Goal: Task Accomplishment & Management: Manage account settings

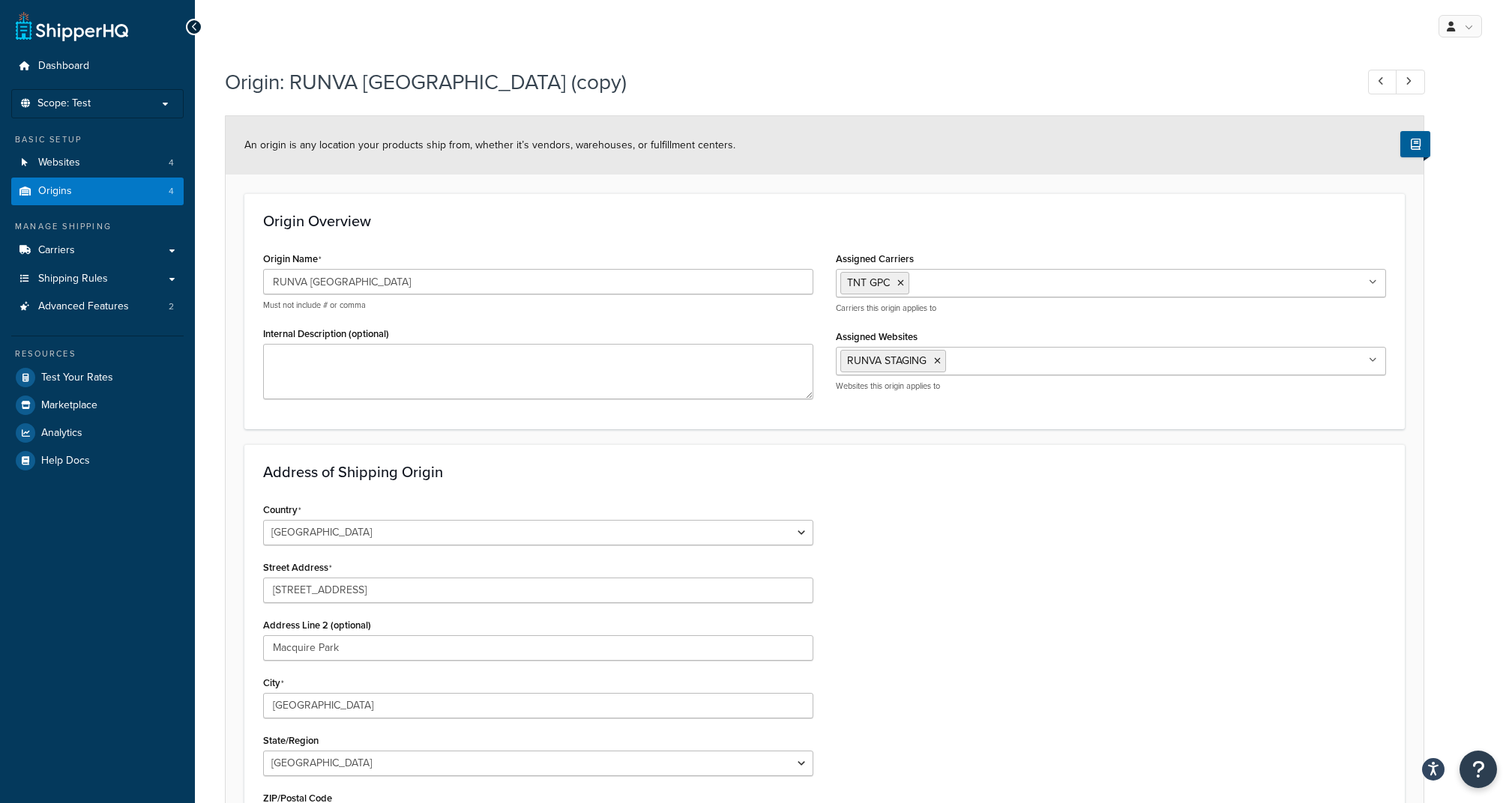
select select "1013"
select select "175"
select select "1013"
select select "175"
click at [135, 188] on link "Origins 4" at bounding box center [97, 191] width 173 height 27
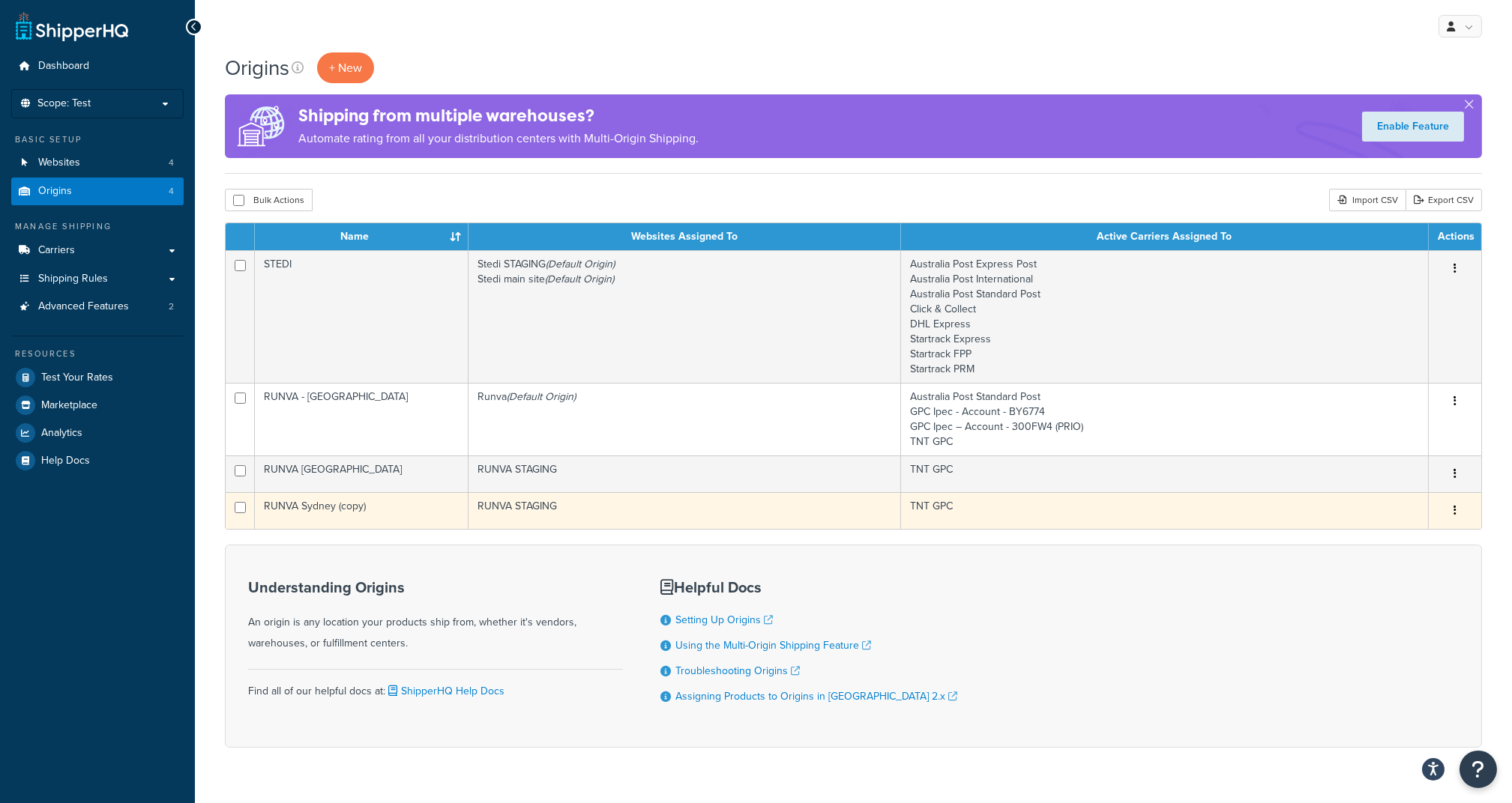
click at [397, 512] on td "RUNVA Sydney (copy)" at bounding box center [361, 510] width 213 height 36
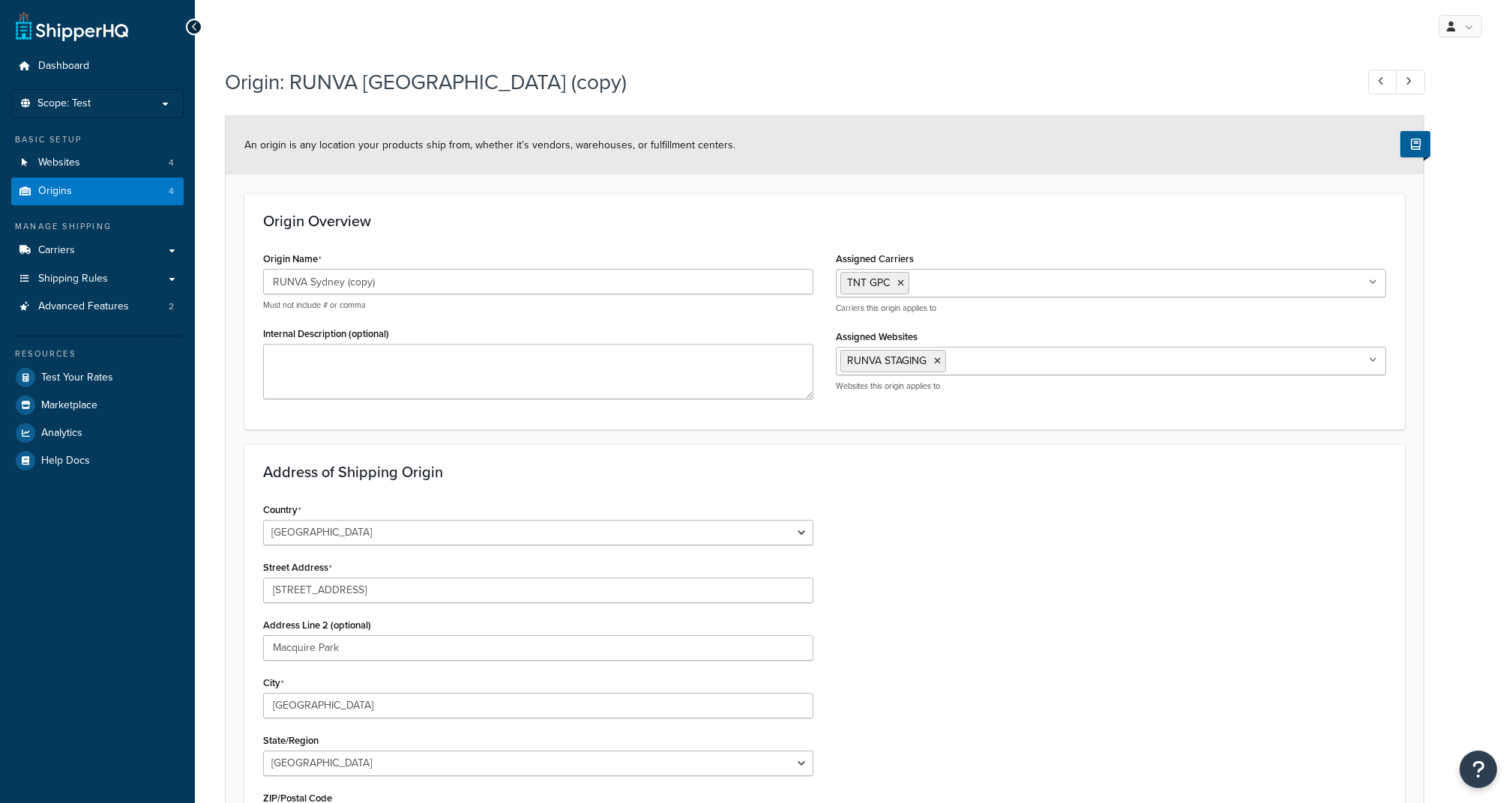
select select "1013"
select select "175"
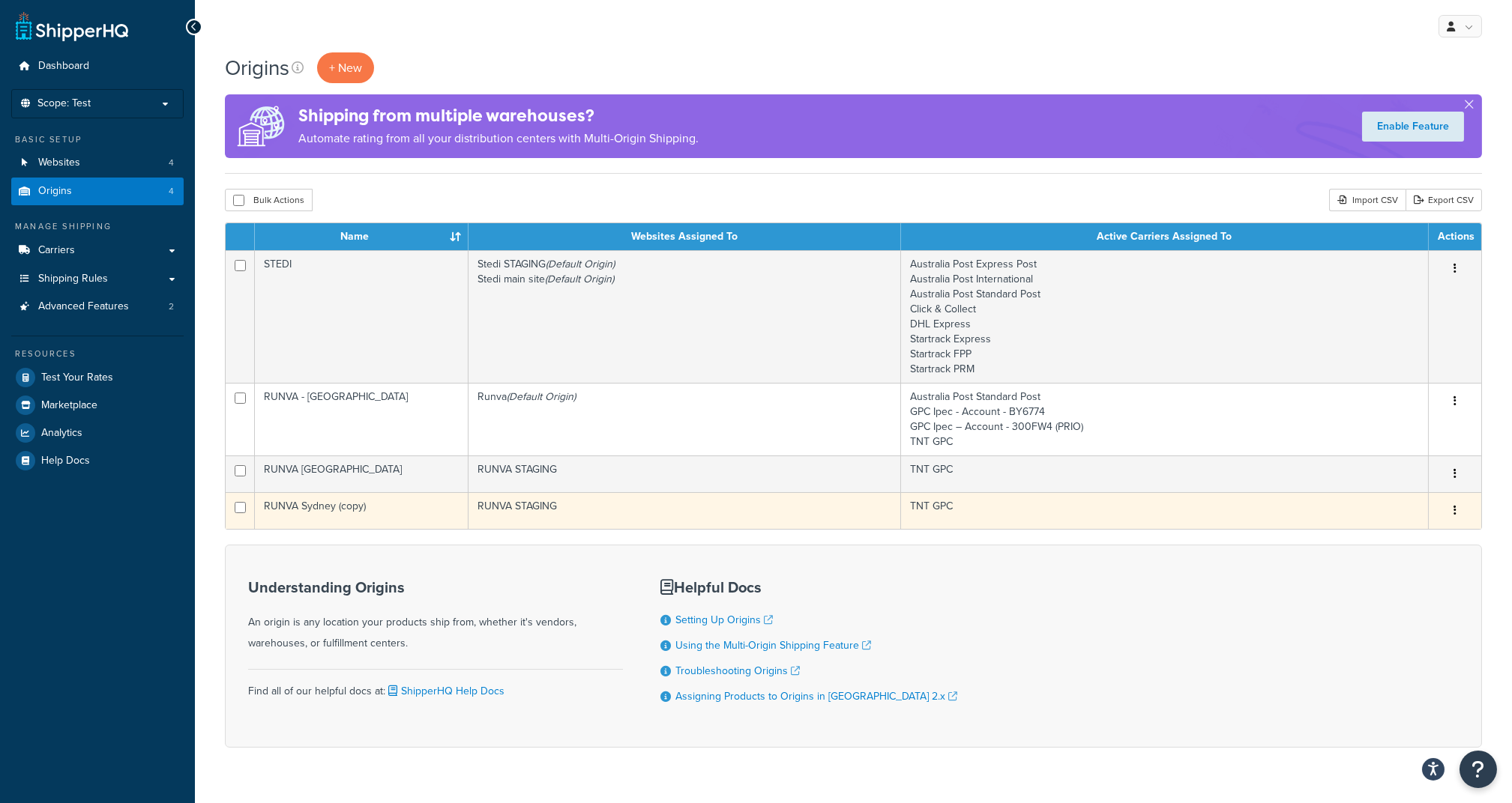
click at [407, 506] on td "RUNVA Sydney (copy)" at bounding box center [361, 510] width 213 height 36
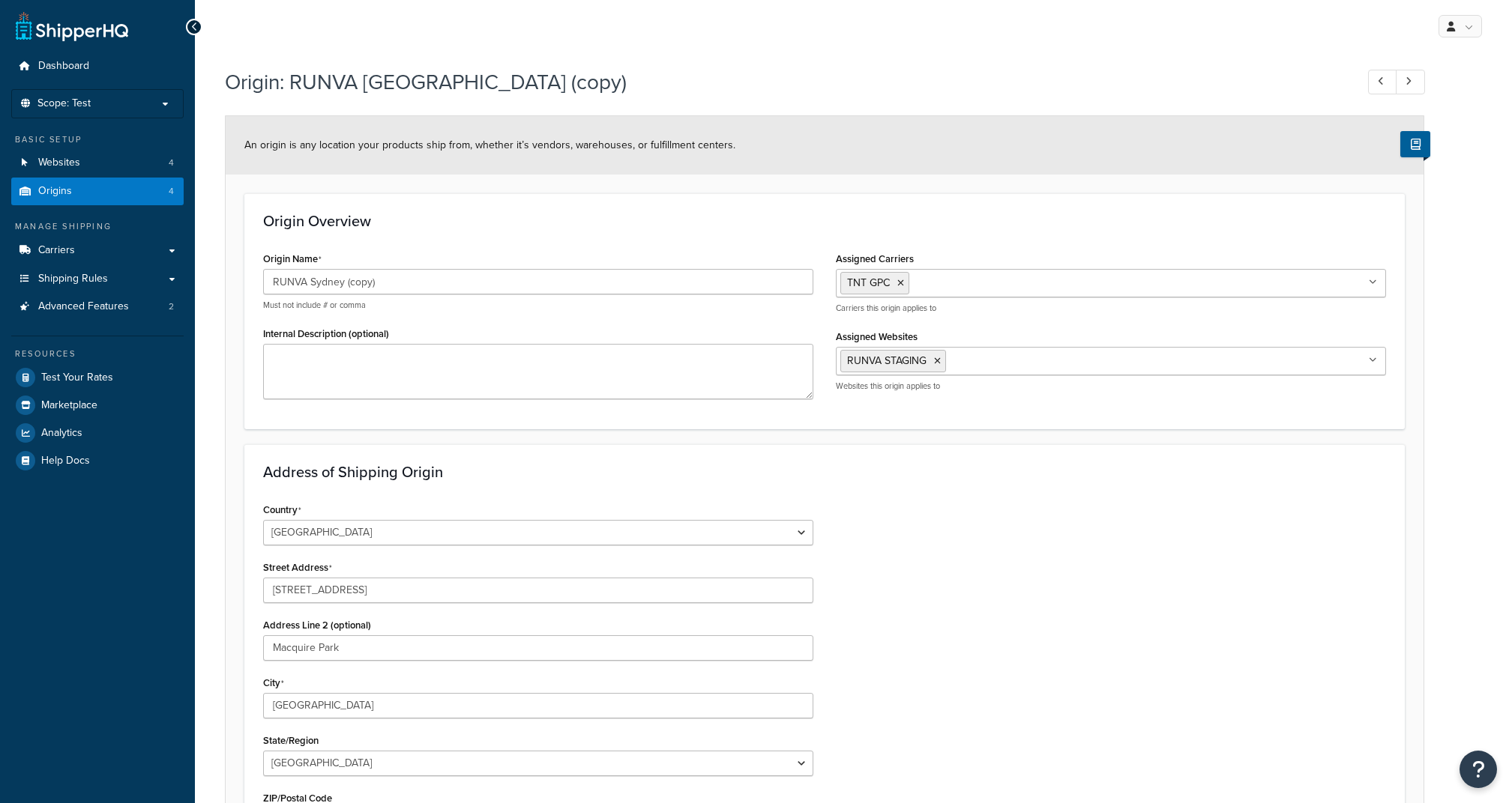
select select "1013"
select select "175"
drag, startPoint x: 406, startPoint y: 280, endPoint x: 310, endPoint y: 281, distance: 96.0
click at [310, 281] on input "RUNVA Sydney (copy)" at bounding box center [538, 282] width 550 height 26
type input "RUNVA [GEOGRAPHIC_DATA]"
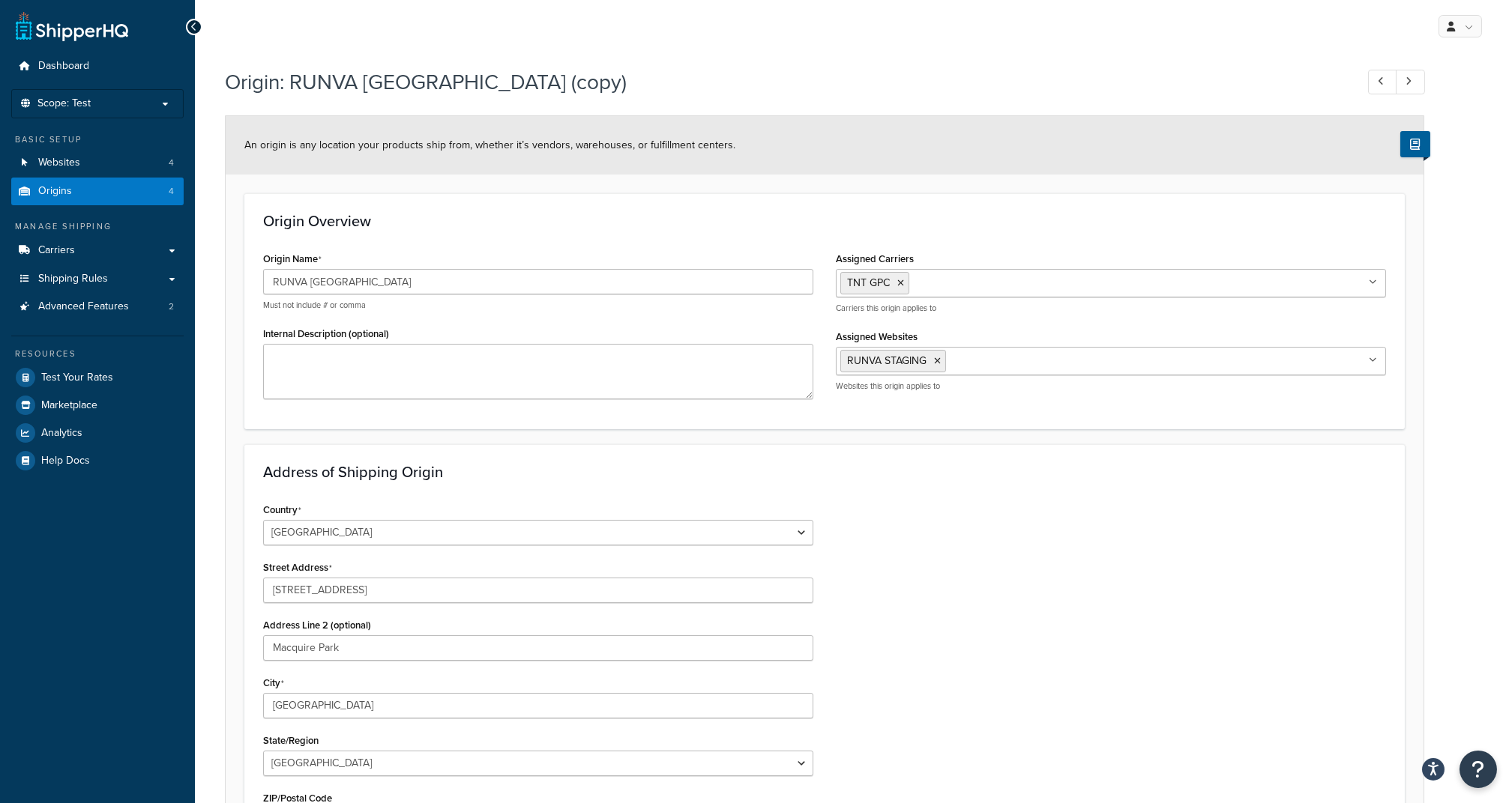
click at [973, 640] on div "Country United States United Kingdom Afghanistan Åland Islands Albania Algeria …" at bounding box center [824, 689] width 1145 height 380
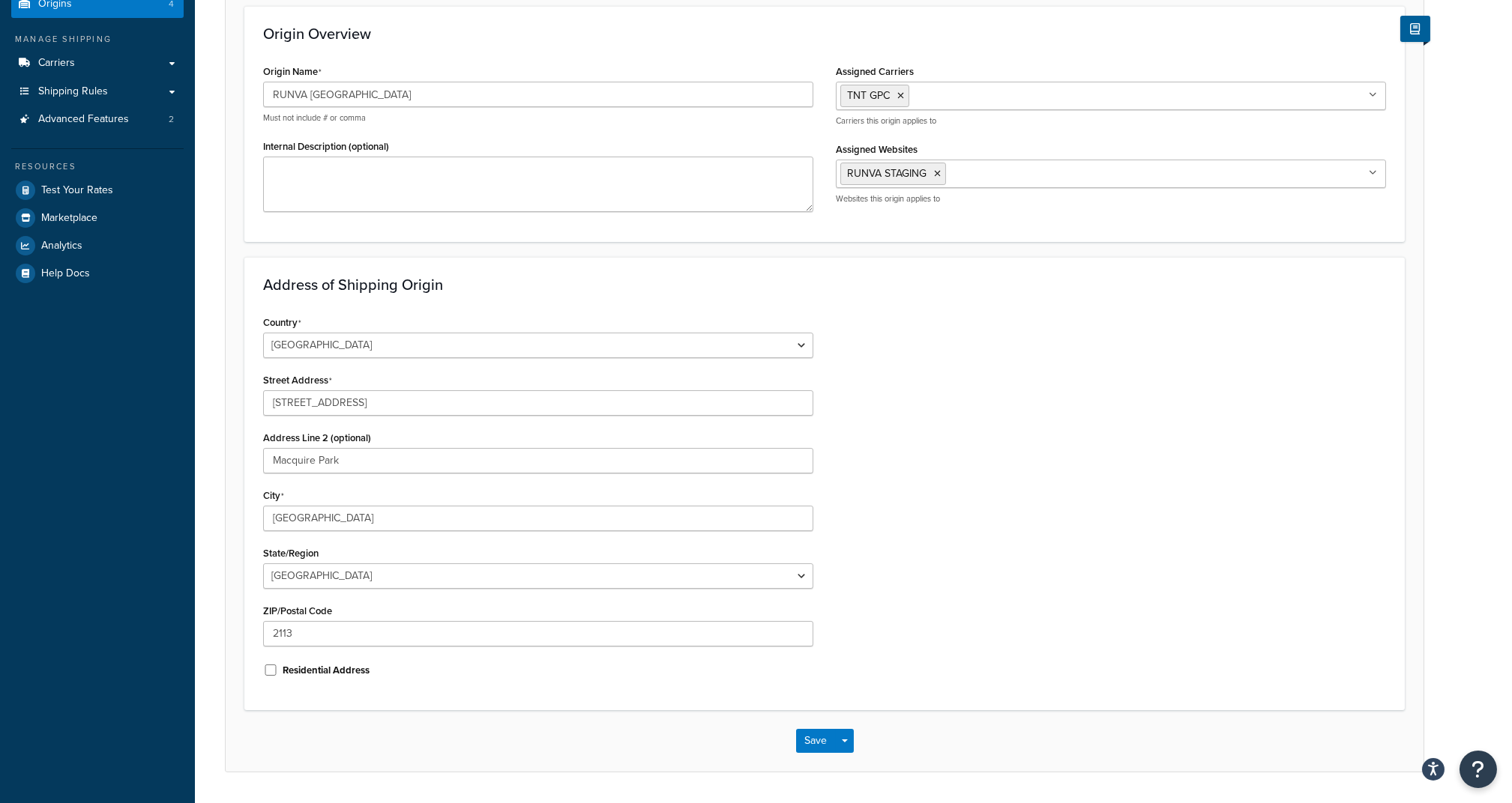
scroll to position [199, 0]
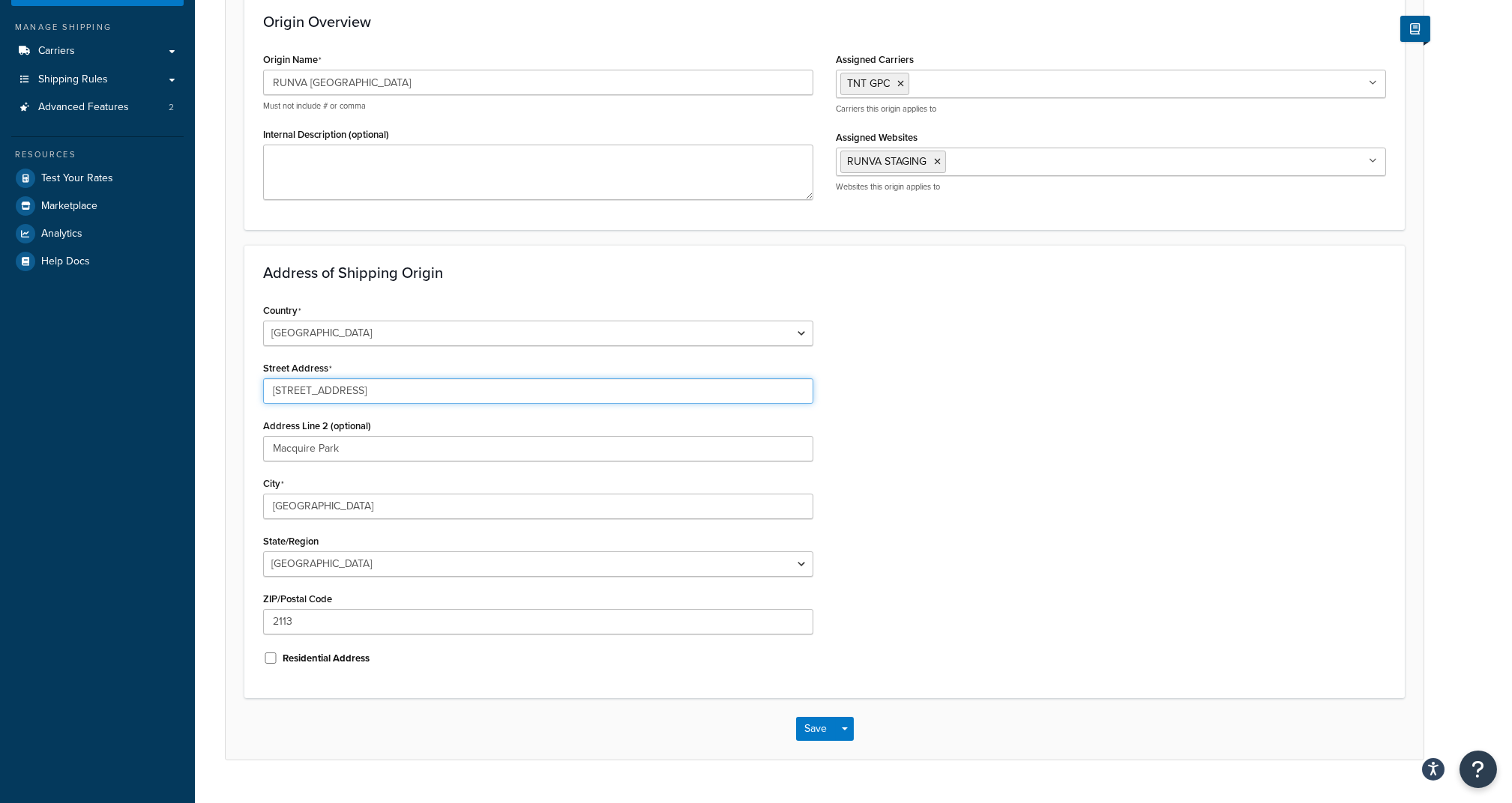
click at [374, 397] on input "[STREET_ADDRESS]" at bounding box center [538, 390] width 550 height 26
drag, startPoint x: 401, startPoint y: 393, endPoint x: 188, endPoint y: 385, distance: 213.2
click at [188, 385] on div "Dashboard Scope: Test Basic Setup Websites 4 Origins 4 Manage Shipping Carriers…" at bounding box center [756, 318] width 1512 height 1035
paste input "1-37 McPhee Drive"
type input "1-37 McPhee Drive"
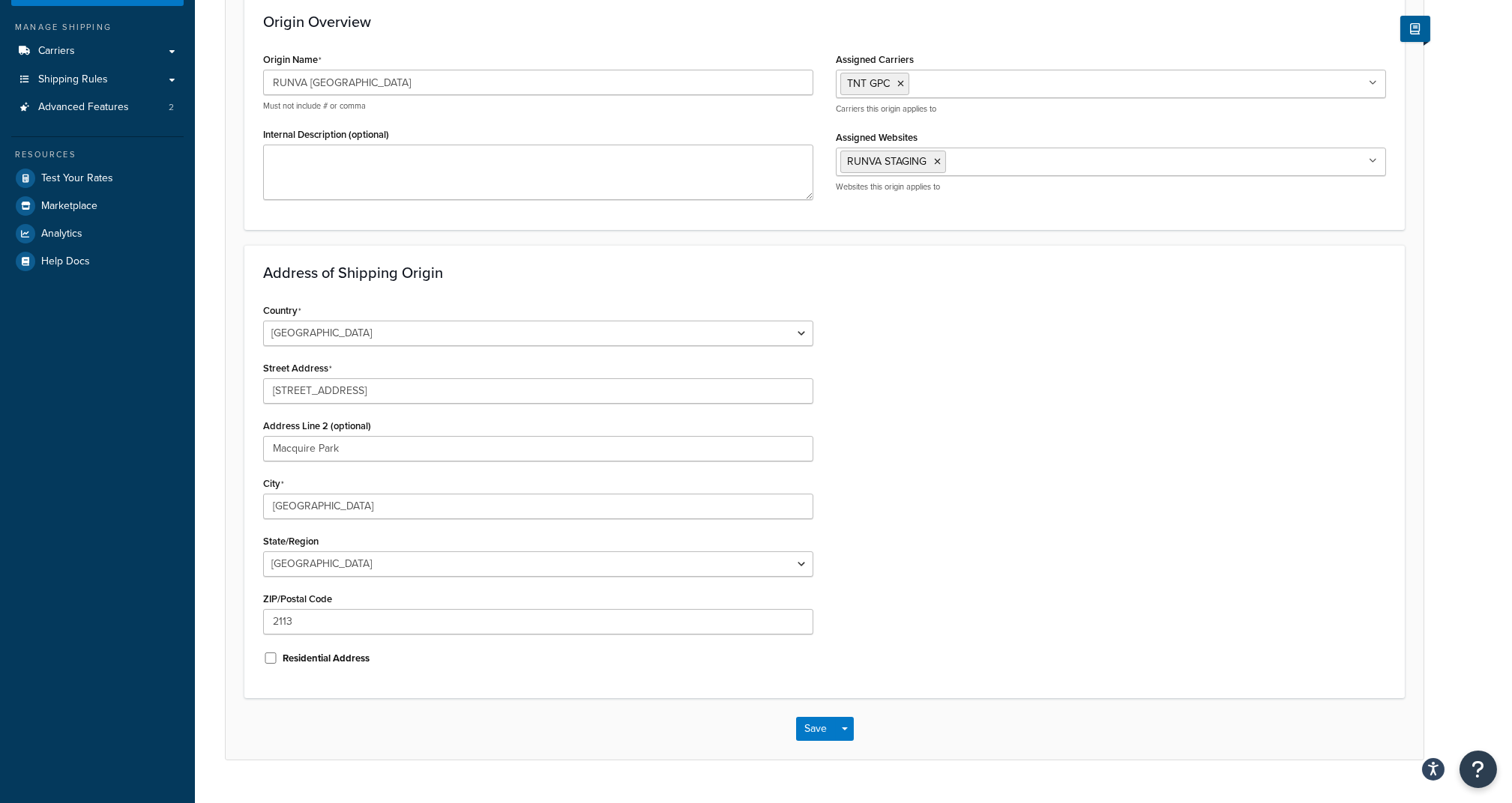
click at [922, 475] on div "Country United States United Kingdom Afghanistan Åland Islands Albania Algeria …" at bounding box center [824, 490] width 1145 height 380
drag, startPoint x: 361, startPoint y: 452, endPoint x: 228, endPoint y: 449, distance: 133.0
click at [228, 449] on form "An origin is any location your products ship from, whether it’s vendors, wareho…" at bounding box center [825, 337] width 1198 height 842
click at [1201, 509] on div "Country United States United Kingdom Afghanistan Åland Islands Albania Algeria …" at bounding box center [824, 490] width 1145 height 380
click at [361, 508] on input "[GEOGRAPHIC_DATA]" at bounding box center [538, 506] width 550 height 26
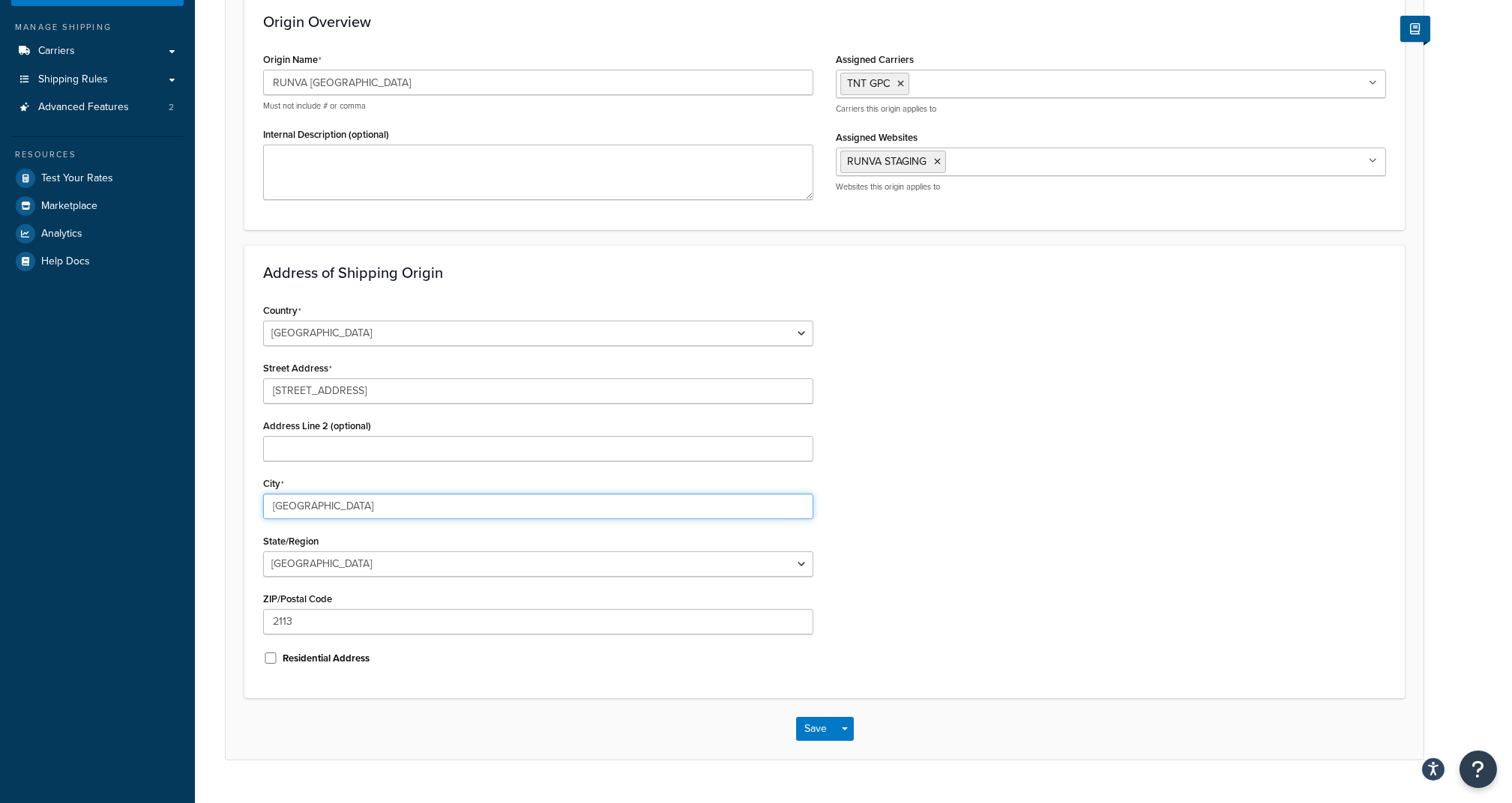
click at [361, 508] on input "[GEOGRAPHIC_DATA]" at bounding box center [538, 506] width 550 height 26
drag, startPoint x: 353, startPoint y: 504, endPoint x: 137, endPoint y: 501, distance: 216.0
click at [137, 501] on div "Dashboard Scope: Test Basic Setup Websites 4 Origins 4 Manage Shipping Carriers…" at bounding box center [756, 318] width 1512 height 1035
paste input "Berrinba"
type input "Berrinba"
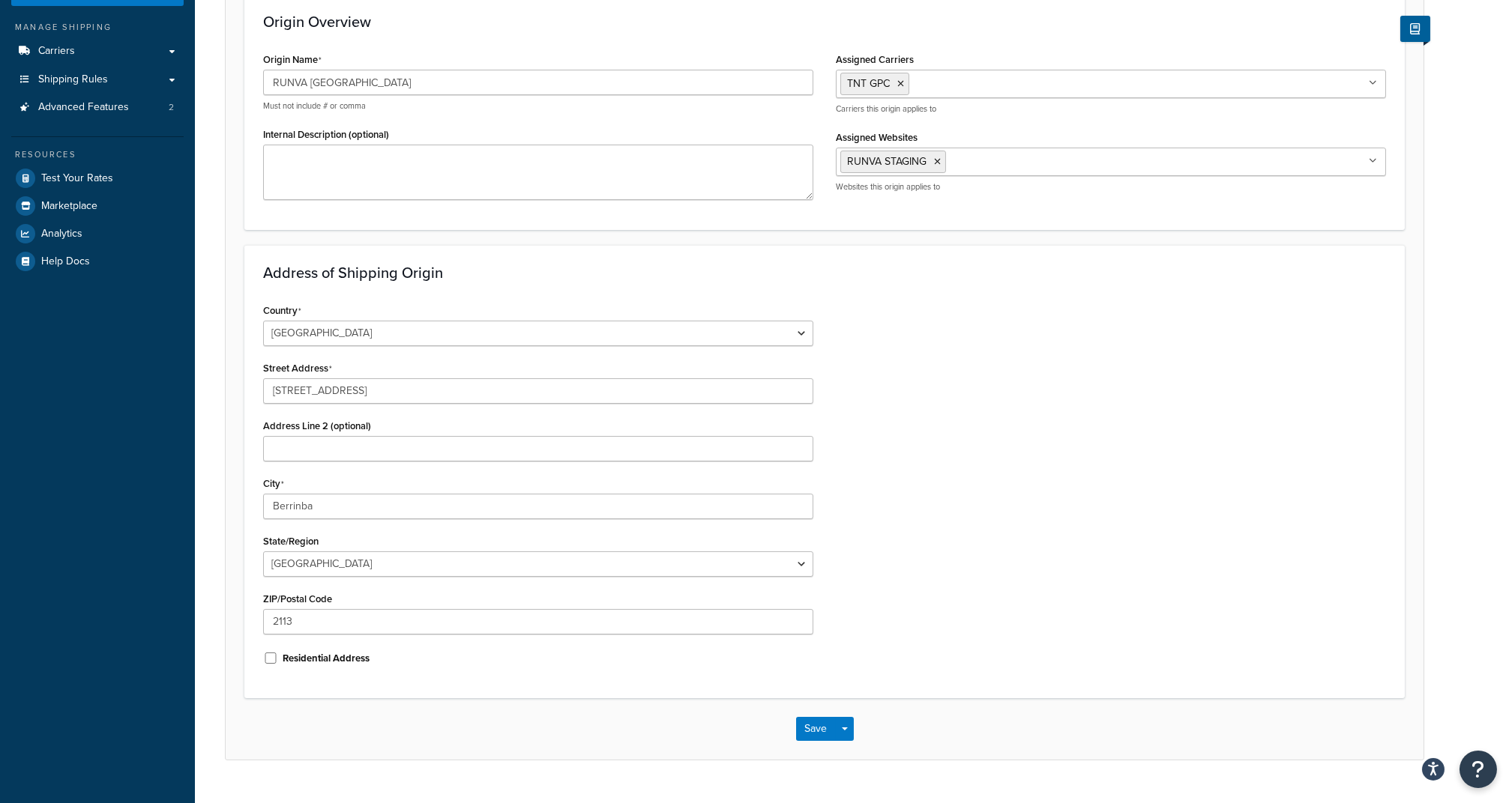
click at [842, 512] on div "Country United States United Kingdom Afghanistan Åland Islands Albania Algeria …" at bounding box center [824, 490] width 1145 height 380
click at [404, 571] on select "Australian Capital Territory New South Wales Northern Territory Queensland Sout…" at bounding box center [538, 564] width 550 height 26
click at [362, 559] on select "Australian Capital Territory New South Wales Northern Territory Queensland Sout…" at bounding box center [538, 564] width 550 height 26
select select "176"
click at [263, 552] on select "Australian Capital Territory New South Wales Northern Territory Queensland Sout…" at bounding box center [538, 564] width 550 height 26
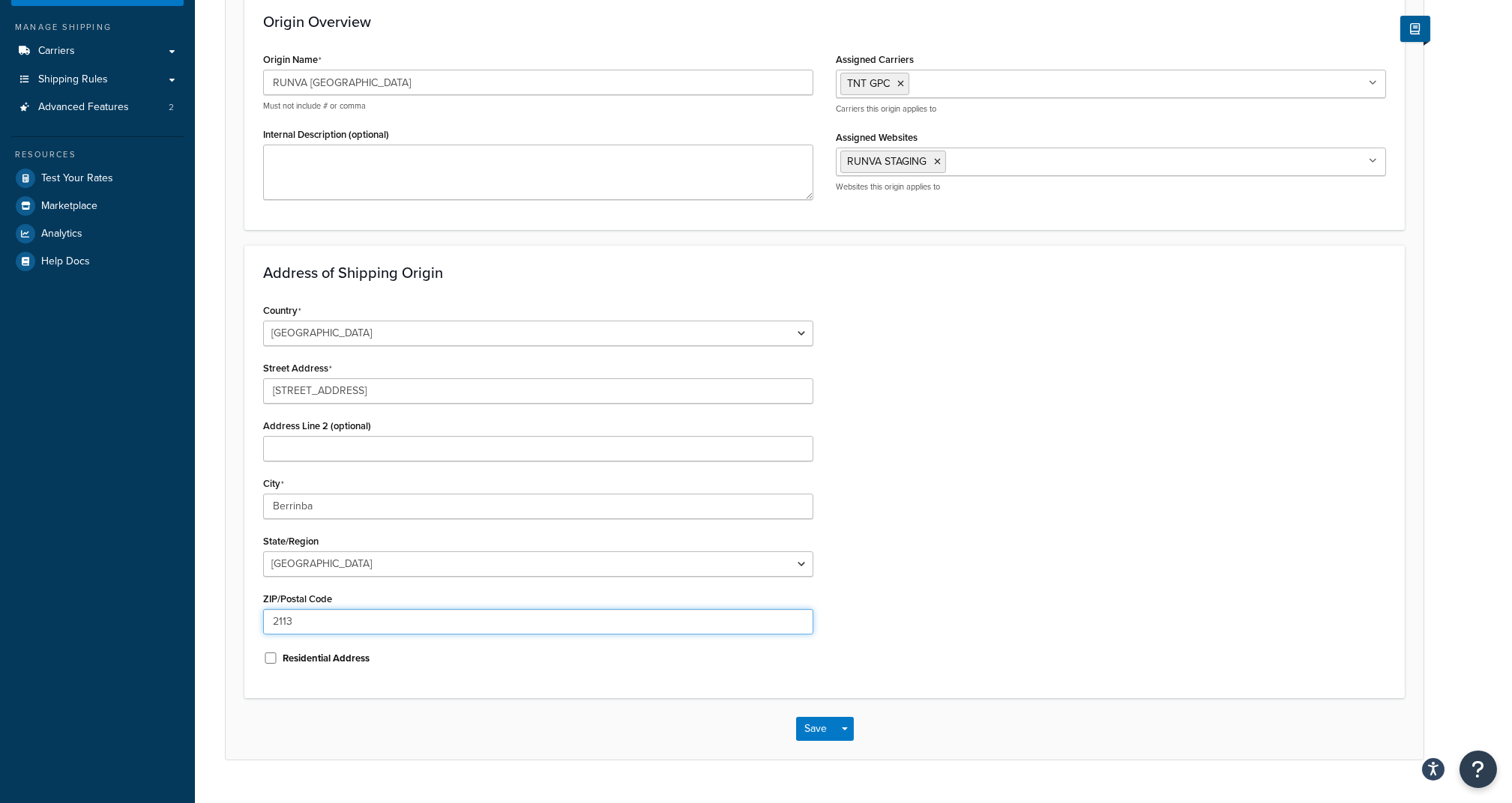
drag, startPoint x: 314, startPoint y: 618, endPoint x: 186, endPoint y: 614, distance: 128.1
click at [186, 614] on div "Dashboard Scope: Test Basic Setup Websites 4 Origins 4 Manage Shipping Carriers…" at bounding box center [756, 318] width 1512 height 1035
paste input "4117"
type input "4117"
click at [893, 588] on div "Country United States United Kingdom Afghanistan Åland Islands Albania Algeria …" at bounding box center [824, 490] width 1145 height 380
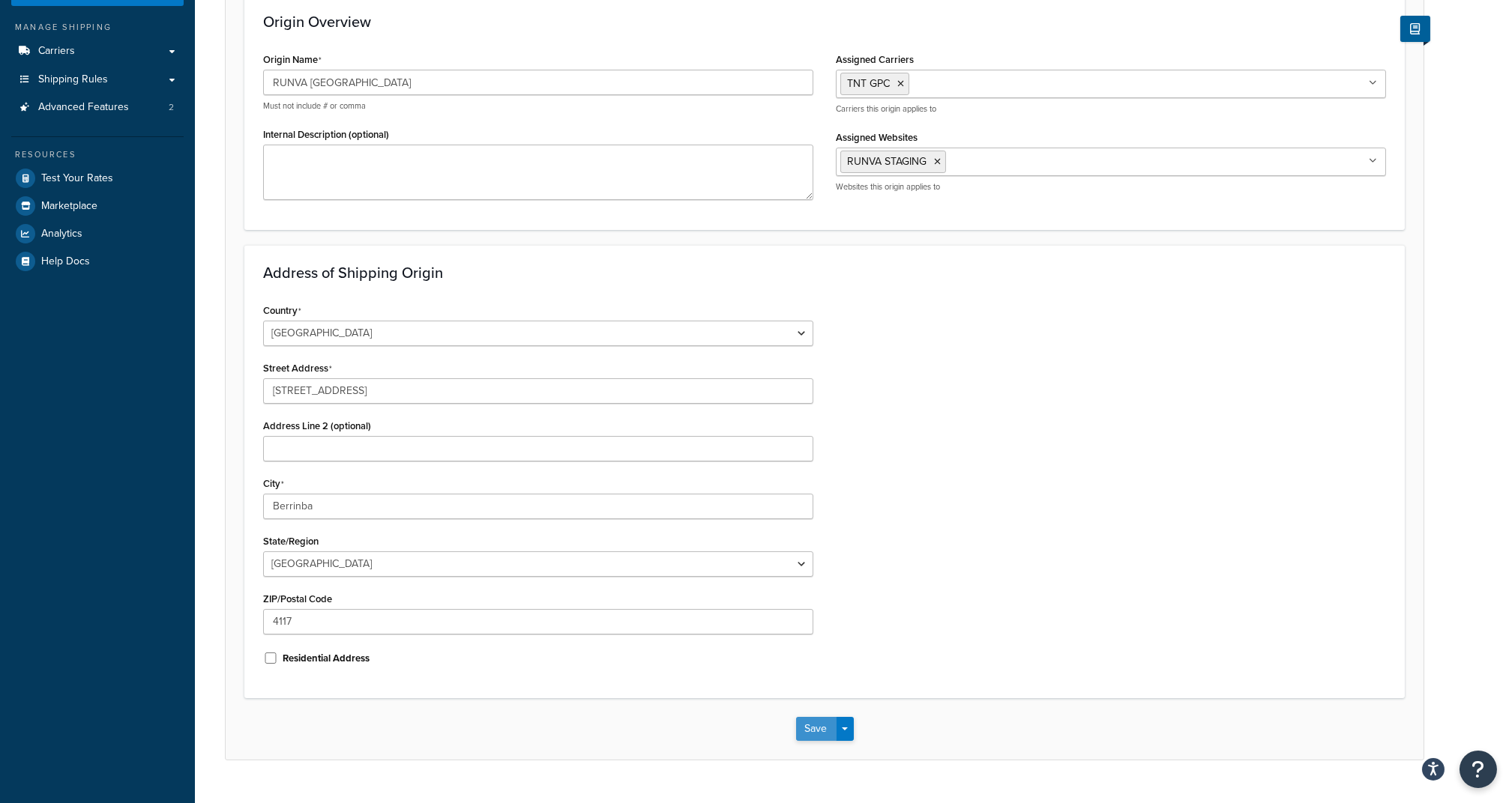
click at [812, 728] on button "Save" at bounding box center [817, 729] width 41 height 24
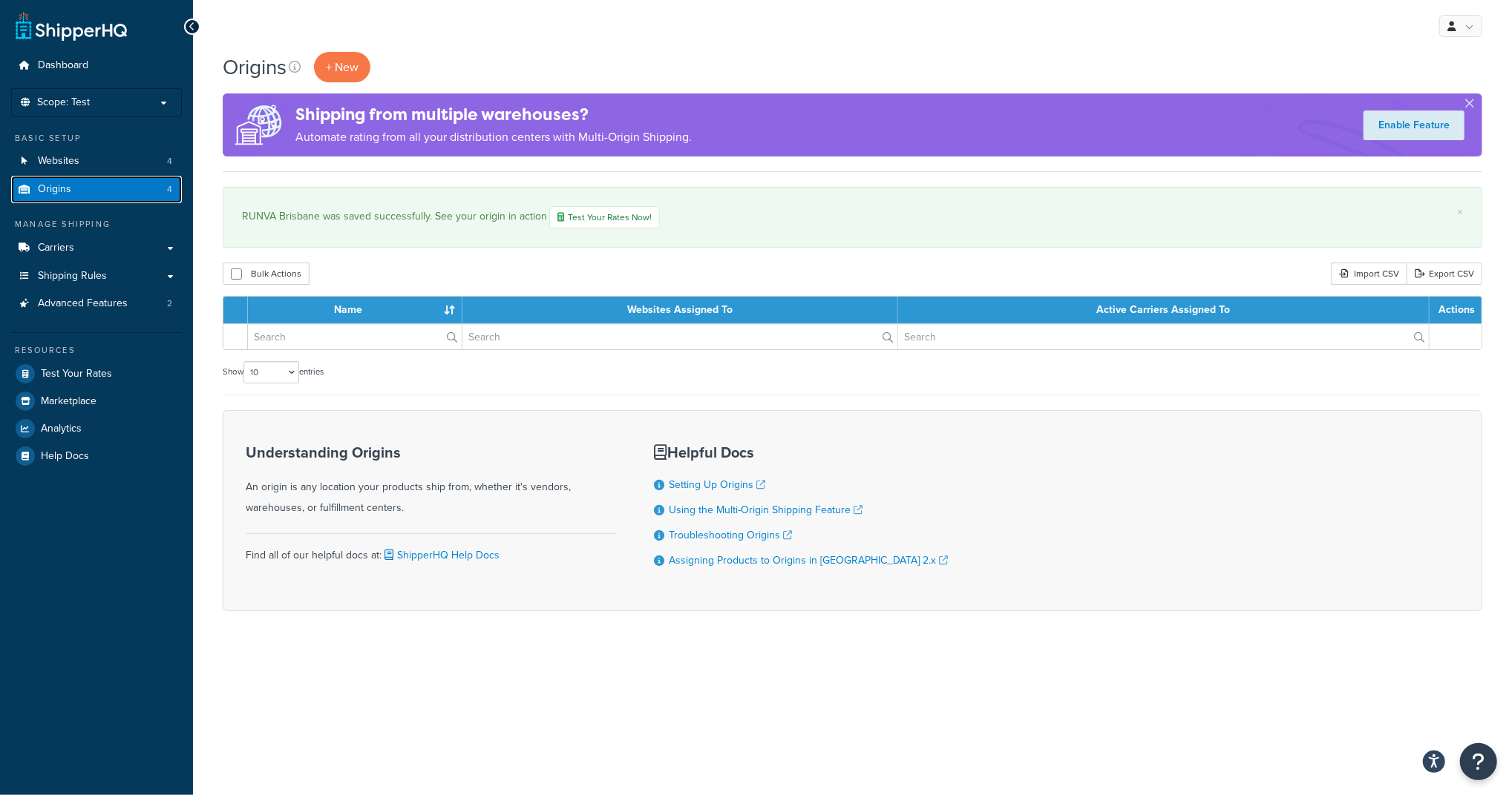
drag, startPoint x: 0, startPoint y: 0, endPoint x: 146, endPoint y: 188, distance: 238.0
click at [146, 188] on link "Origins 4" at bounding box center [96, 189] width 171 height 27
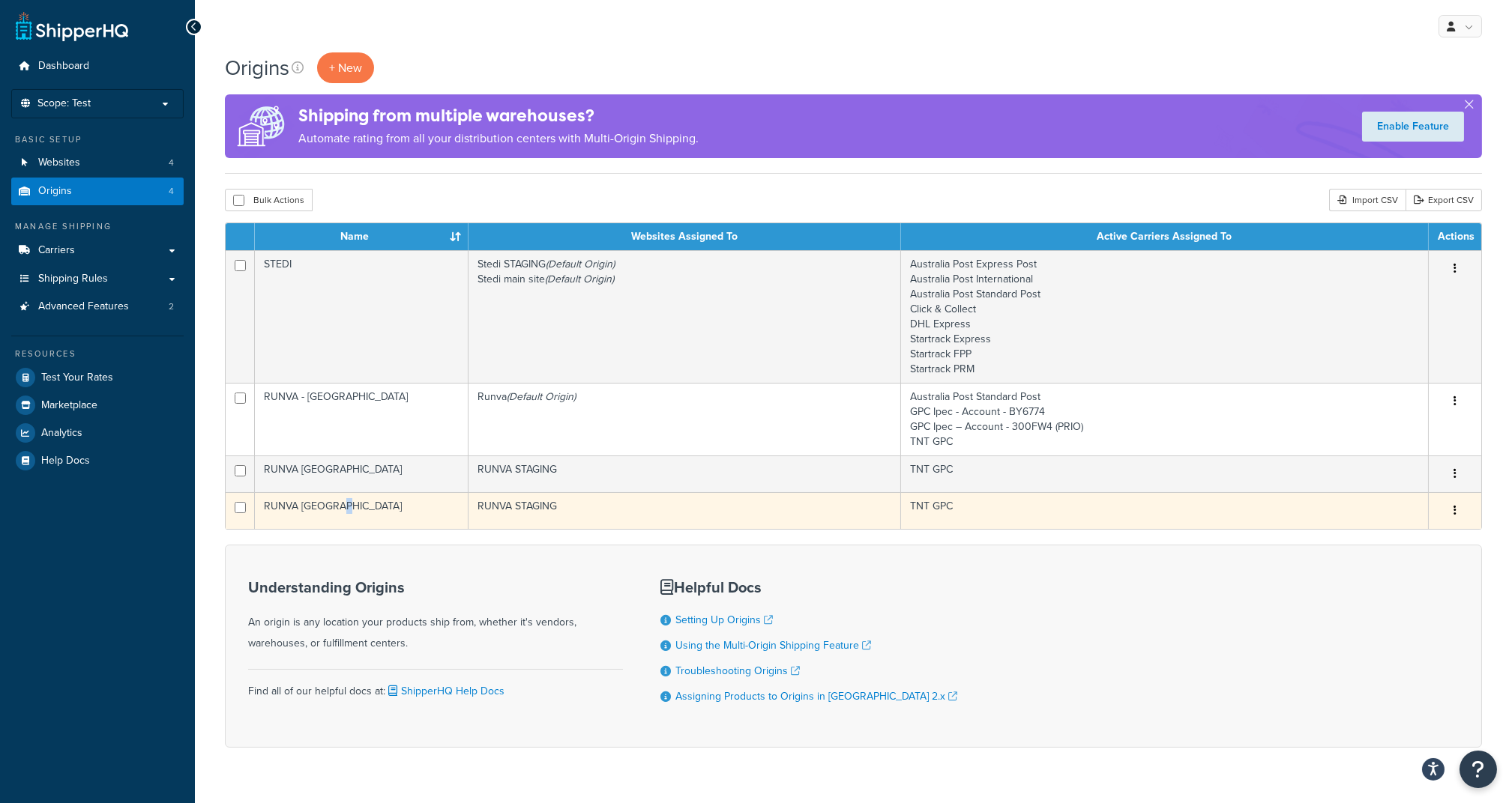
drag, startPoint x: 372, startPoint y: 511, endPoint x: 339, endPoint y: 513, distance: 33.1
click at [339, 513] on td "RUNVA [GEOGRAPHIC_DATA]" at bounding box center [361, 510] width 213 height 36
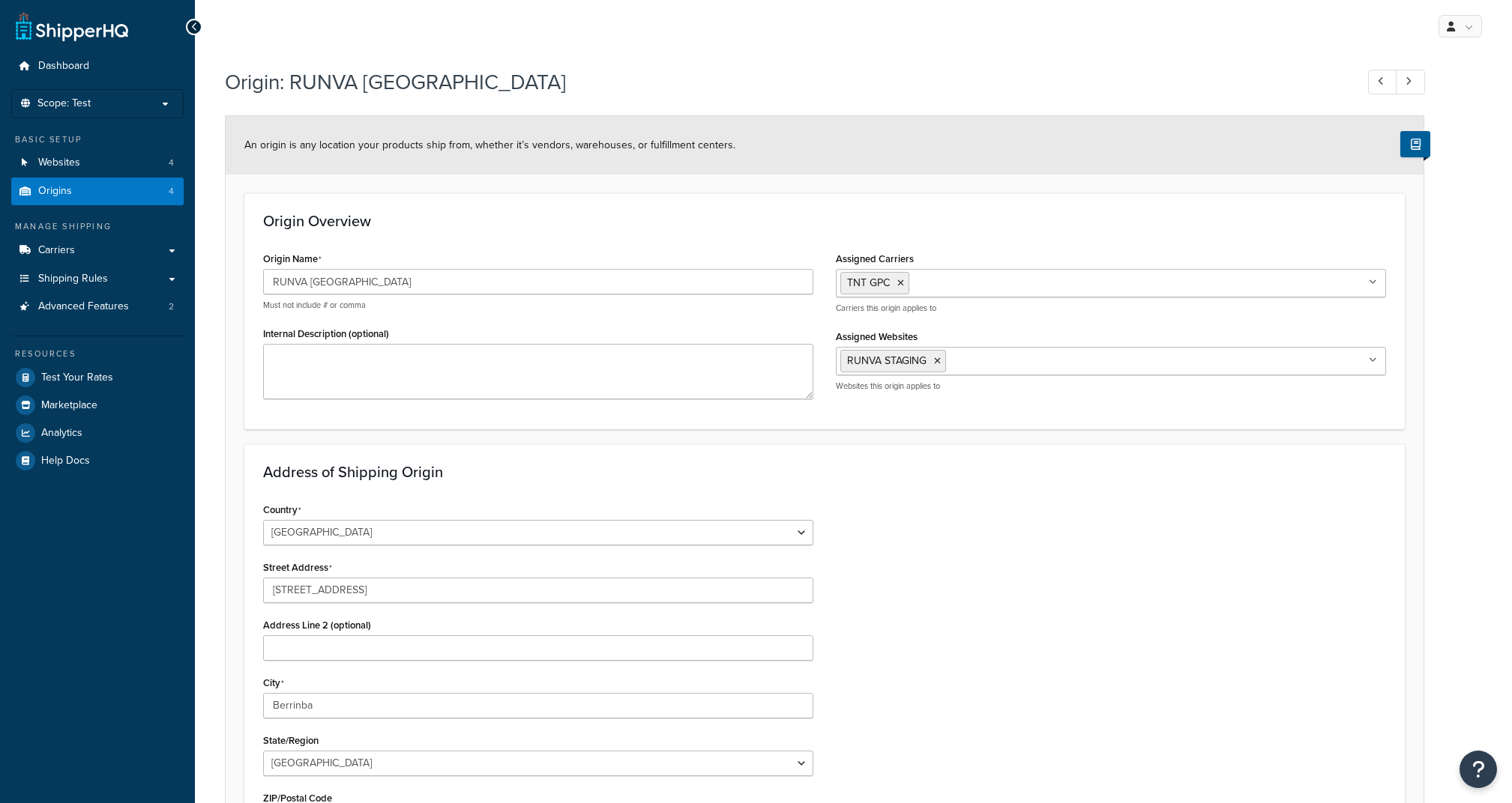
select select "1013"
select select "176"
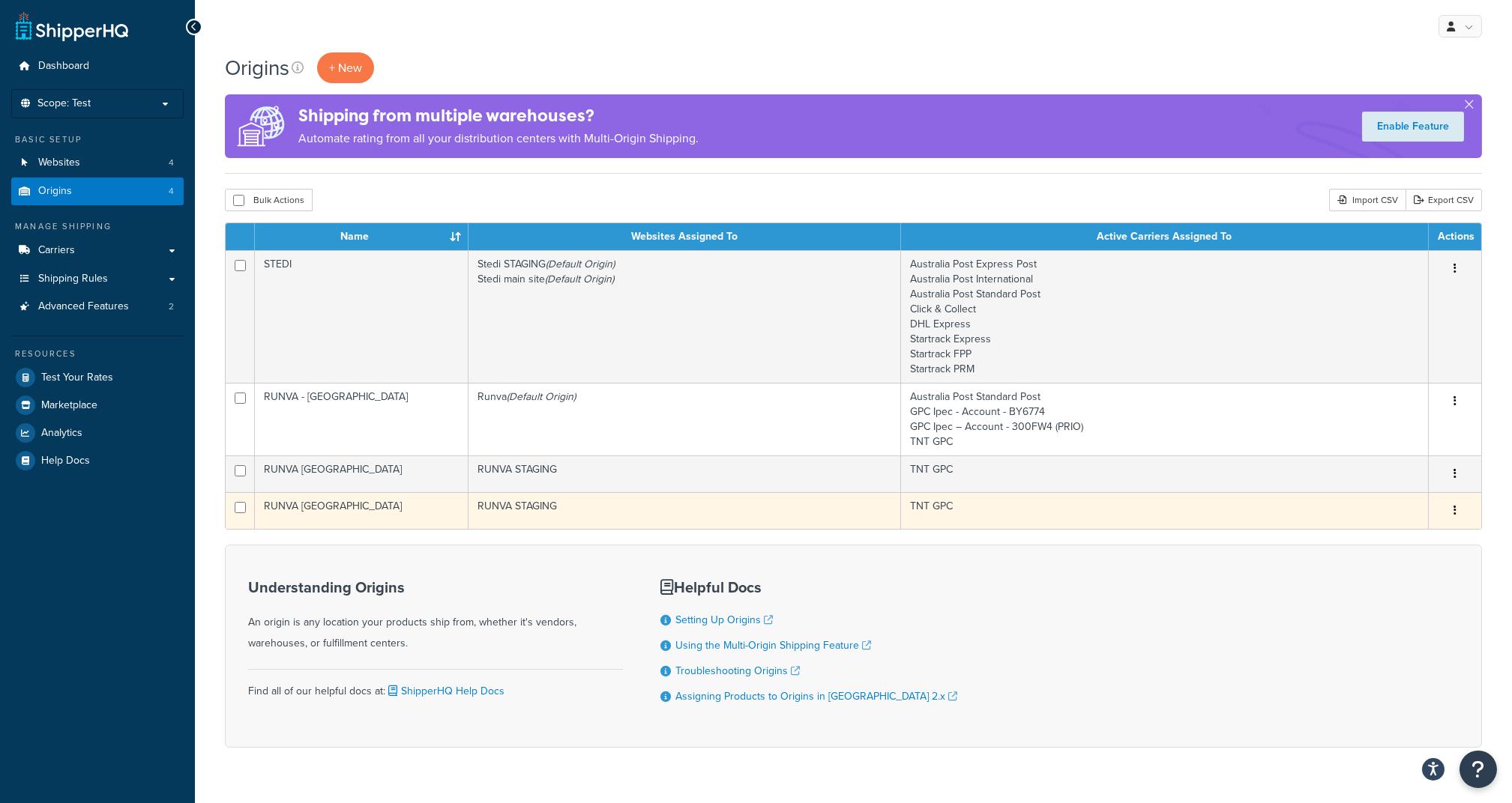
click at [238, 507] on input "checkbox" at bounding box center [240, 507] width 12 height 12
checkbox input "true"
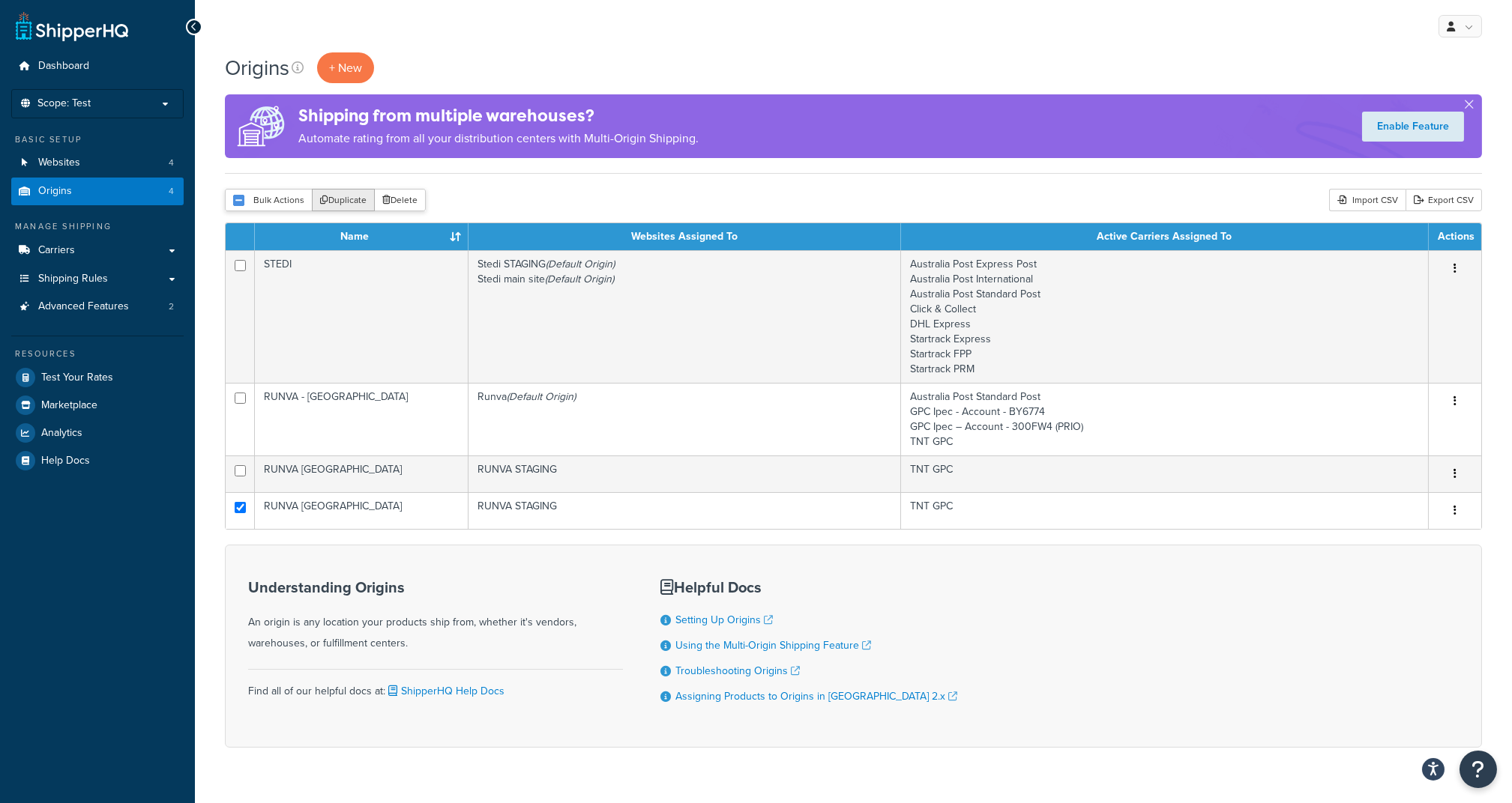
click at [342, 204] on button "Duplicate" at bounding box center [343, 199] width 63 height 22
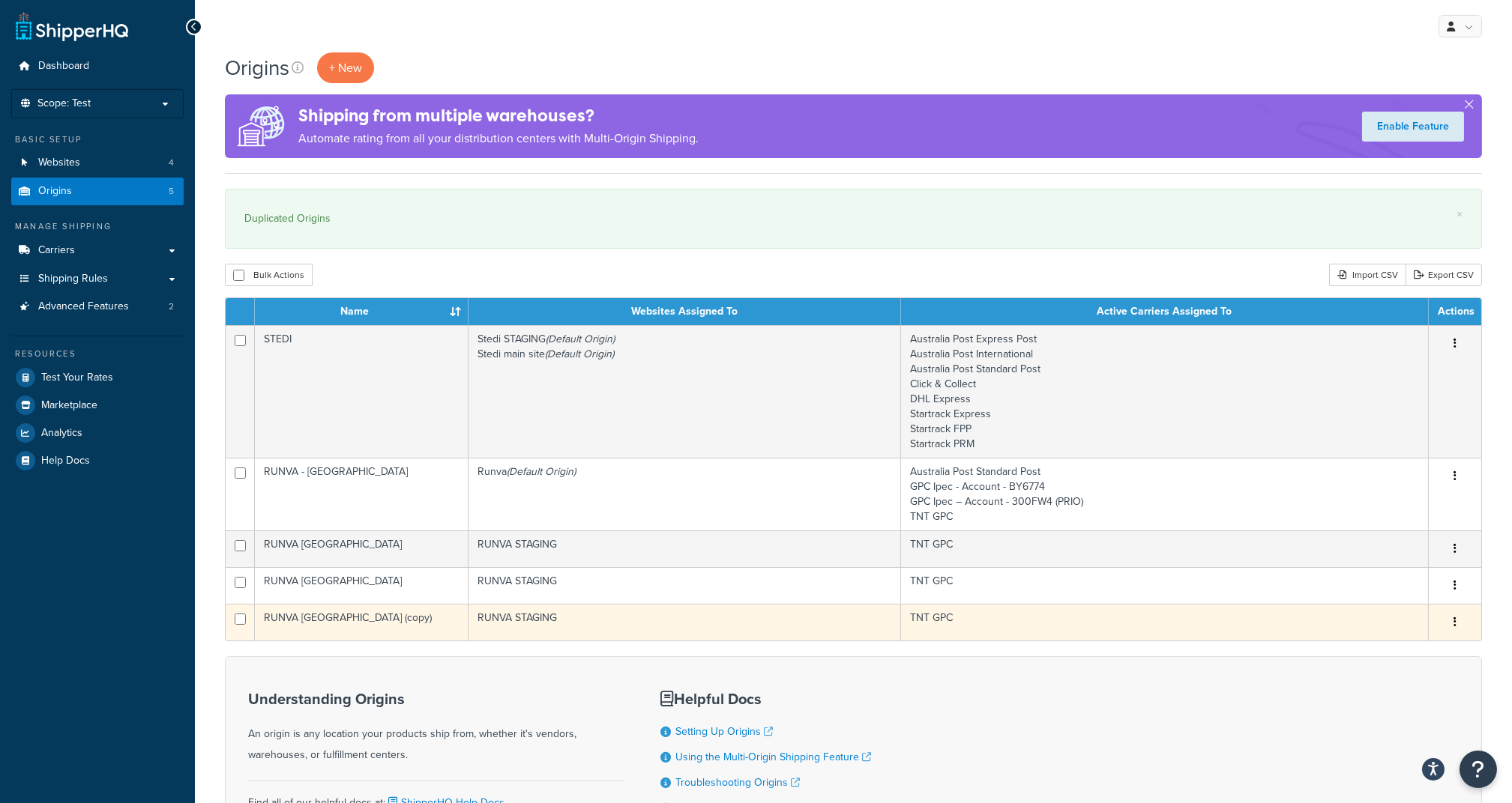
click at [370, 626] on td "RUNVA [GEOGRAPHIC_DATA] (copy)" at bounding box center [361, 622] width 213 height 36
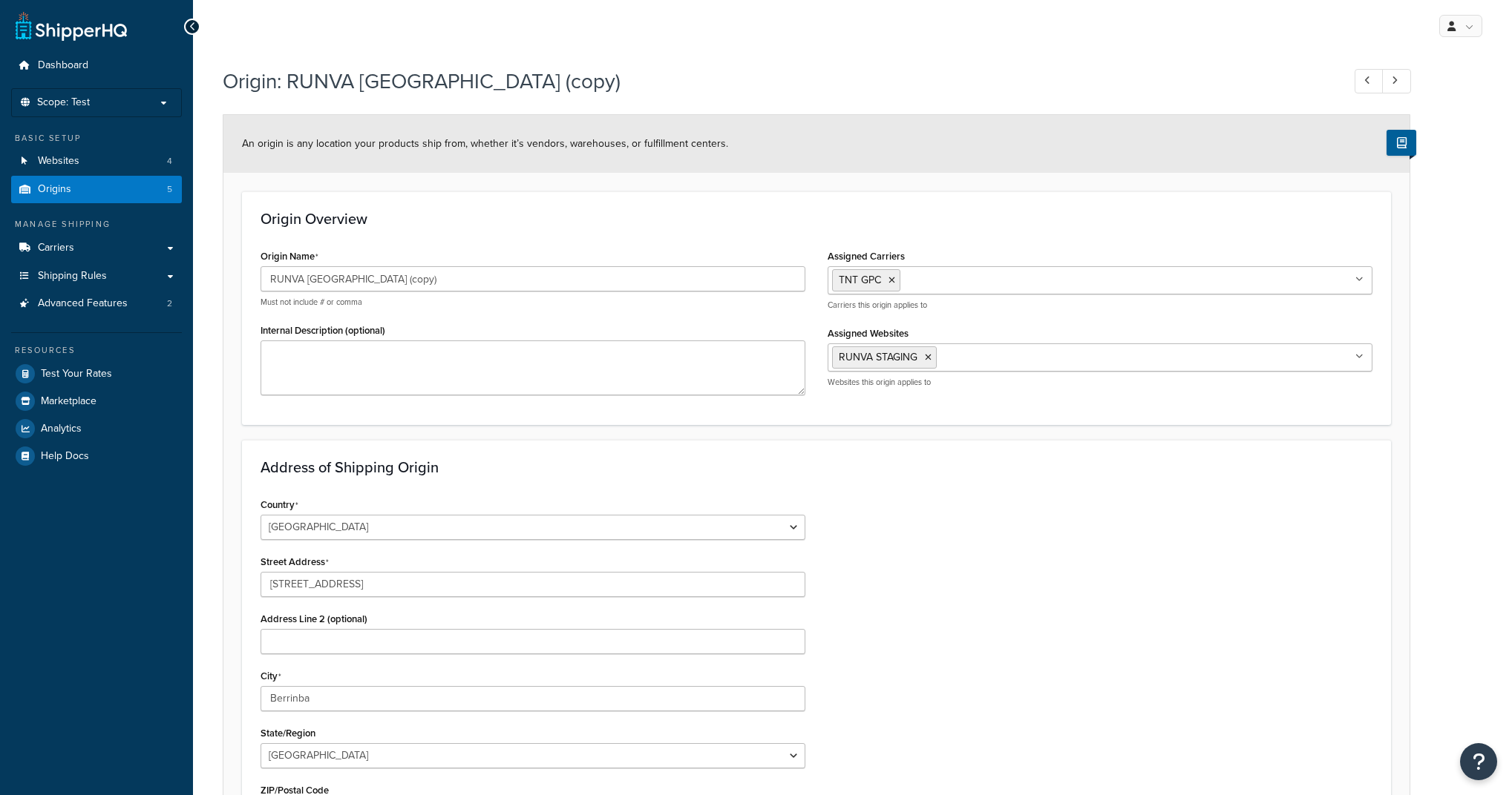
select select "1013"
select select "176"
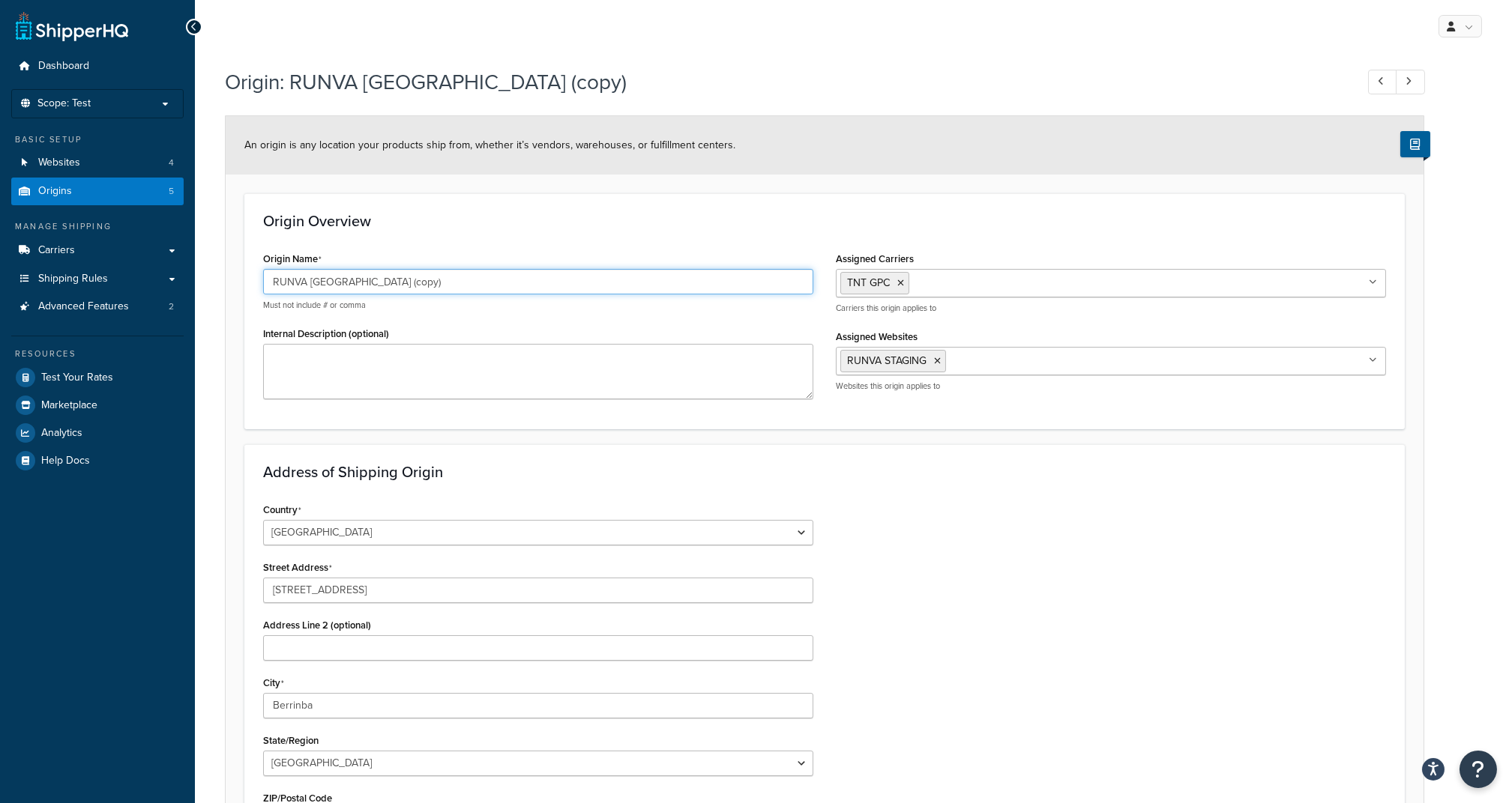
drag, startPoint x: 310, startPoint y: 282, endPoint x: 469, endPoint y: 285, distance: 159.0
click at [469, 285] on input "RUNVA [GEOGRAPHIC_DATA] (copy)" at bounding box center [538, 282] width 550 height 26
type input "RUNVA [GEOGRAPHIC_DATA]"
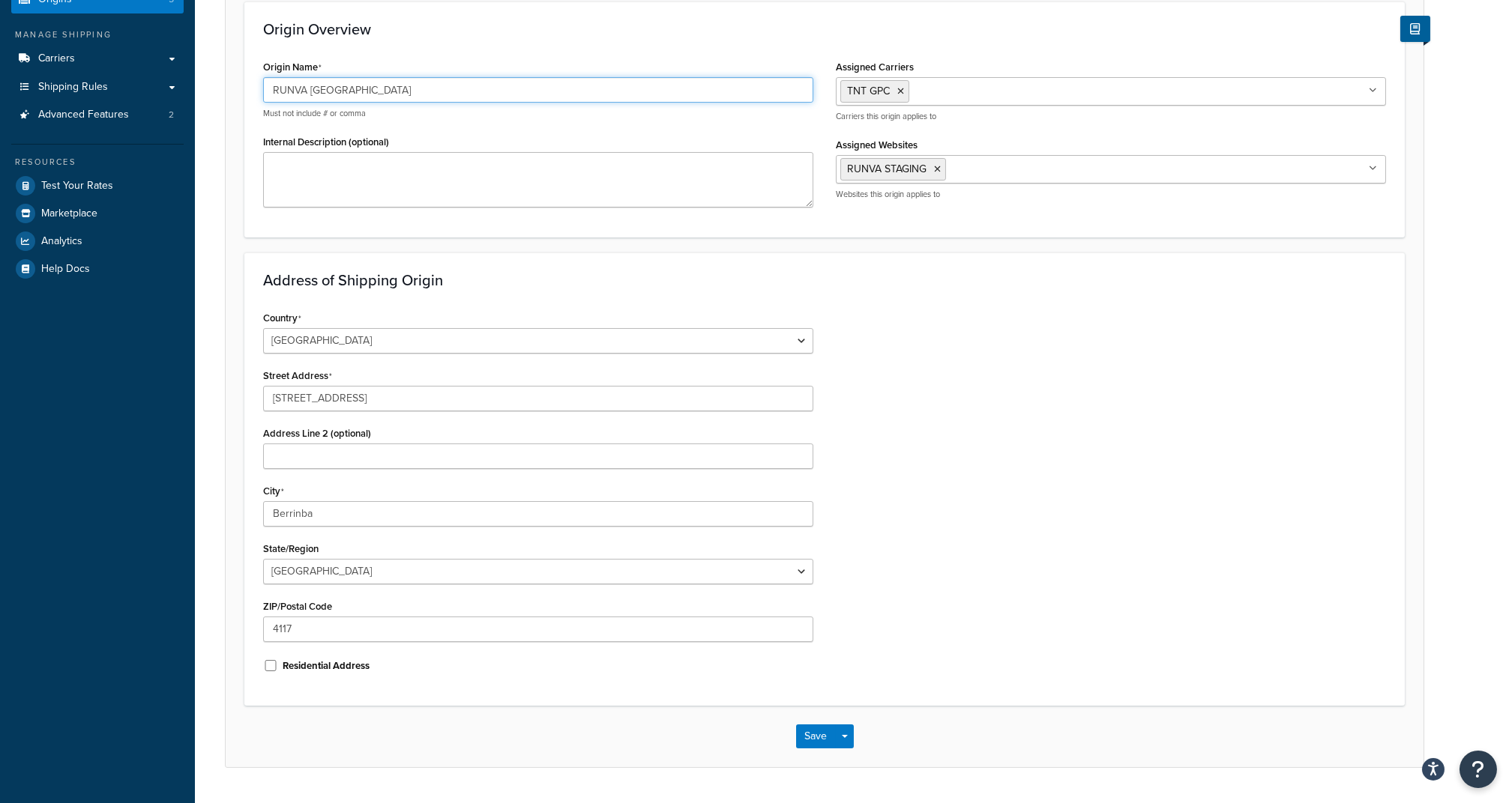
scroll to position [199, 0]
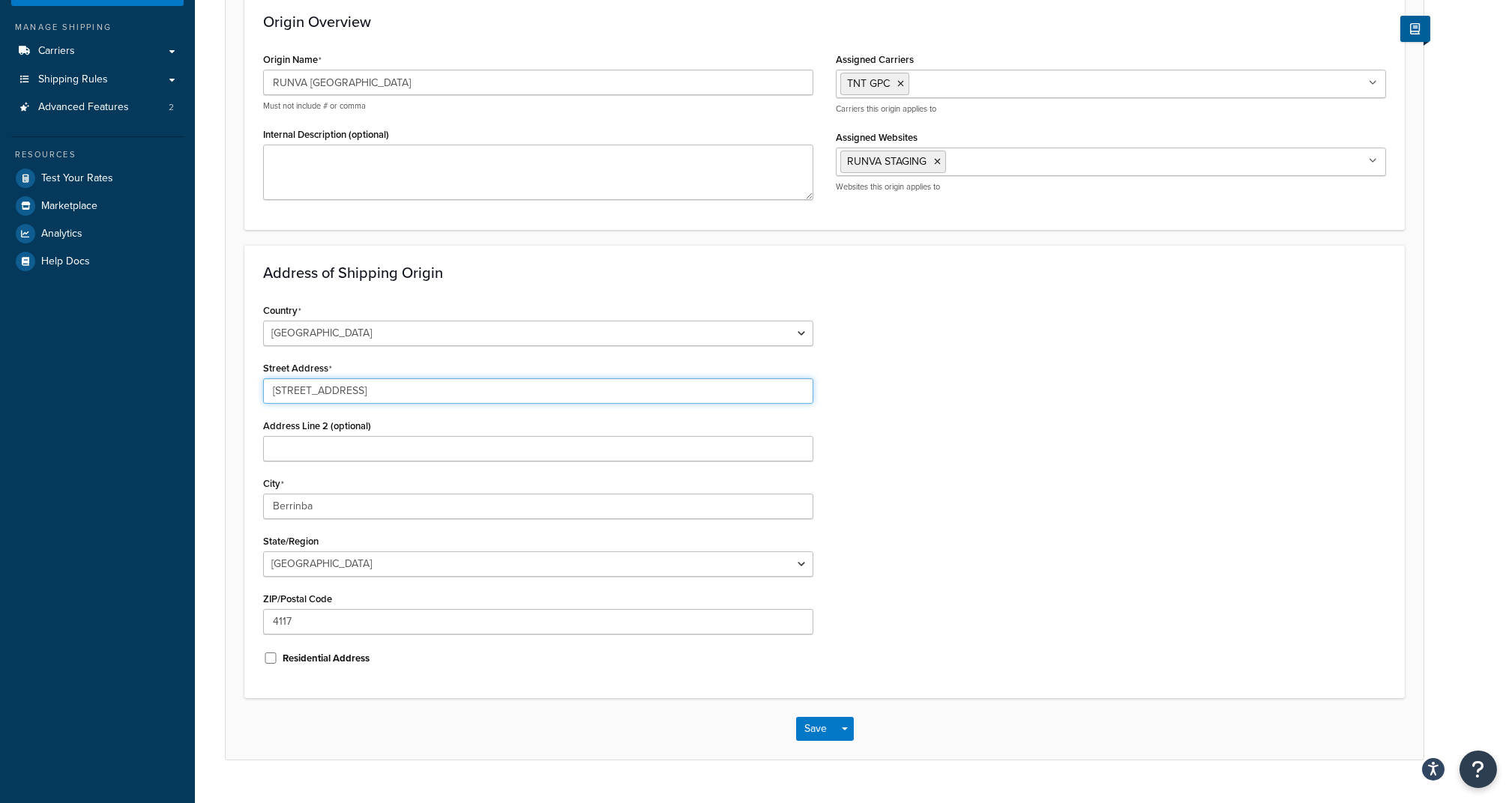
drag, startPoint x: 368, startPoint y: 381, endPoint x: 170, endPoint y: 366, distance: 198.6
click at [170, 366] on div "Dashboard Scope: Test Basic Setup Websites 4 Origins 5 Manage Shipping Carriers…" at bounding box center [756, 318] width 1512 height 1035
paste input "64 Talbot Rd"
type input "164 Talbot Rd"
drag, startPoint x: 345, startPoint y: 501, endPoint x: 153, endPoint y: 492, distance: 192.2
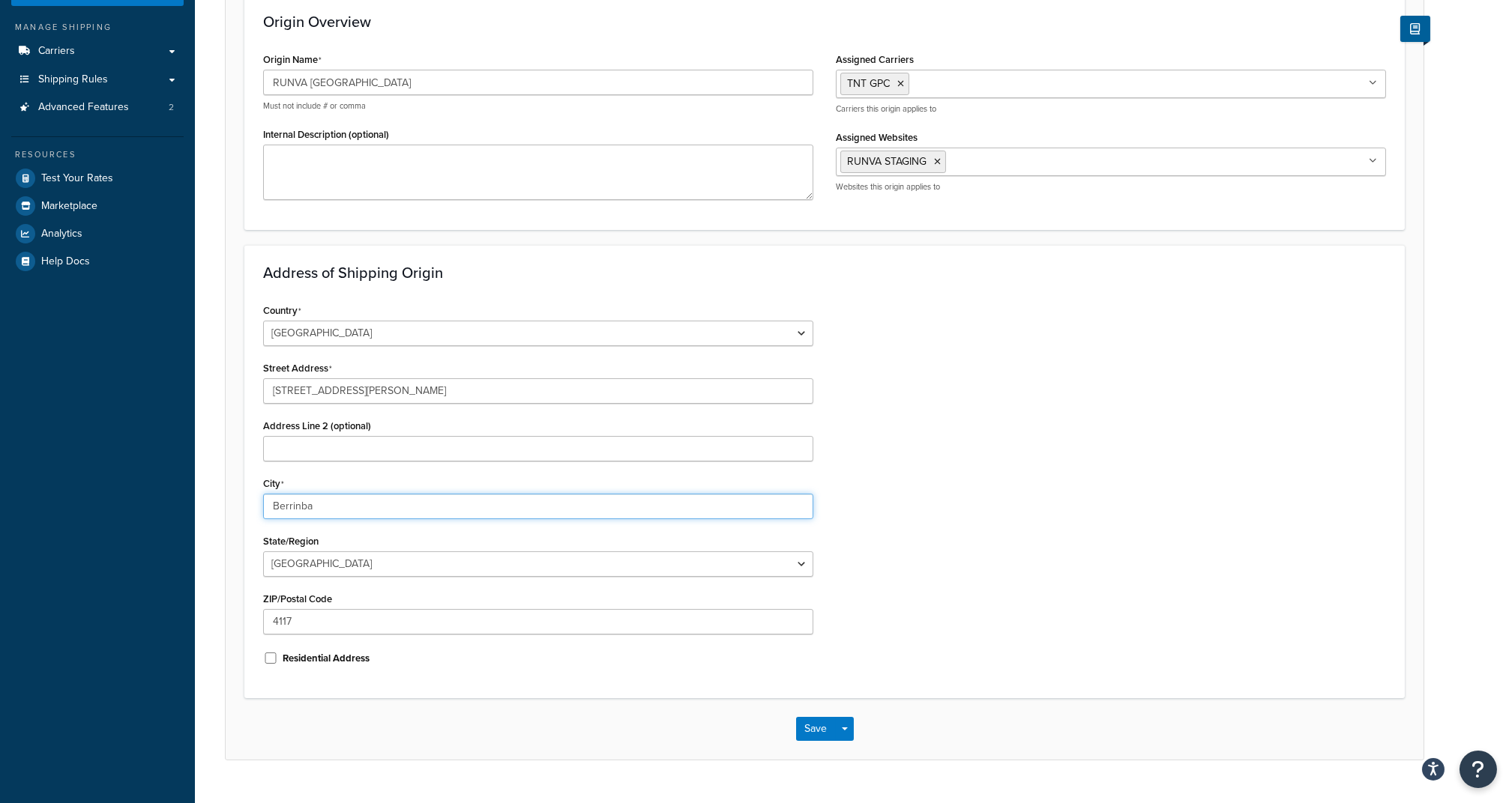
click at [153, 492] on div "Dashboard Scope: Test Basic Setup Websites 4 Origins 5 Manage Shipping Carriers…" at bounding box center [756, 318] width 1512 height 1035
paste input "Hazelmere"
type input "Hazelmere"
click at [953, 526] on div "Country United States United Kingdom Afghanistan Åland Islands Albania Algeria …" at bounding box center [824, 490] width 1145 height 380
click at [317, 568] on select "Australian Capital Territory New South Wales Northern Territory Queensland Sout…" at bounding box center [538, 564] width 550 height 26
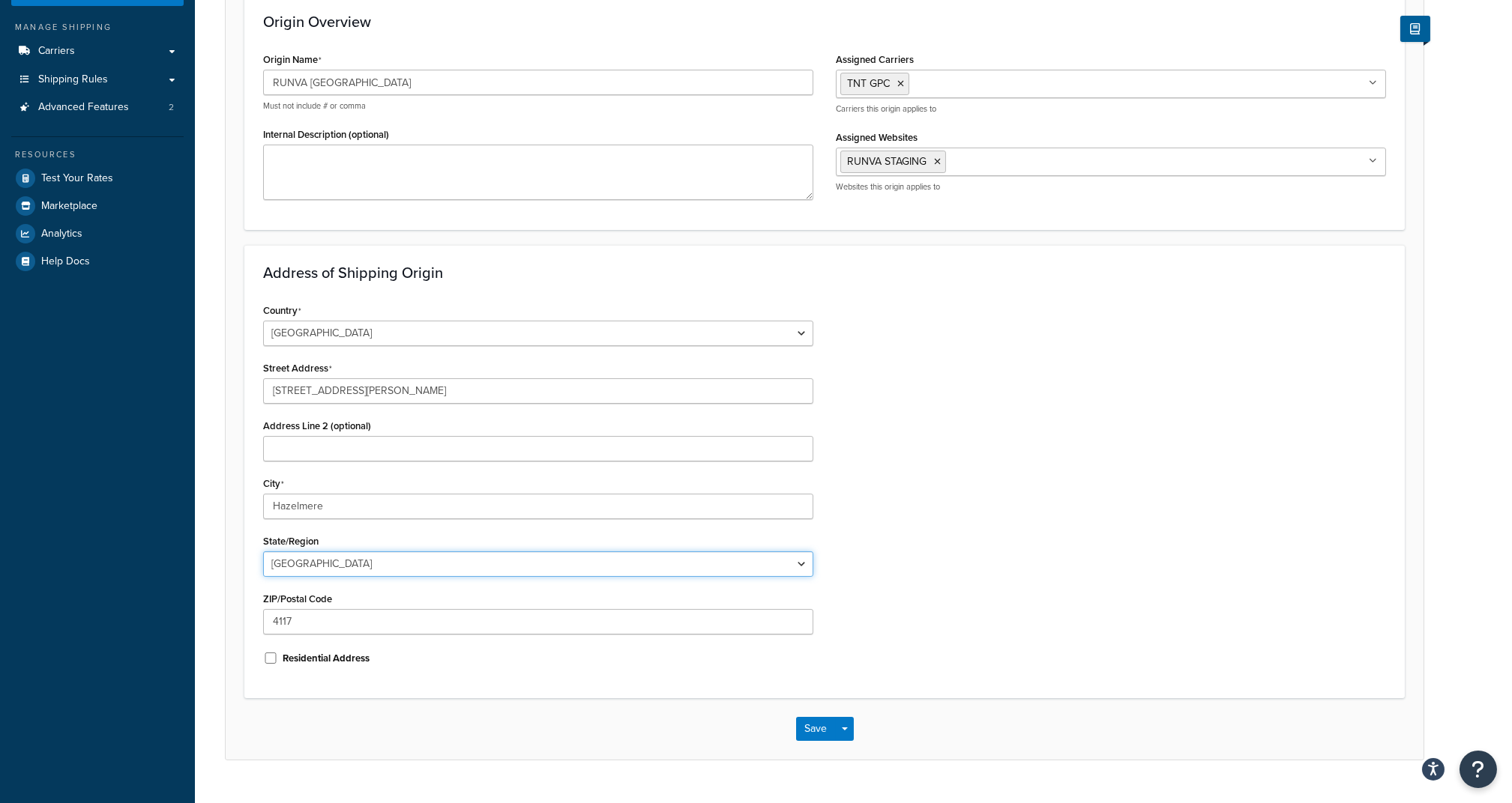
select select "180"
click at [263, 552] on select "Australian Capital Territory New South Wales Northern Territory Queensland Sout…" at bounding box center [538, 564] width 550 height 26
drag, startPoint x: 304, startPoint y: 614, endPoint x: 202, endPoint y: 599, distance: 103.1
click at [202, 599] on div "Origin: RUNVA Brisbane (copy) An origin is any location your products ship from…" at bounding box center [853, 329] width 1317 height 938
paste input "6055"
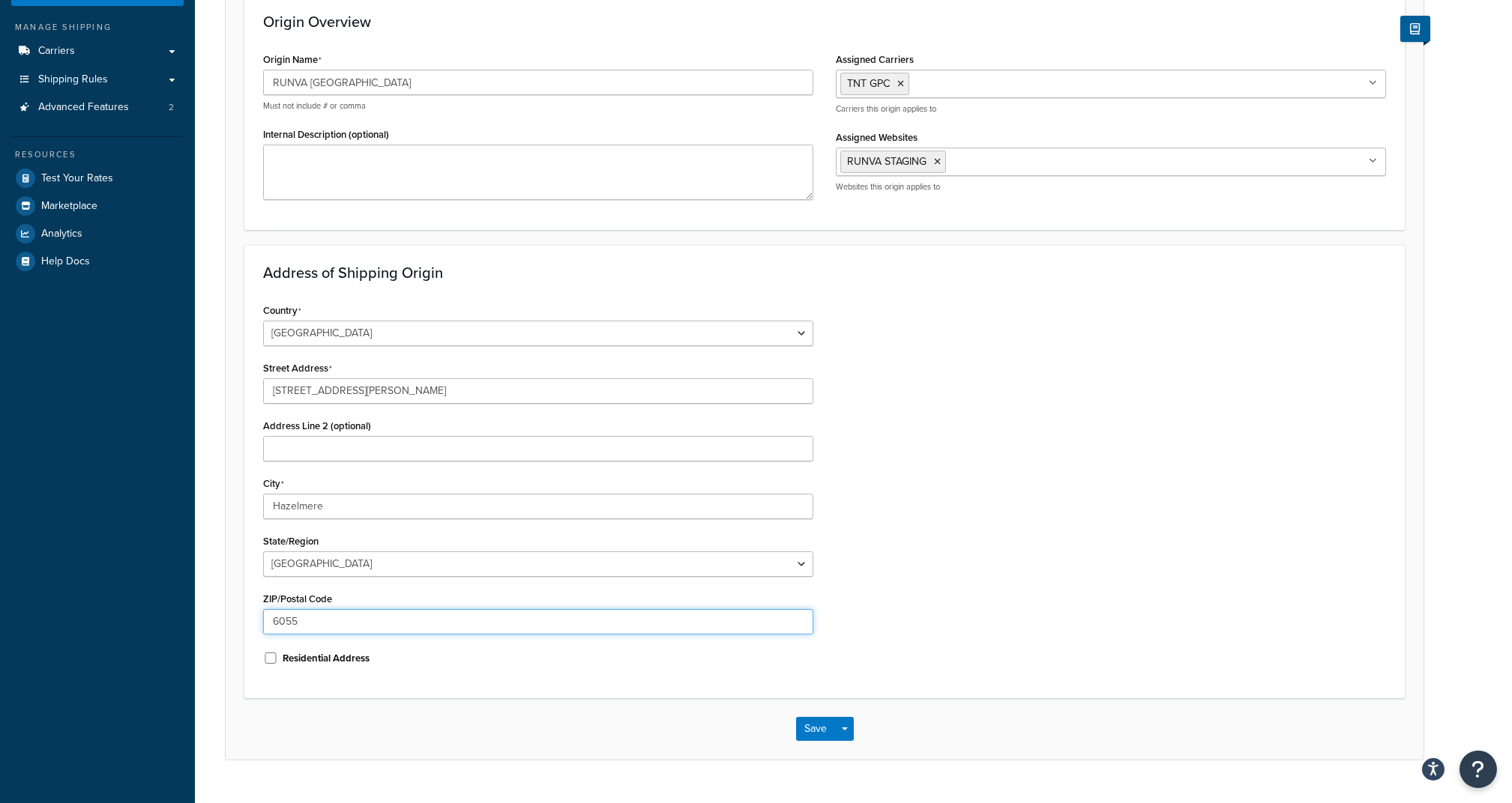
type input "6055"
click at [1032, 516] on div "Country [GEOGRAPHIC_DATA] [GEOGRAPHIC_DATA] [GEOGRAPHIC_DATA] [GEOGRAPHIC_DATA]…" at bounding box center [824, 490] width 1145 height 380
click at [818, 727] on button "Save" at bounding box center [817, 729] width 41 height 24
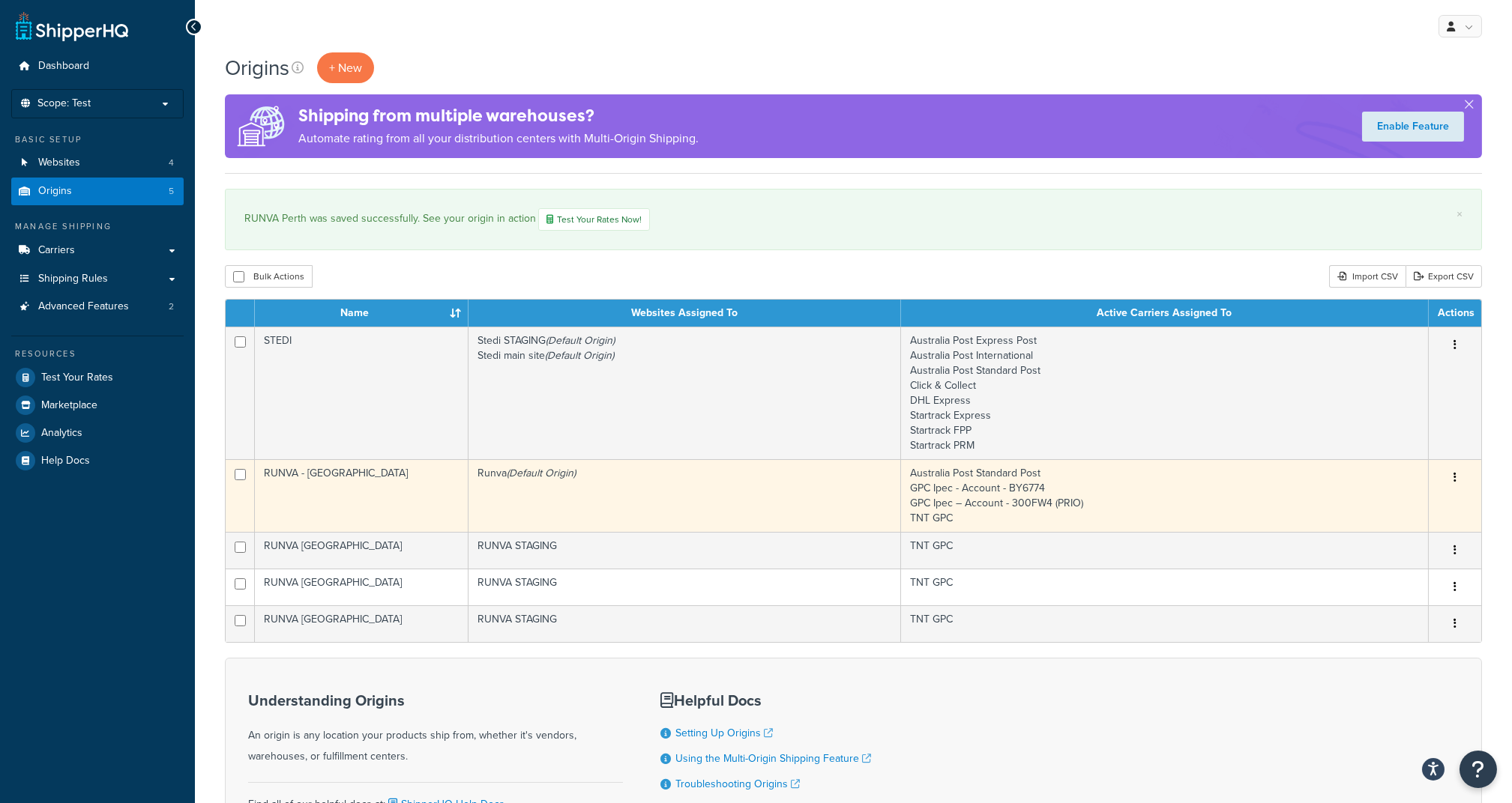
click at [530, 500] on td "Runva (Default Origin)" at bounding box center [685, 496] width 432 height 73
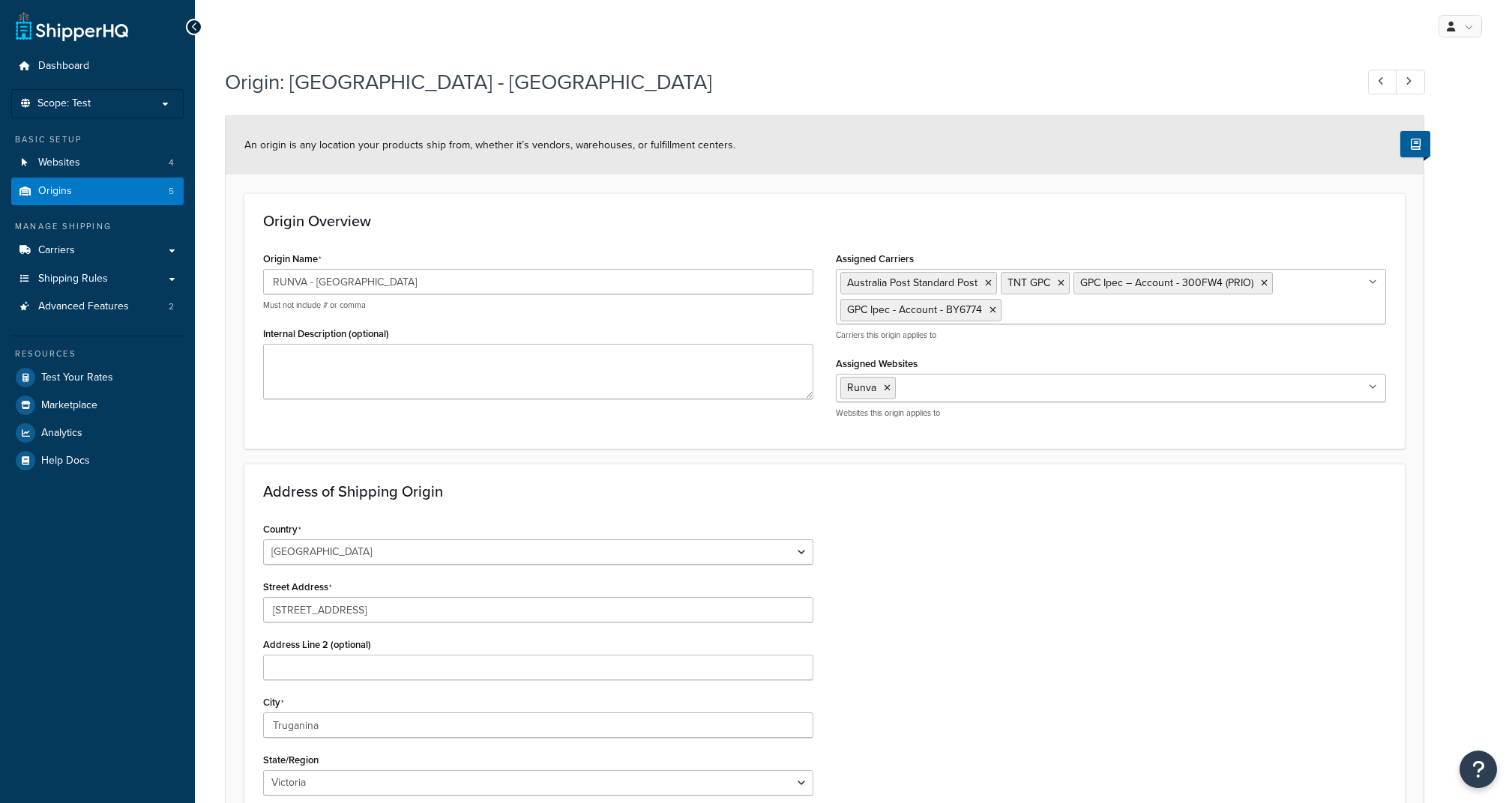
select select "1013"
select select "179"
click at [412, 285] on input "RUNVA - [GEOGRAPHIC_DATA]" at bounding box center [538, 282] width 550 height 26
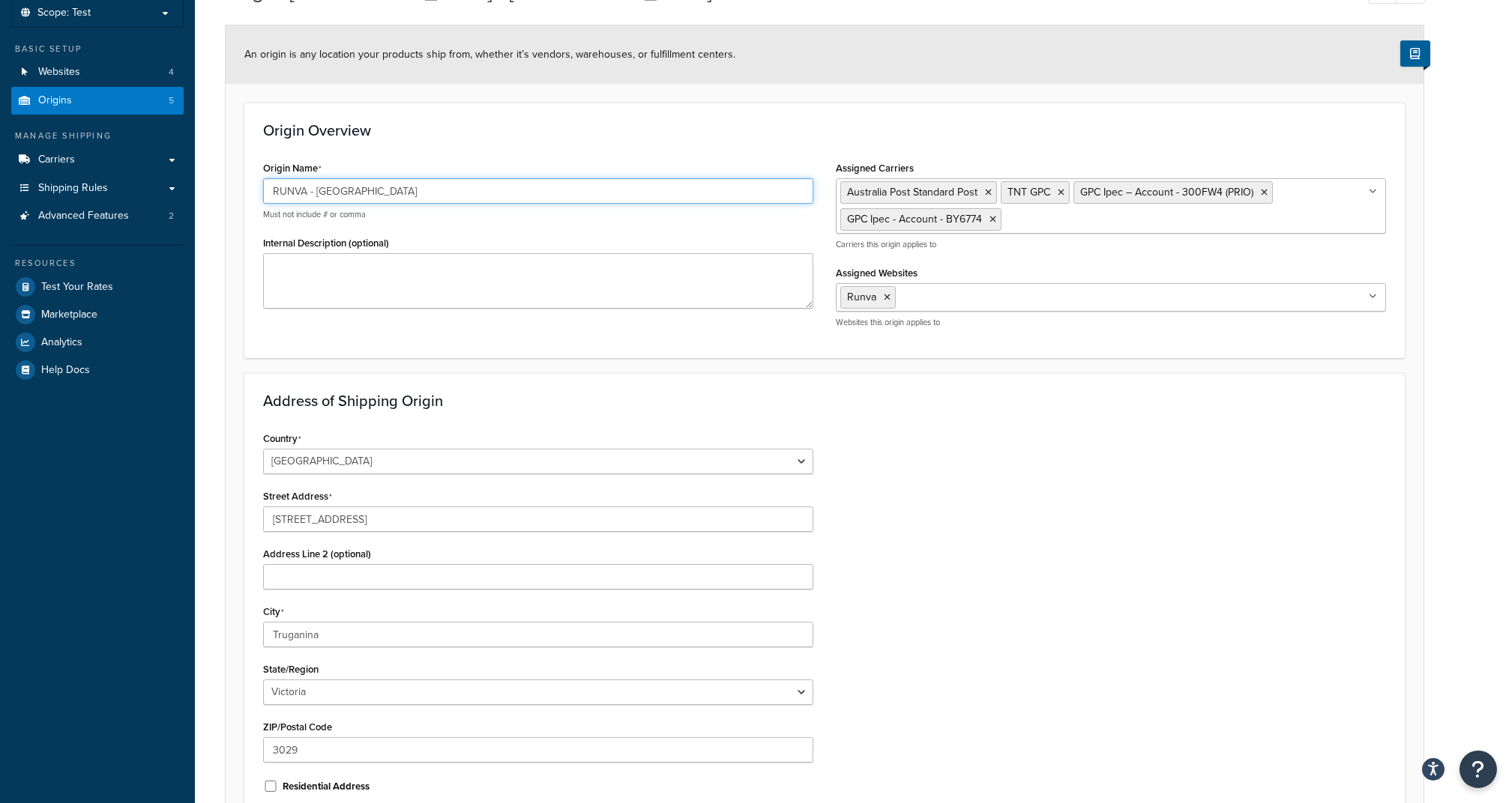
scroll to position [199, 0]
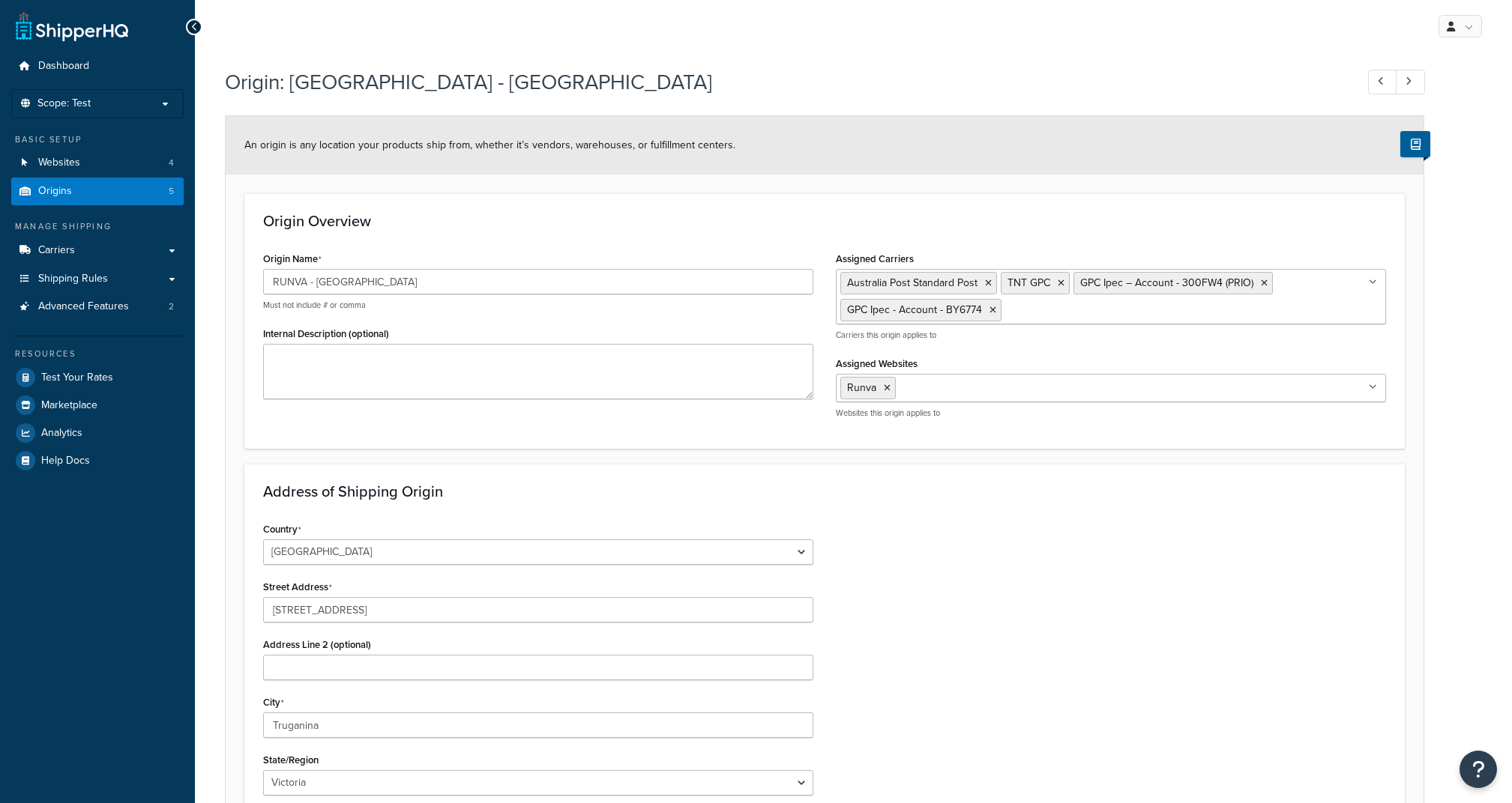
select select "1013"
select select "179"
click at [1037, 310] on input "Assigned Carriers" at bounding box center [1072, 309] width 133 height 17
click at [1017, 537] on div "Country [GEOGRAPHIC_DATA] [GEOGRAPHIC_DATA] [GEOGRAPHIC_DATA] [GEOGRAPHIC_DATA]…" at bounding box center [824, 708] width 1145 height 380
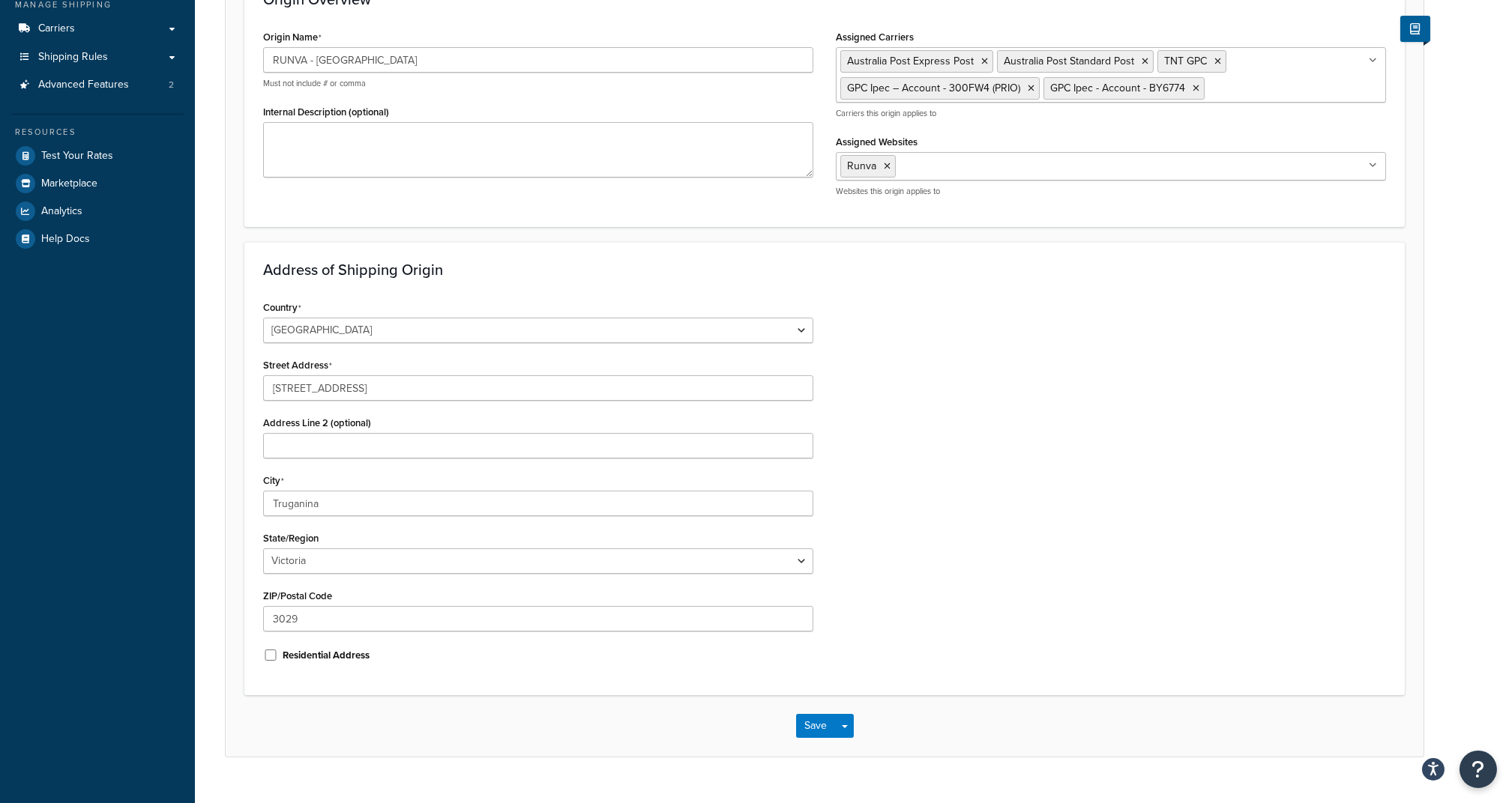
scroll to position [251, 0]
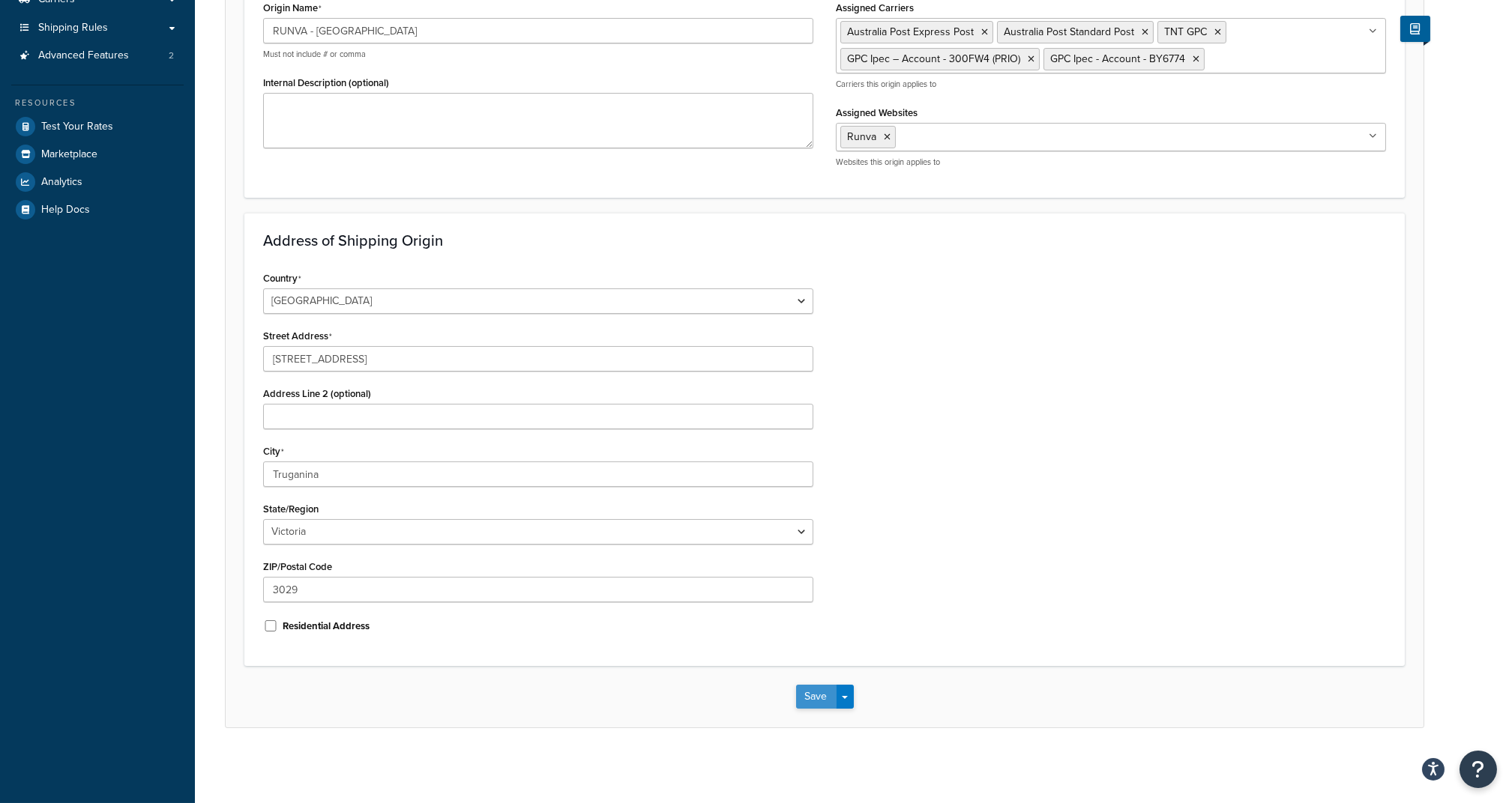
click at [808, 699] on button "Save" at bounding box center [817, 697] width 41 height 24
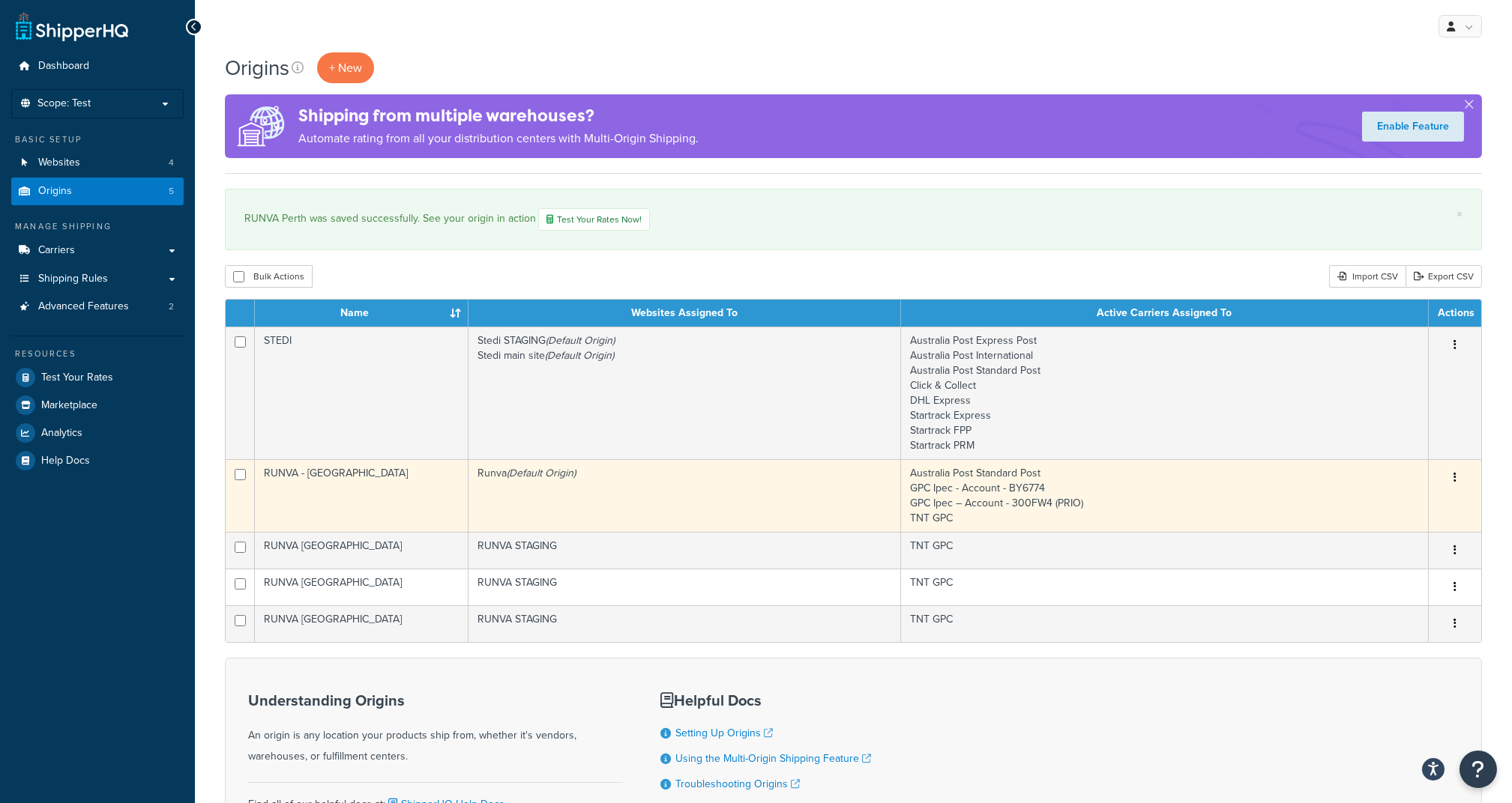
click at [583, 492] on td "Runva (Default Origin)" at bounding box center [685, 496] width 432 height 73
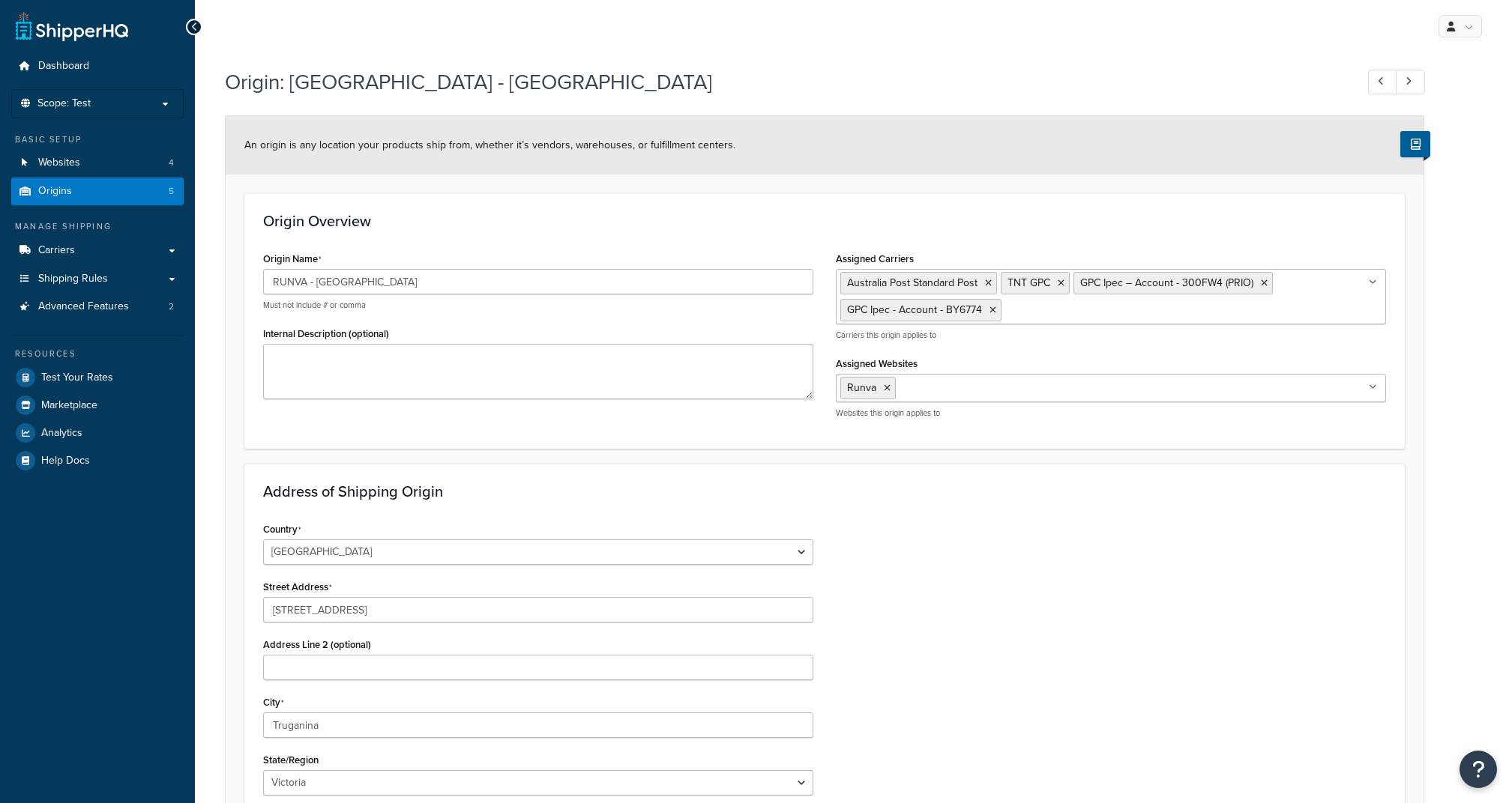
select select "1013"
select select "179"
click at [1364, 388] on ul "Runva" at bounding box center [1111, 388] width 550 height 28
click at [888, 389] on icon at bounding box center [888, 388] width 7 height 9
click at [897, 563] on div "Country United States United Kingdom Afghanistan Åland Islands Albania Algeria …" at bounding box center [824, 708] width 1145 height 380
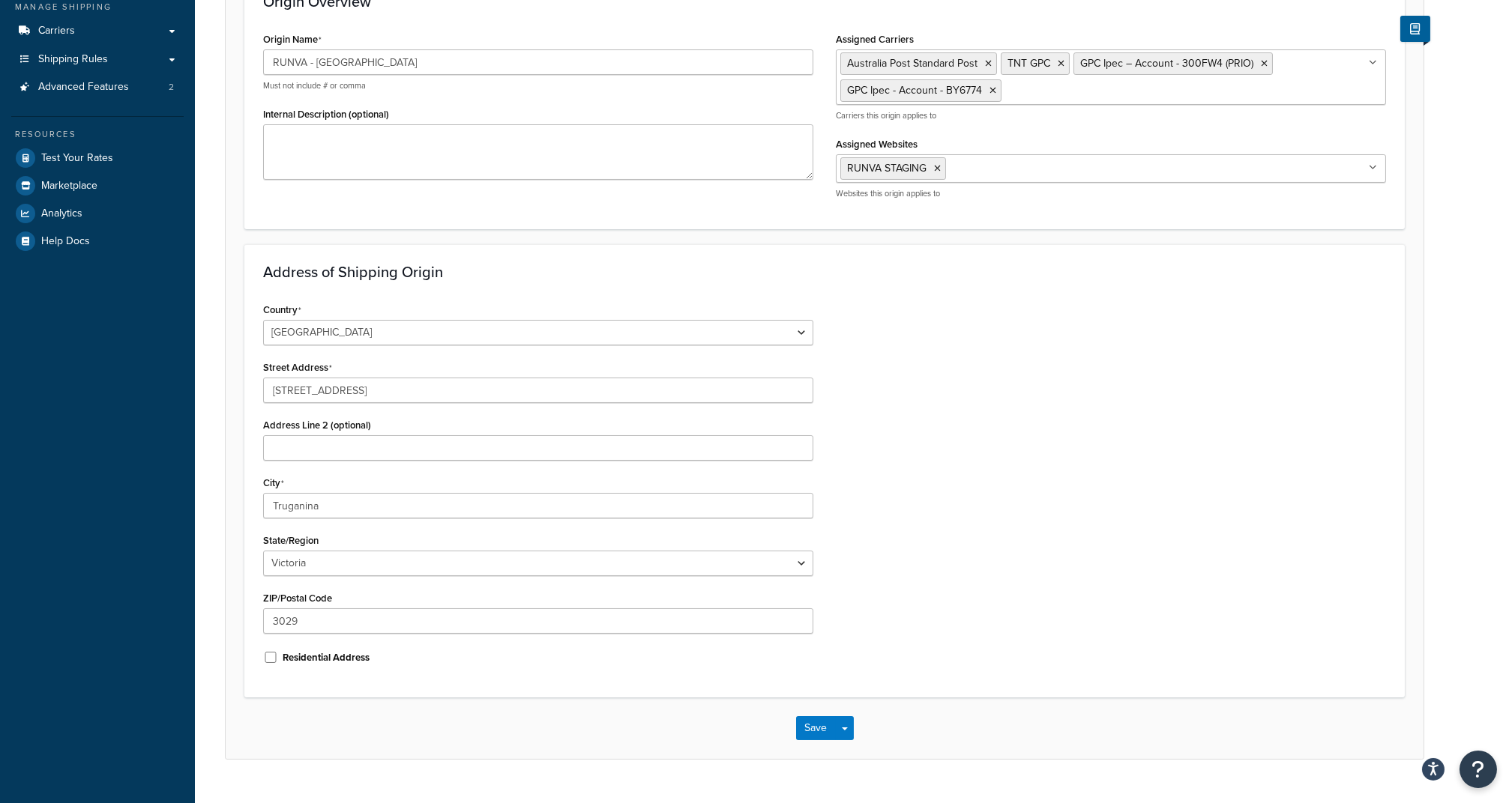
scroll to position [251, 0]
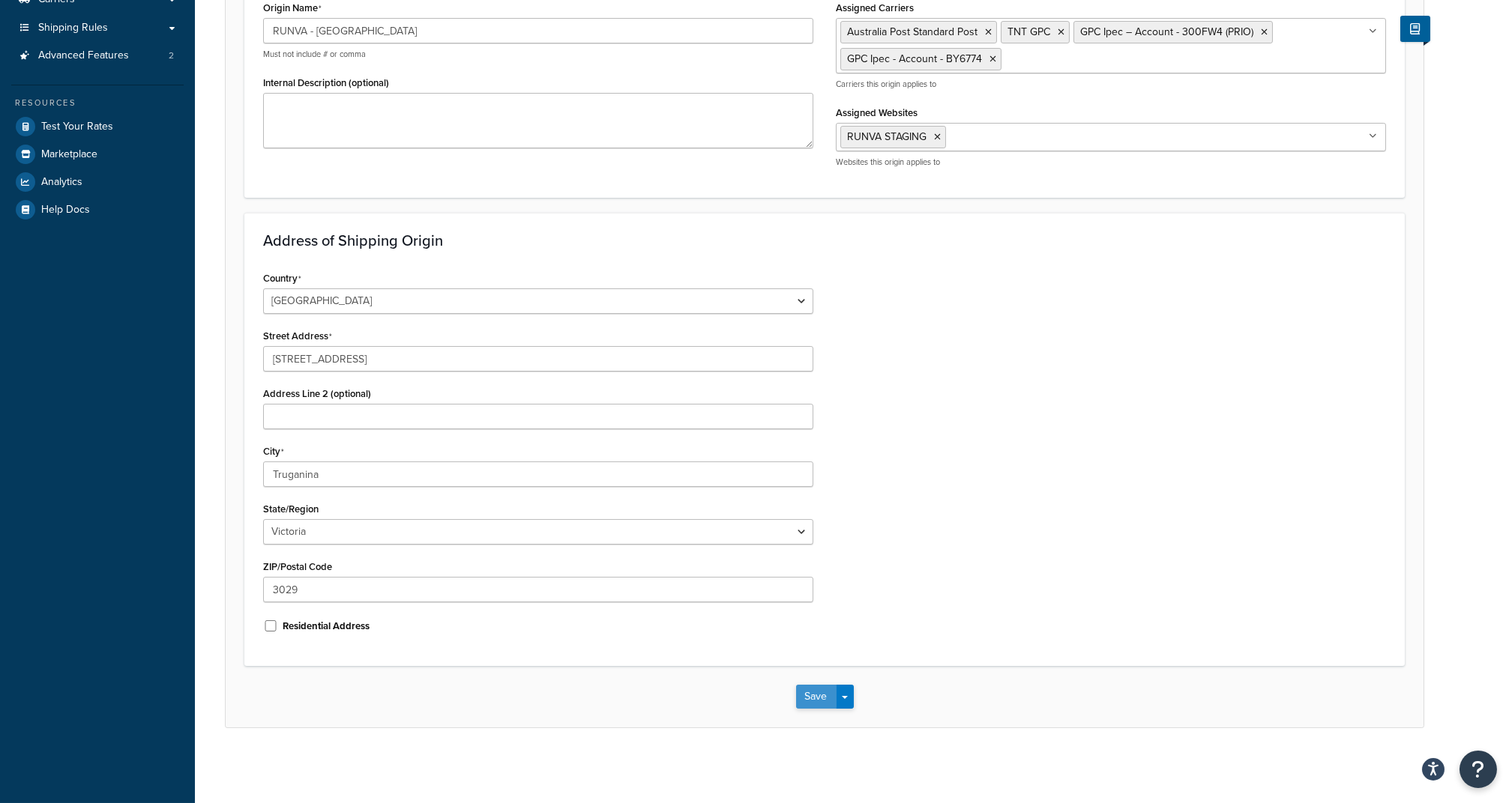
click at [803, 694] on button "Save" at bounding box center [817, 697] width 41 height 24
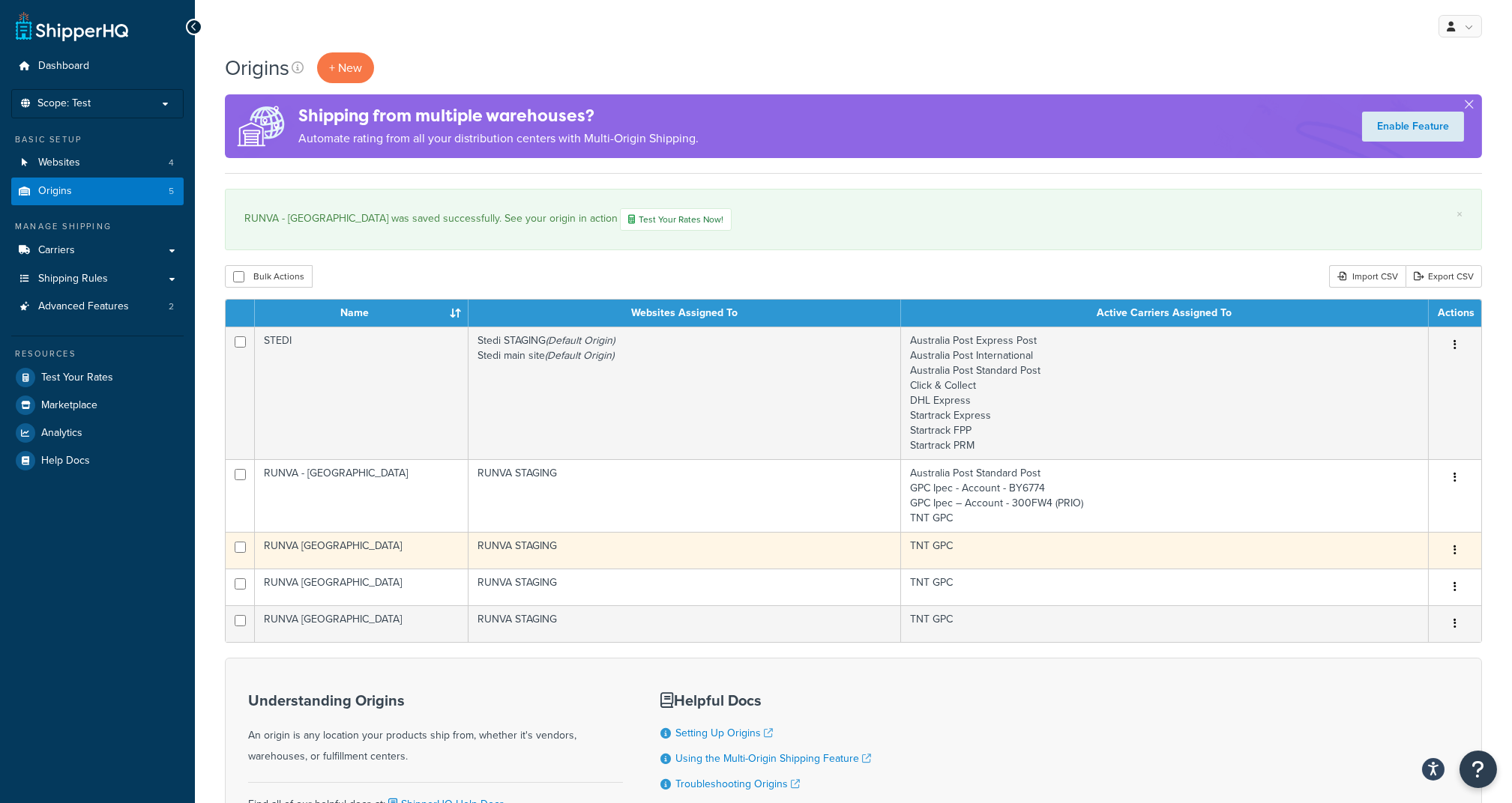
click at [930, 552] on td "TNT GPC" at bounding box center [1165, 550] width 528 height 36
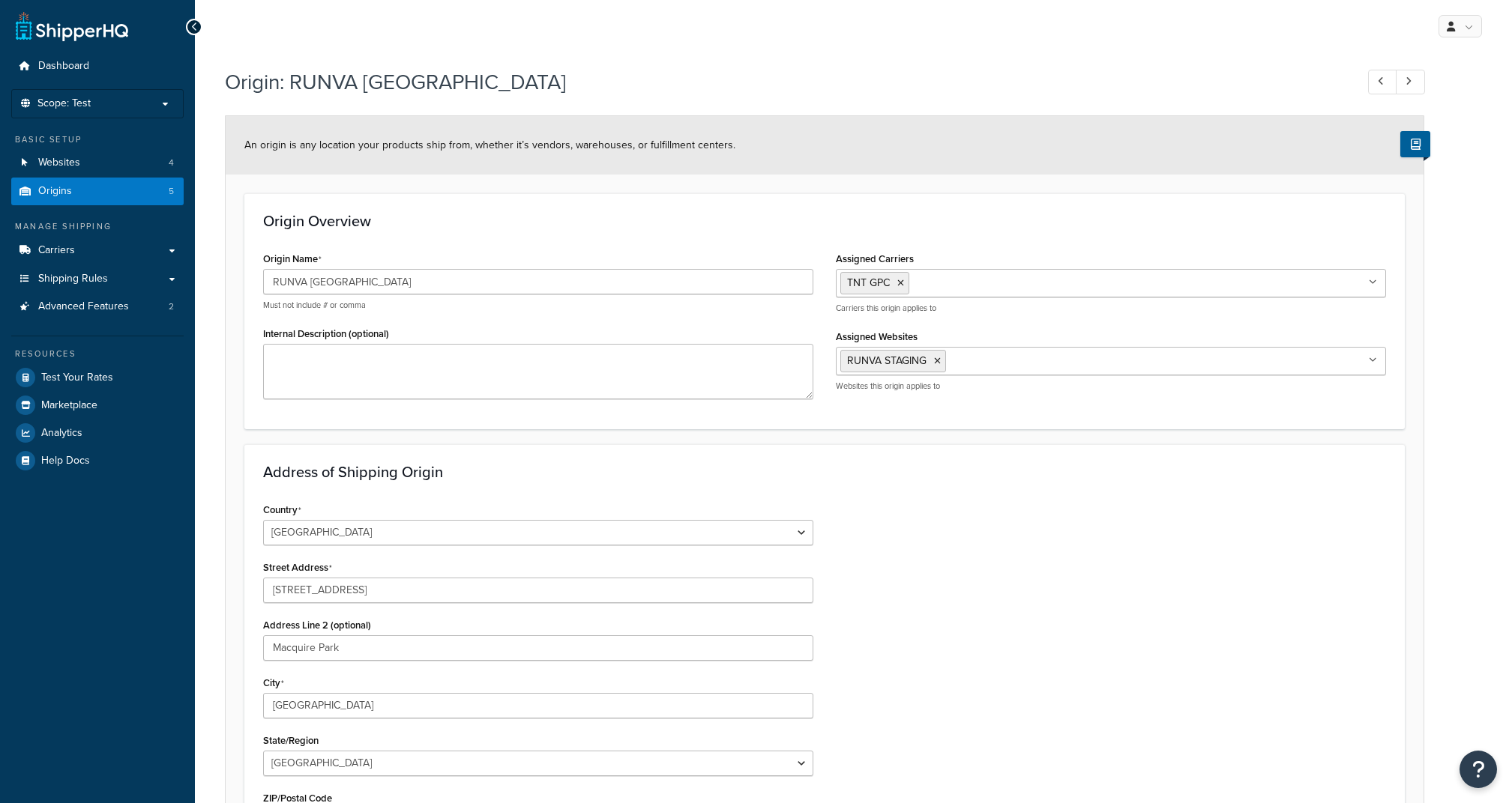
select select "1013"
select select "175"
click at [1016, 279] on input "Assigned Carriers" at bounding box center [980, 282] width 133 height 17
click at [1108, 289] on input "Assigned Carriers" at bounding box center [1136, 282] width 133 height 17
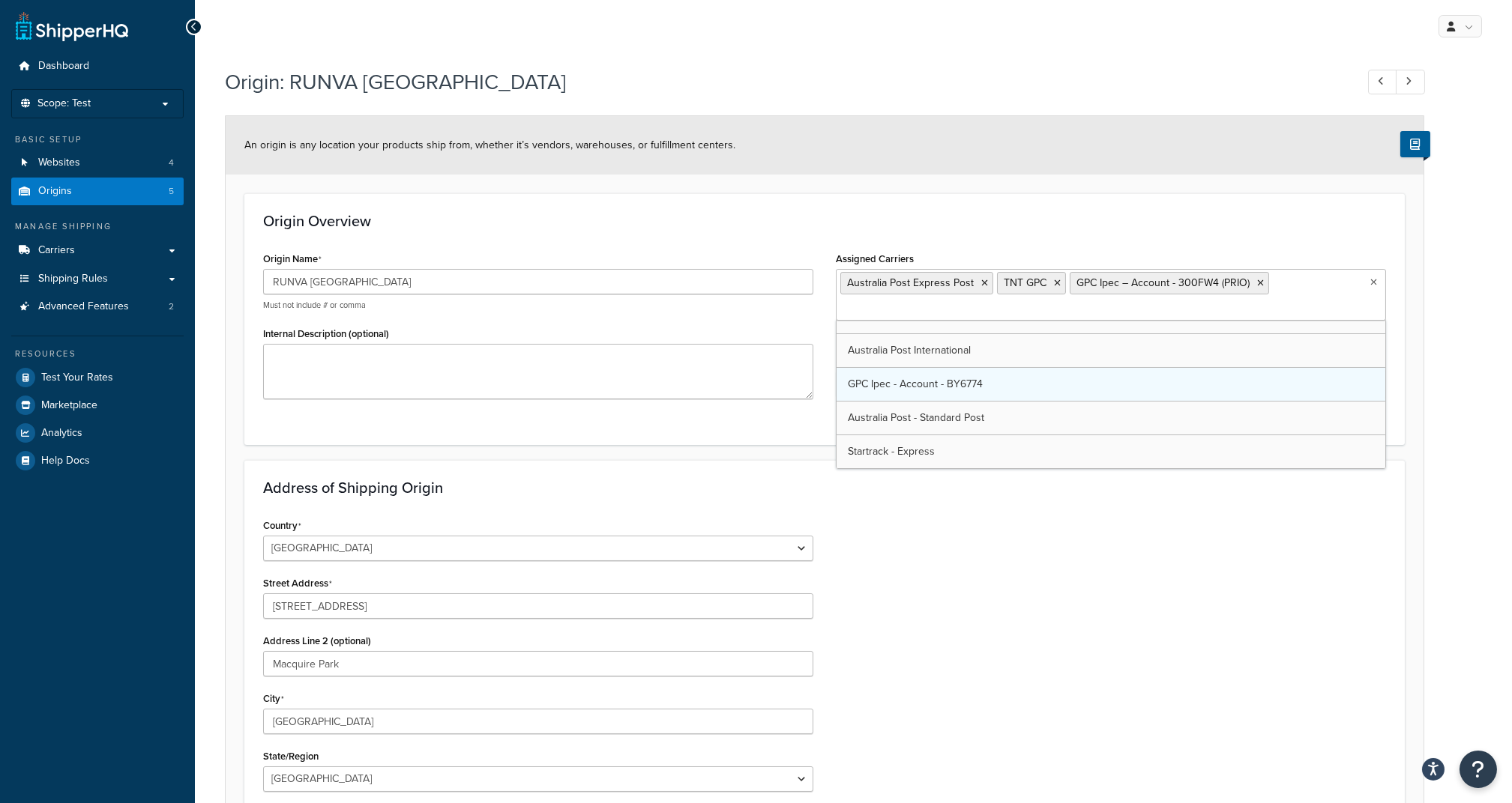
scroll to position [154, 0]
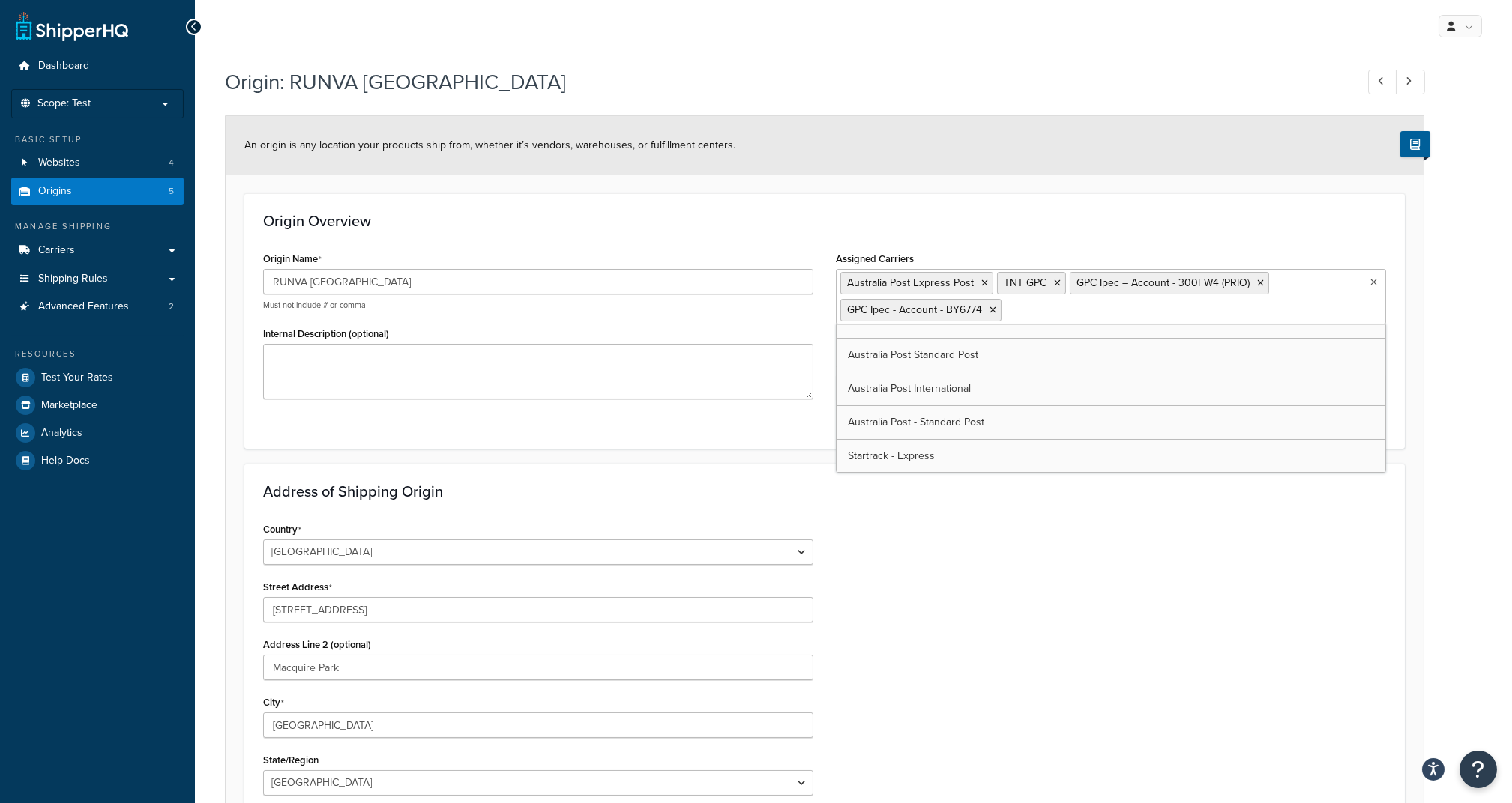
click at [1016, 642] on div "Country United States United Kingdom Afghanistan Åland Islands Albania Algeria …" at bounding box center [824, 708] width 1145 height 380
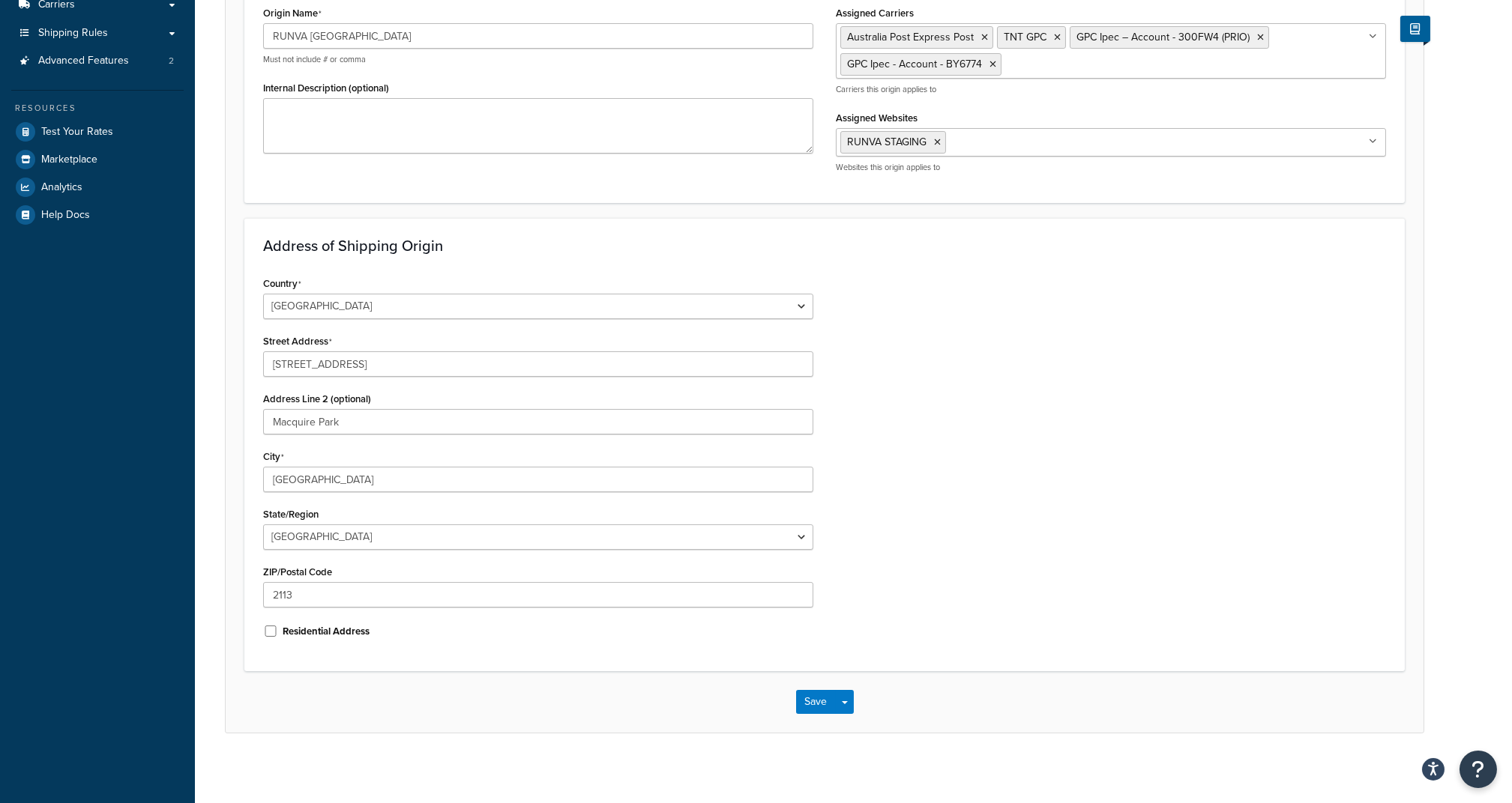
scroll to position [251, 0]
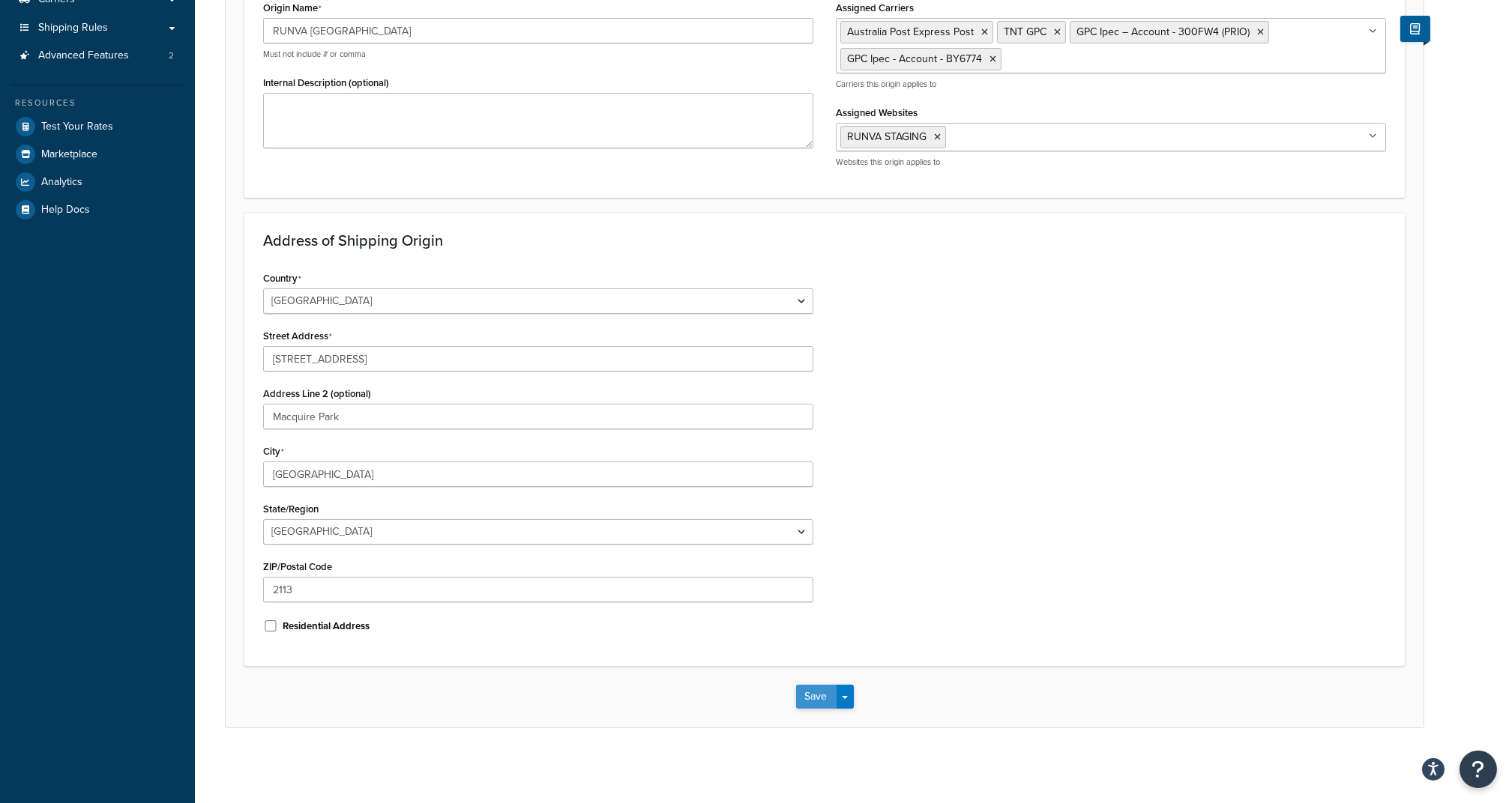
click at [812, 689] on button "Save" at bounding box center [817, 697] width 41 height 24
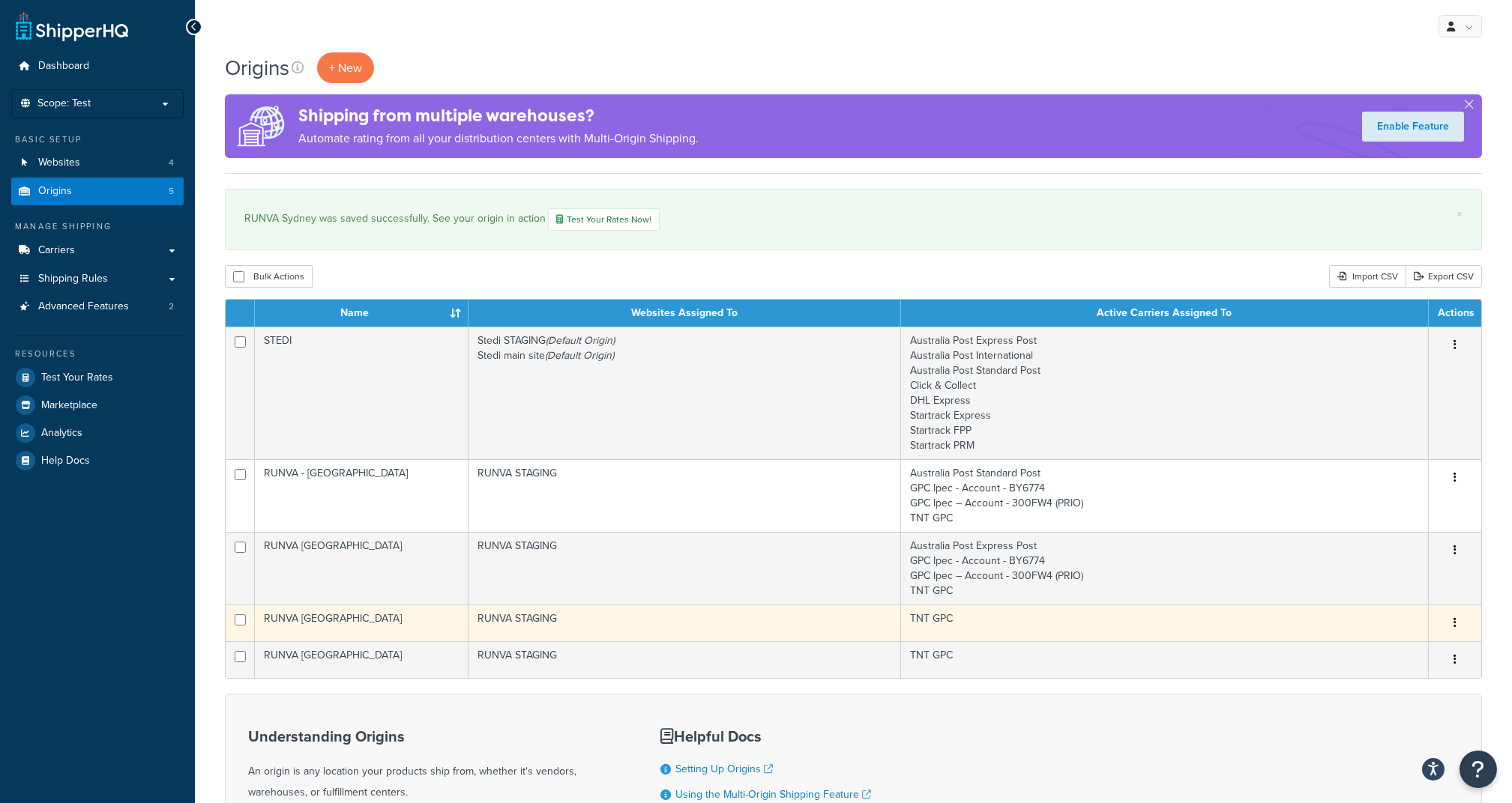
click at [597, 627] on td "RUNVA STAGING" at bounding box center [685, 622] width 432 height 36
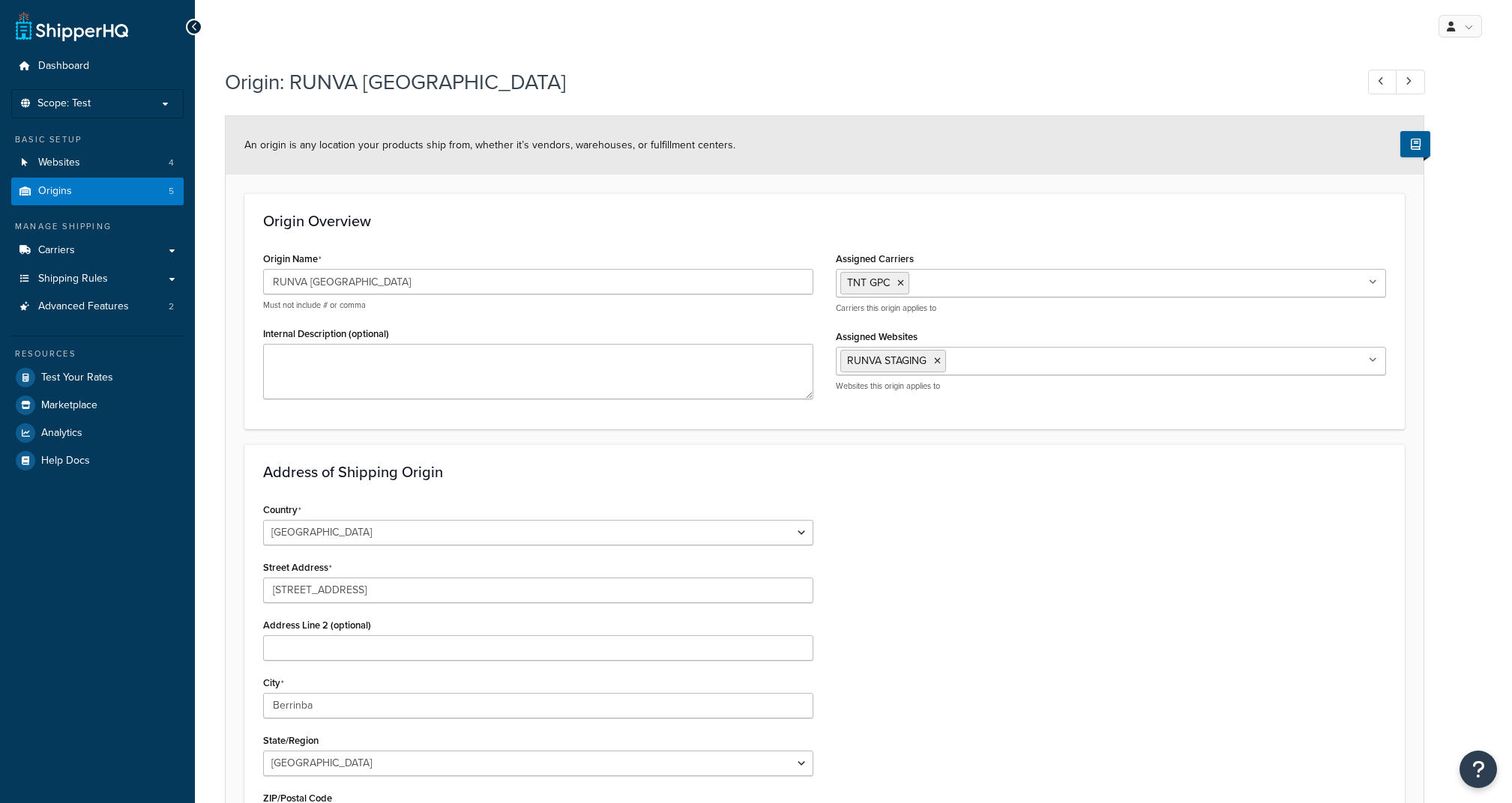
select select "1013"
select select "176"
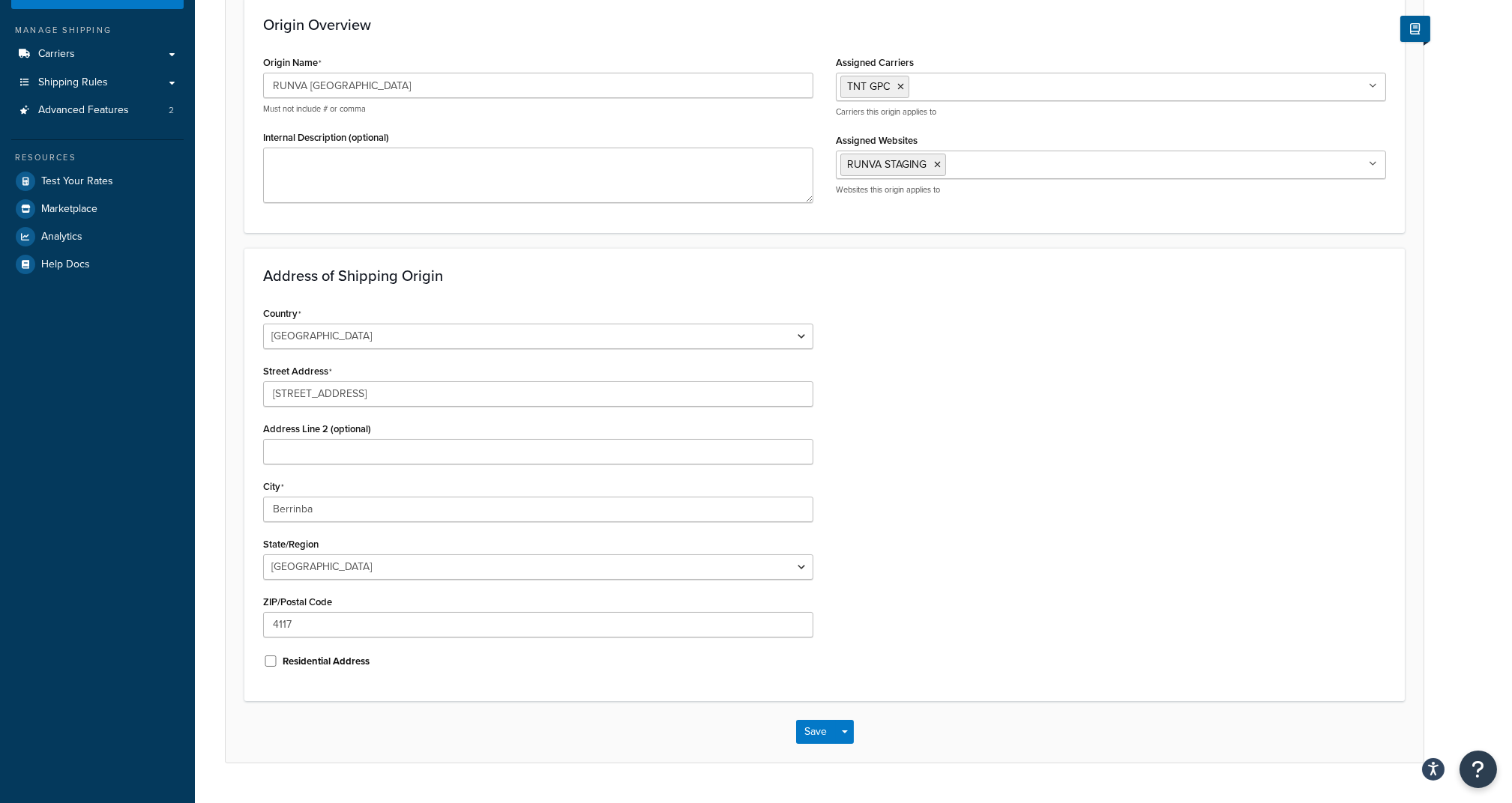
scroll to position [199, 0]
click at [989, 160] on input "Assigned Websites" at bounding box center [1016, 161] width 133 height 17
click at [939, 404] on div "Country [GEOGRAPHIC_DATA] [GEOGRAPHIC_DATA] [GEOGRAPHIC_DATA] [GEOGRAPHIC_DATA]…" at bounding box center [824, 490] width 1145 height 380
click at [962, 84] on input "Assigned Carriers" at bounding box center [980, 83] width 133 height 17
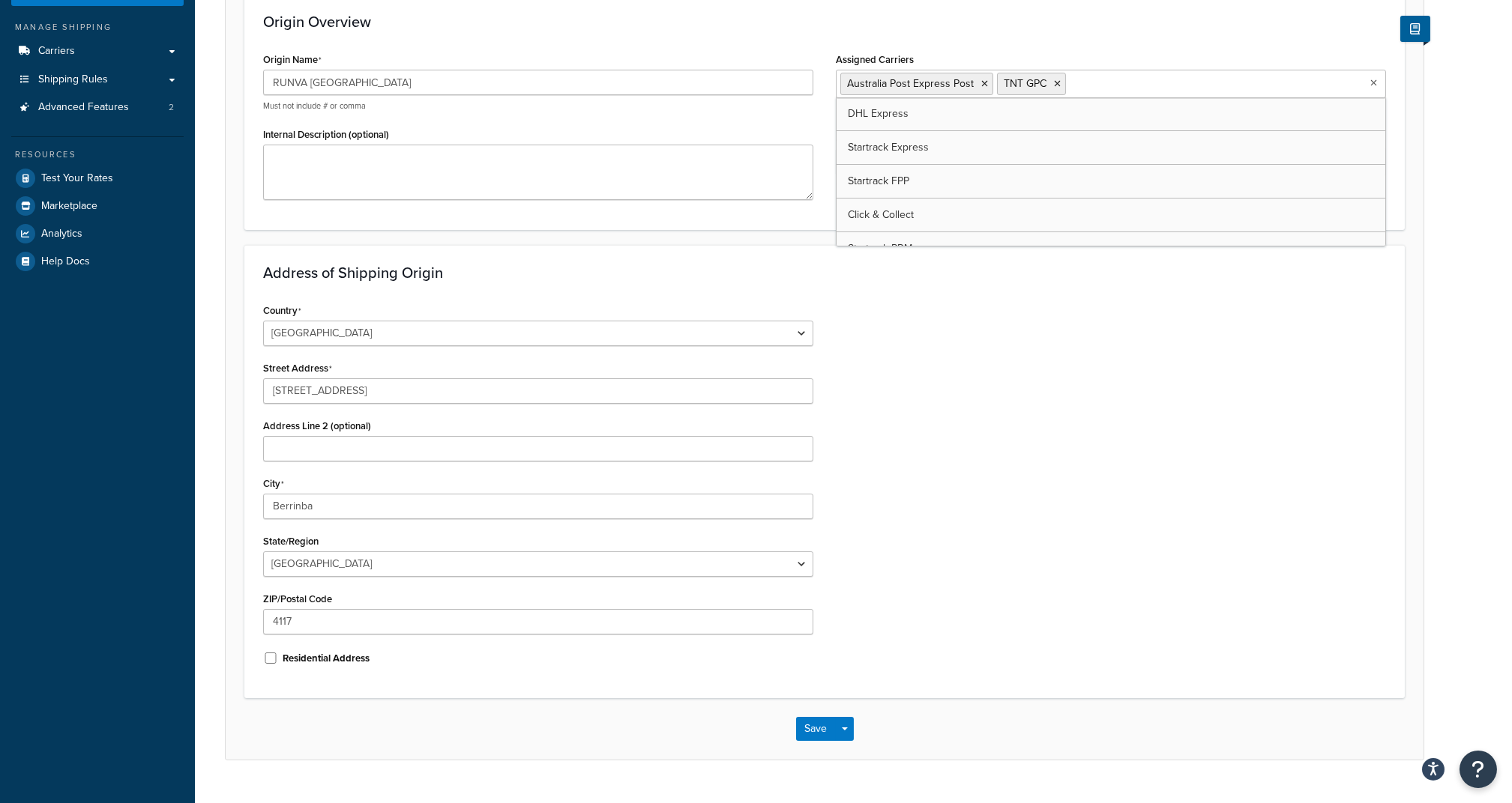
click at [1106, 91] on ul "Australia Post Express Post TNT GPC" at bounding box center [1111, 84] width 550 height 28
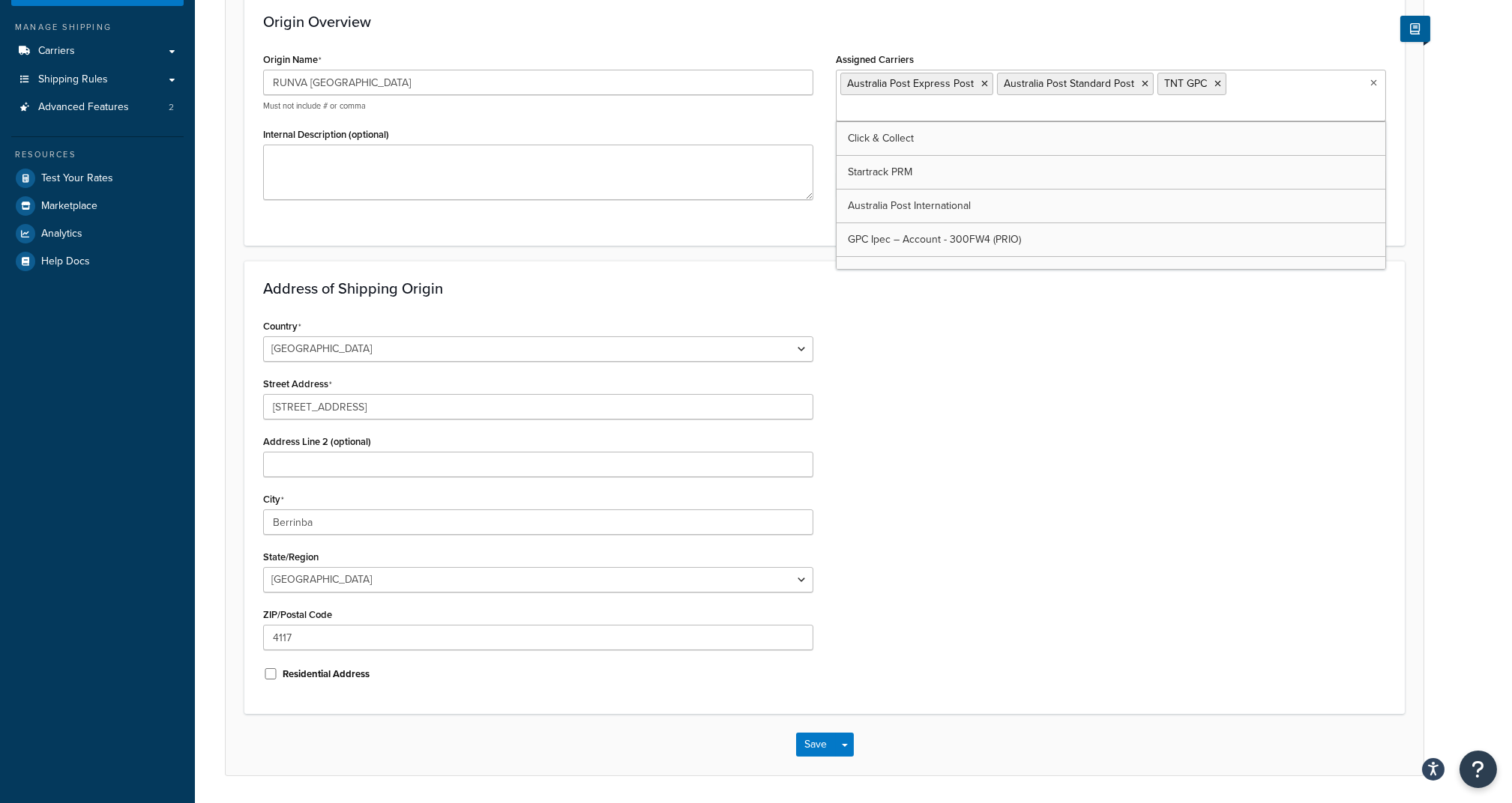
click at [1002, 364] on div "Country United States United Kingdom Afghanistan Åland Islands Albania Algeria …" at bounding box center [824, 505] width 1145 height 380
click at [973, 102] on input "Assigned Carriers" at bounding box center [907, 110] width 133 height 17
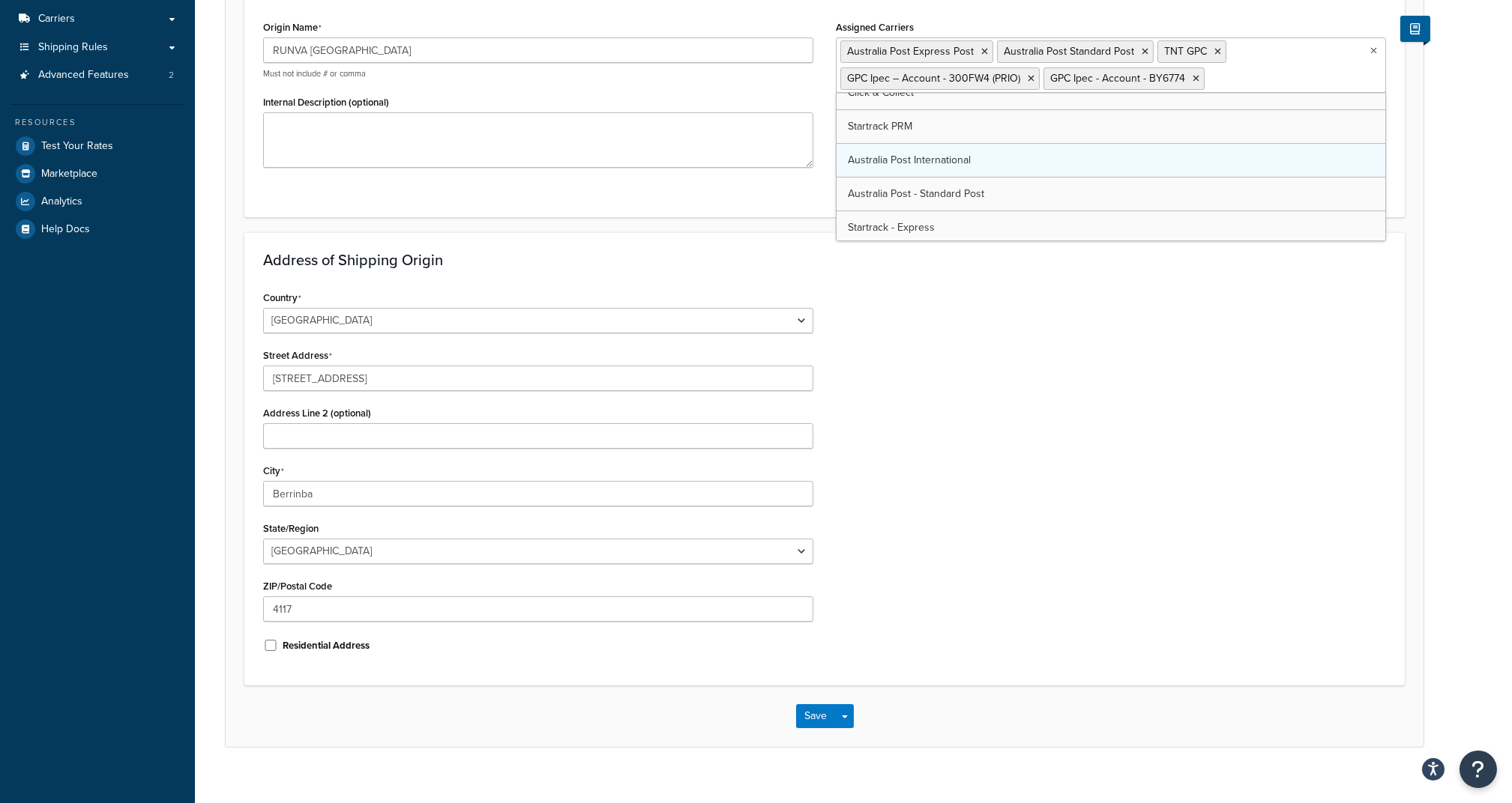
scroll to position [120, 0]
click at [1037, 363] on div "Country United States United Kingdom Afghanistan Åland Islands Albania Algeria …" at bounding box center [824, 476] width 1145 height 380
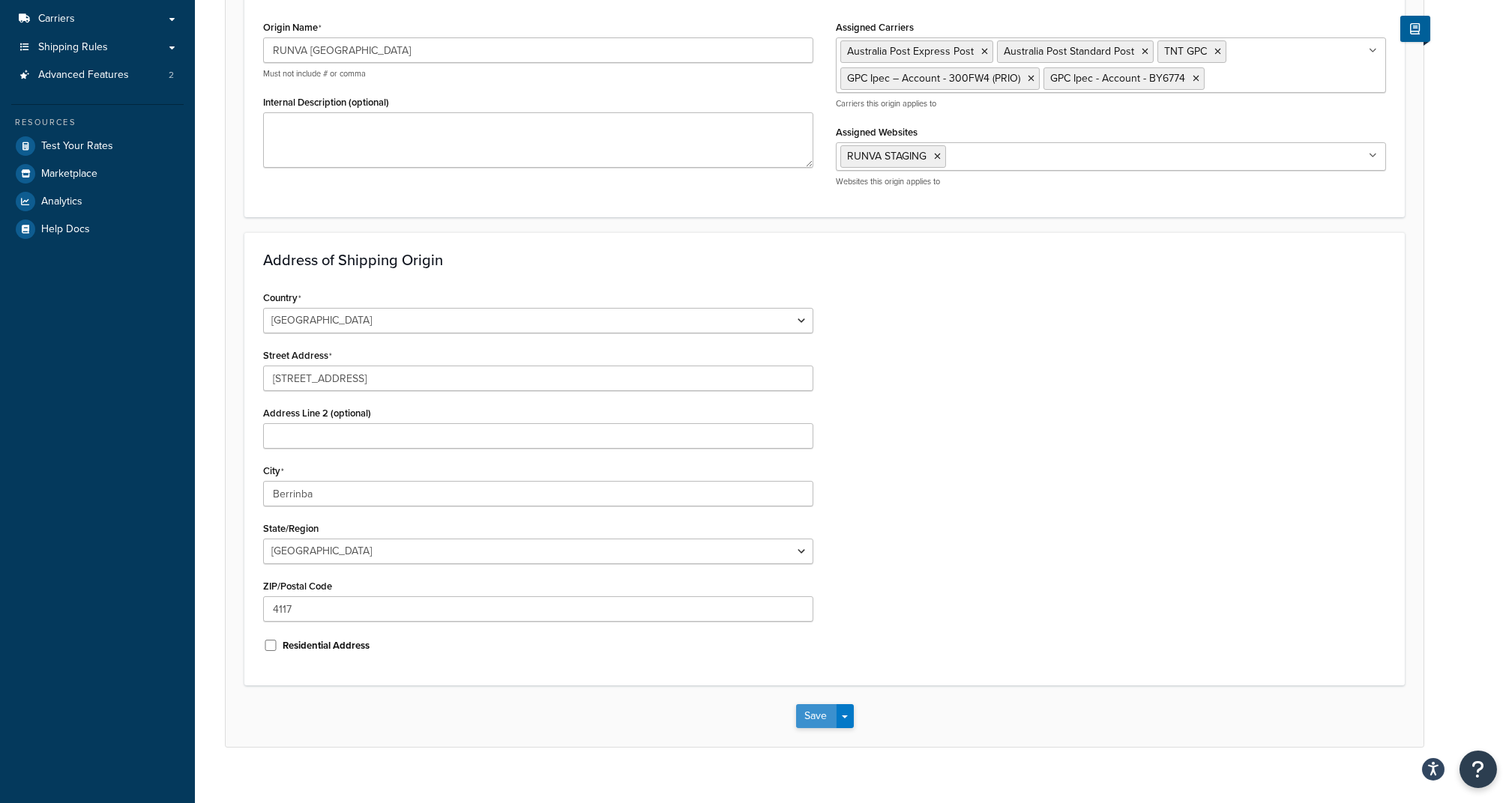
click at [803, 725] on button "Save" at bounding box center [817, 716] width 41 height 24
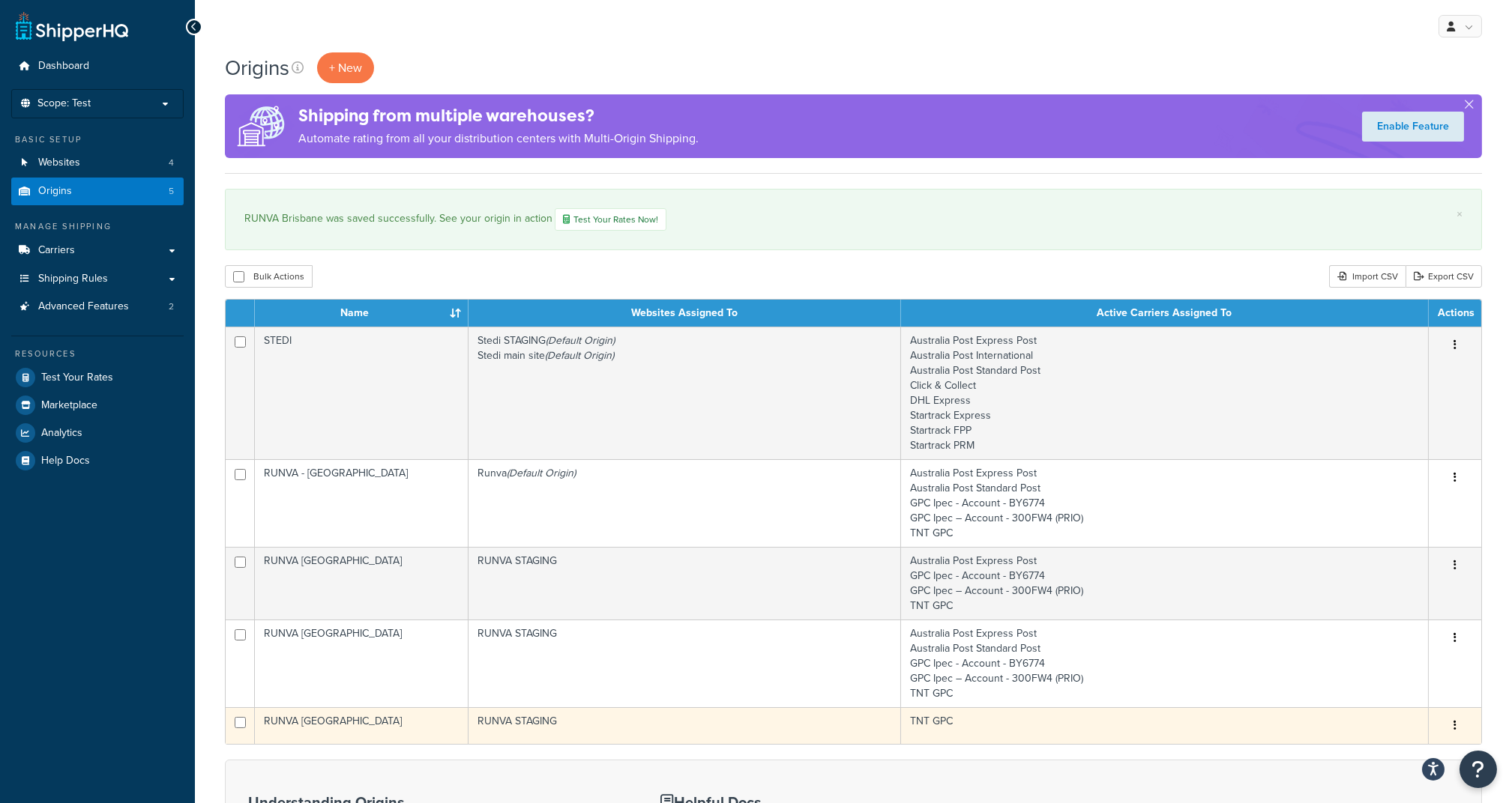
click at [1013, 729] on td "TNT GPC" at bounding box center [1165, 725] width 528 height 36
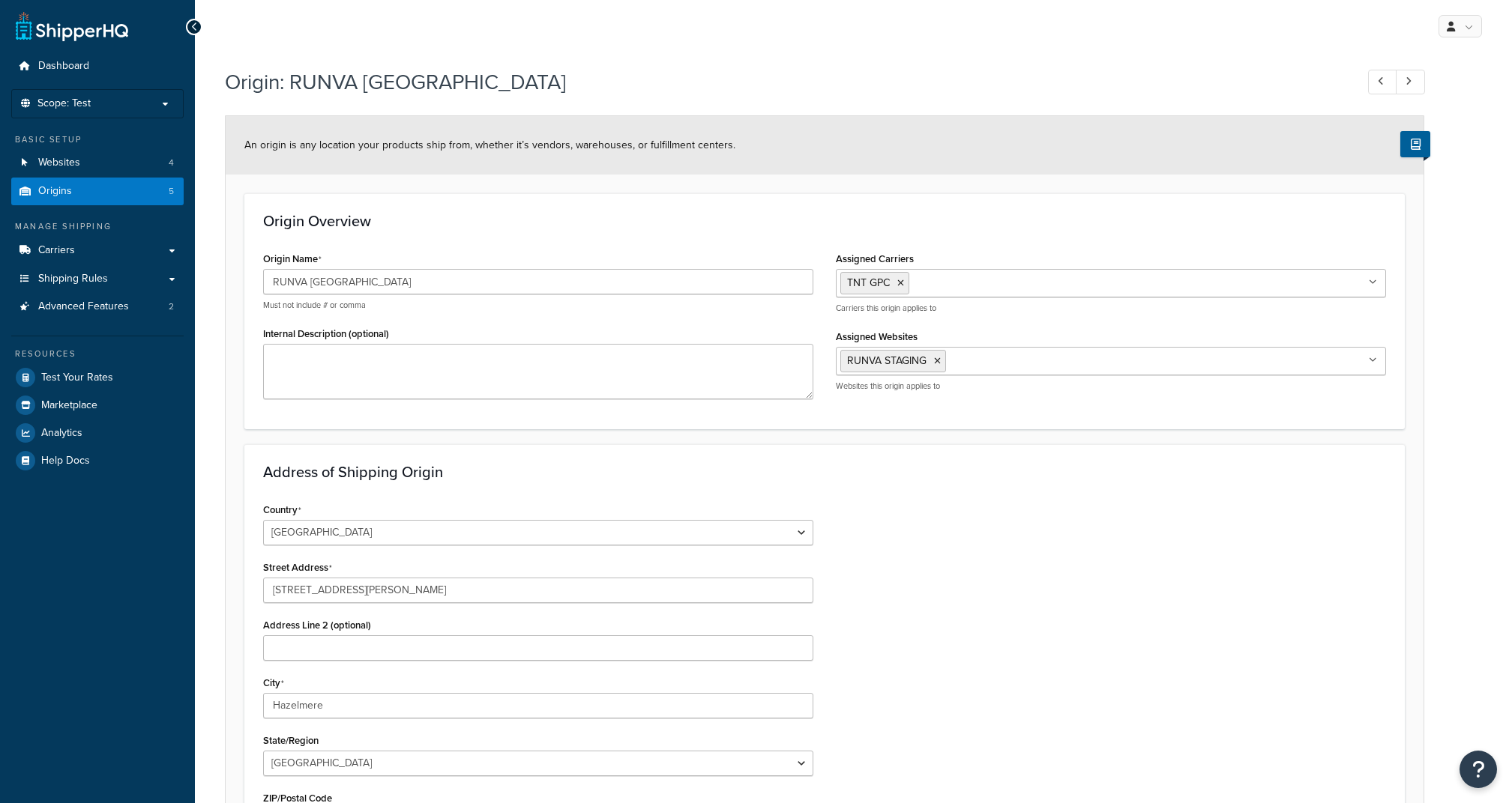
select select "1013"
select select "180"
click at [953, 285] on input "Assigned Carriers" at bounding box center [980, 282] width 133 height 17
click at [1093, 288] on input "Assigned Carriers" at bounding box center [1136, 282] width 133 height 17
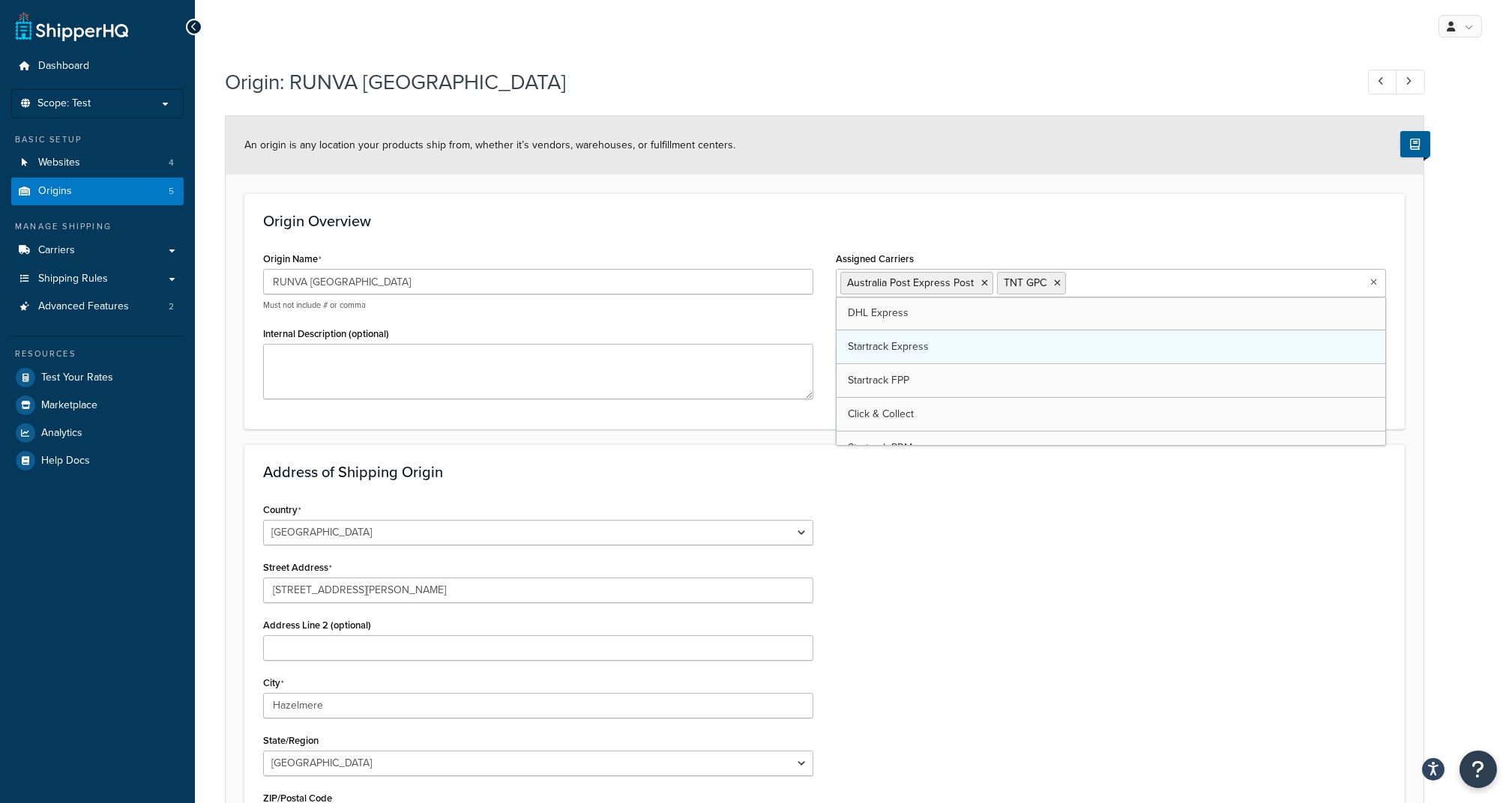
scroll to position [100, 0]
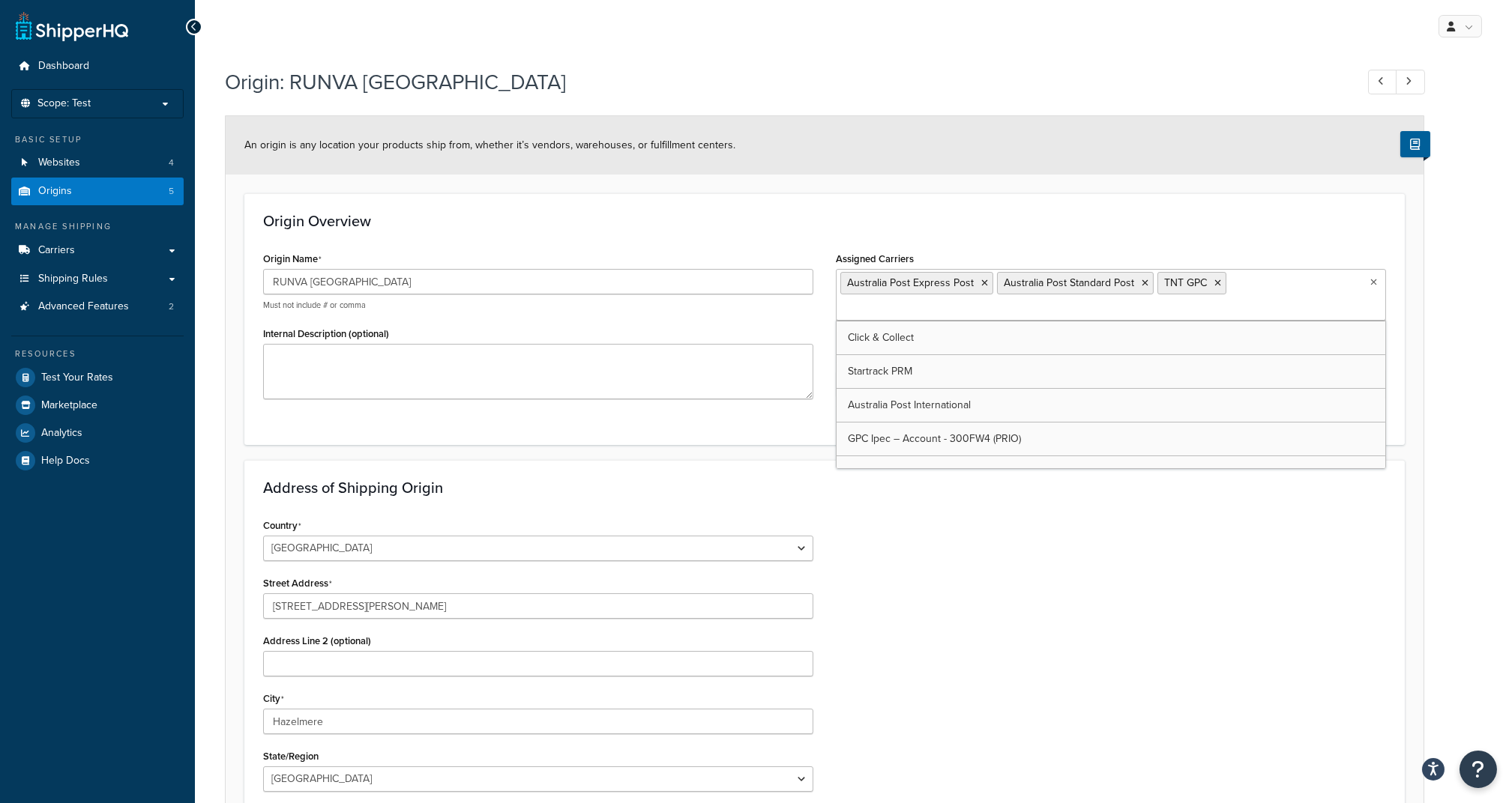
click at [973, 301] on input "Assigned Carriers" at bounding box center [907, 309] width 133 height 17
click at [1088, 314] on input "Assigned Carriers" at bounding box center [1110, 309] width 133 height 17
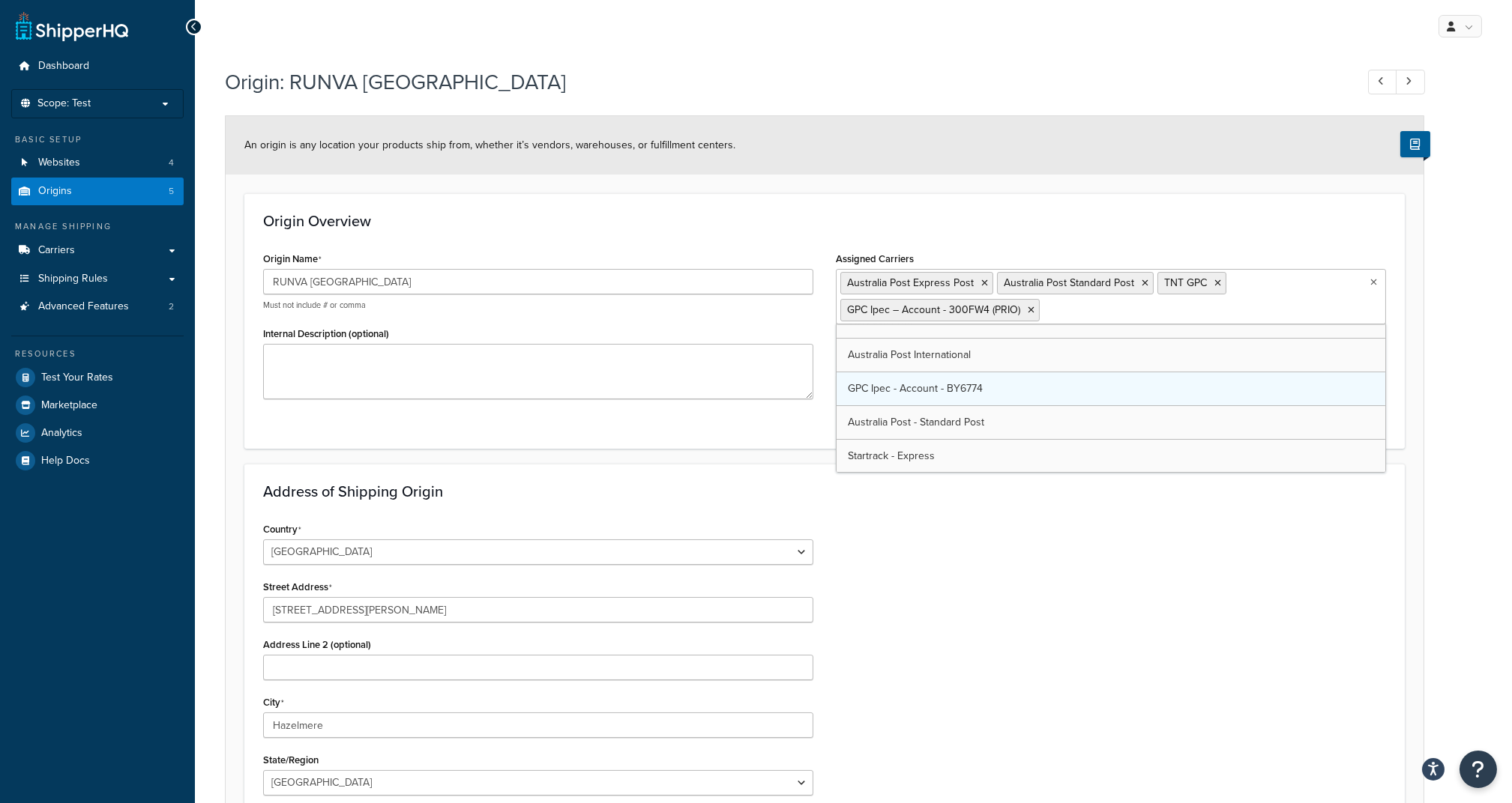
scroll to position [120, 0]
click at [1223, 313] on input "Assigned Carriers" at bounding box center [1275, 309] width 133 height 17
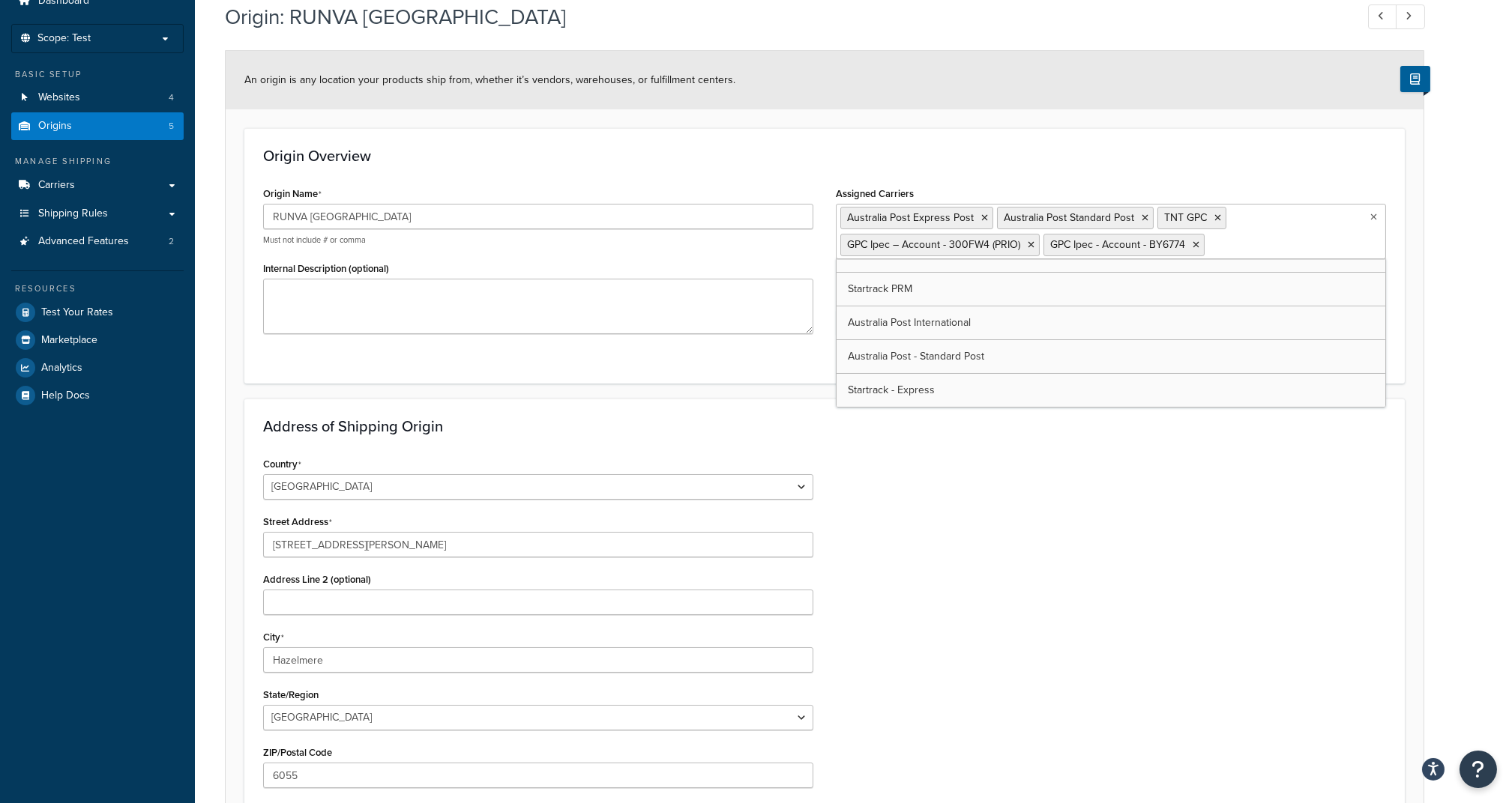
scroll to position [100, 0]
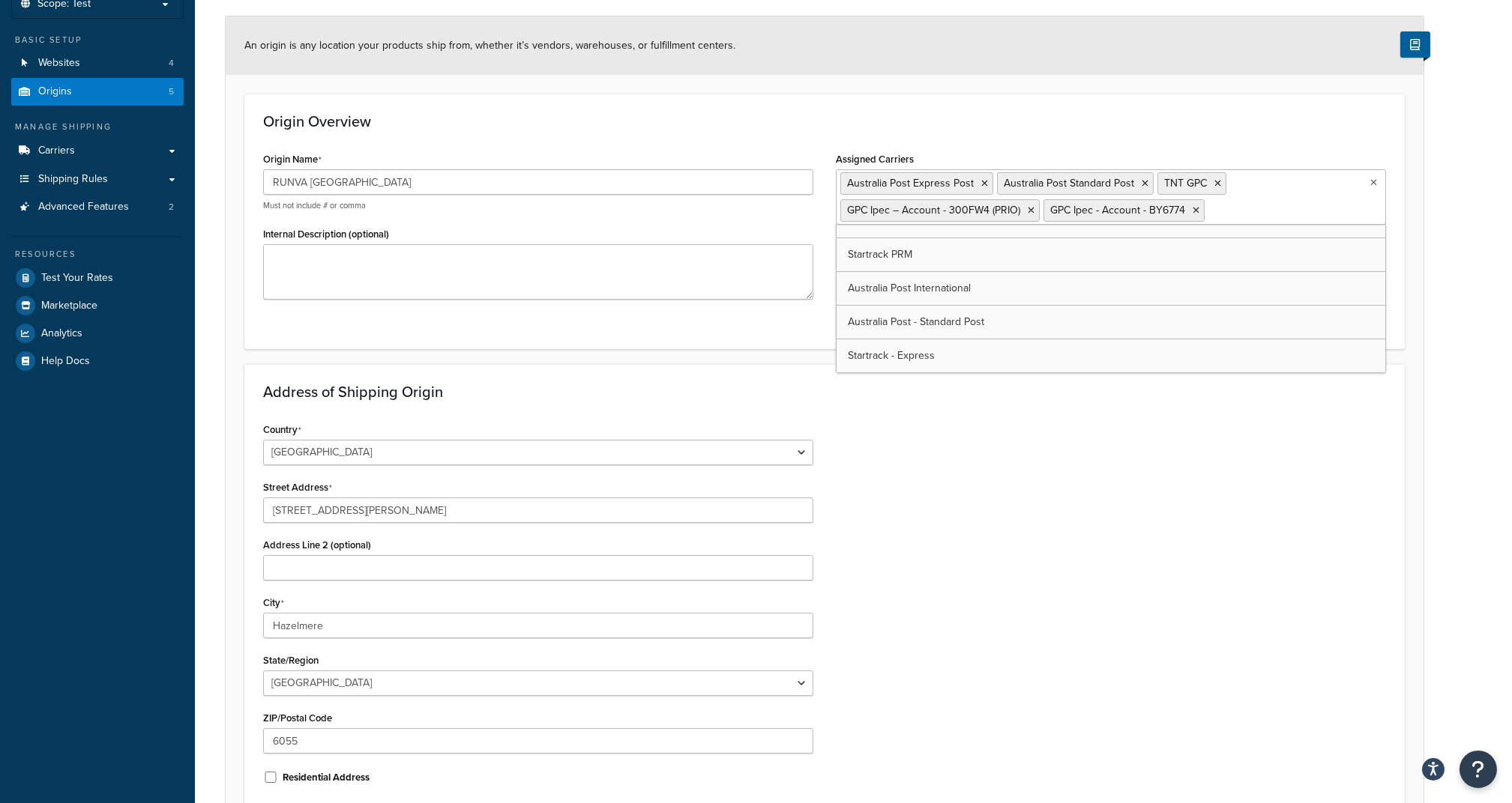
click at [956, 550] on div "Country United States United Kingdom Afghanistan Åland Islands Albania Algeria …" at bounding box center [824, 608] width 1145 height 380
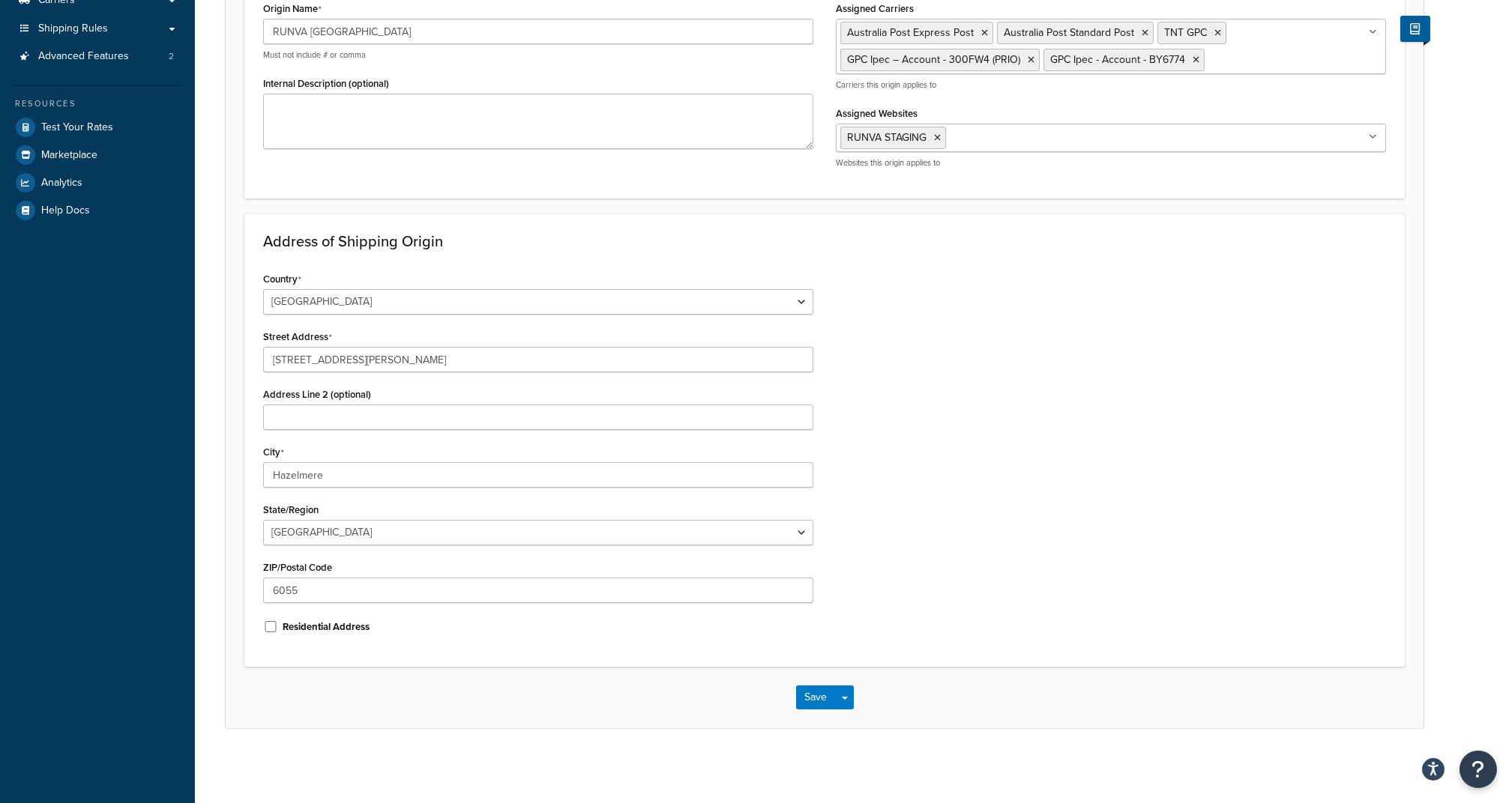
scroll to position [251, 0]
click at [813, 702] on button "Save" at bounding box center [817, 697] width 41 height 24
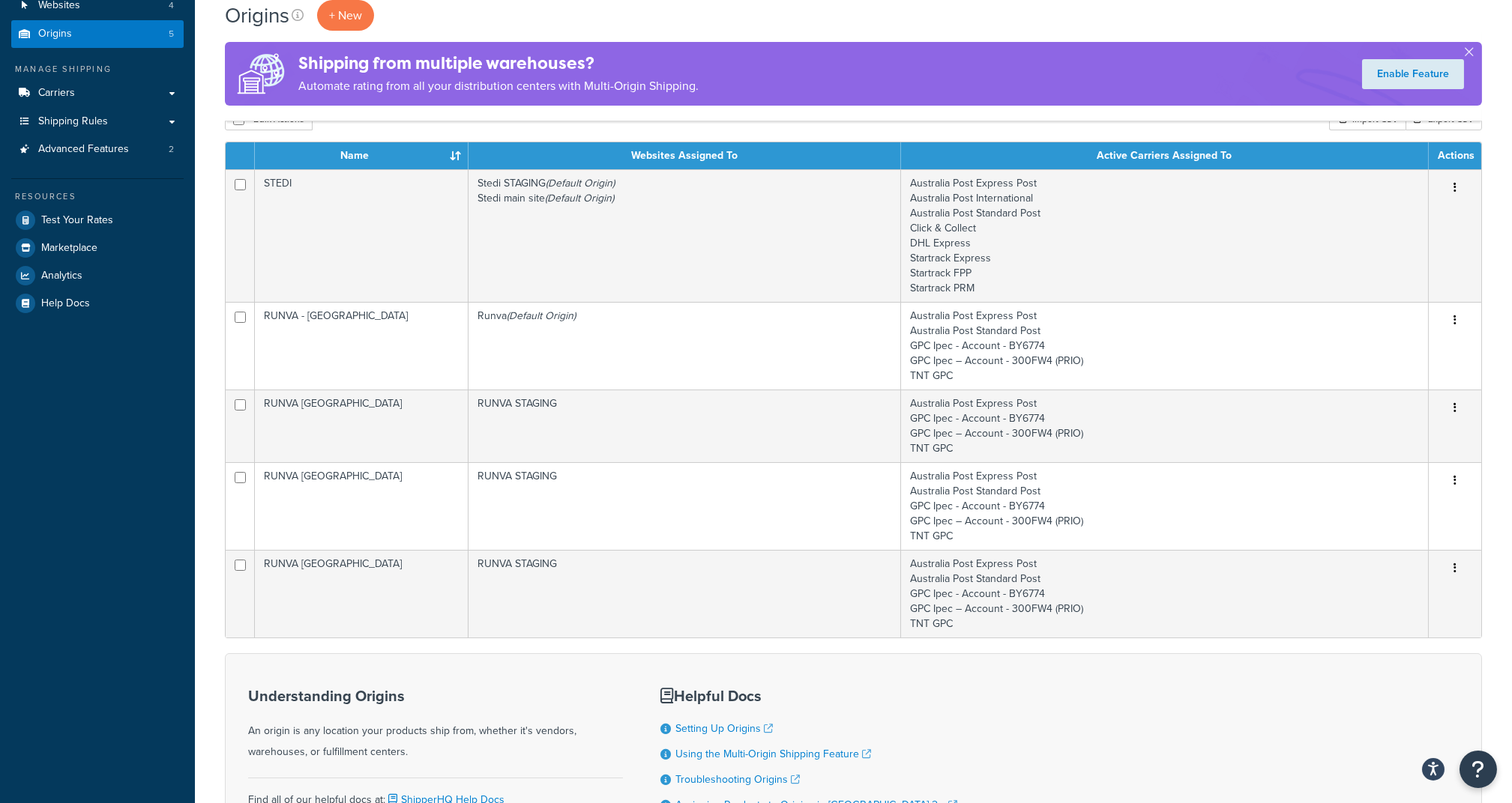
scroll to position [199, 0]
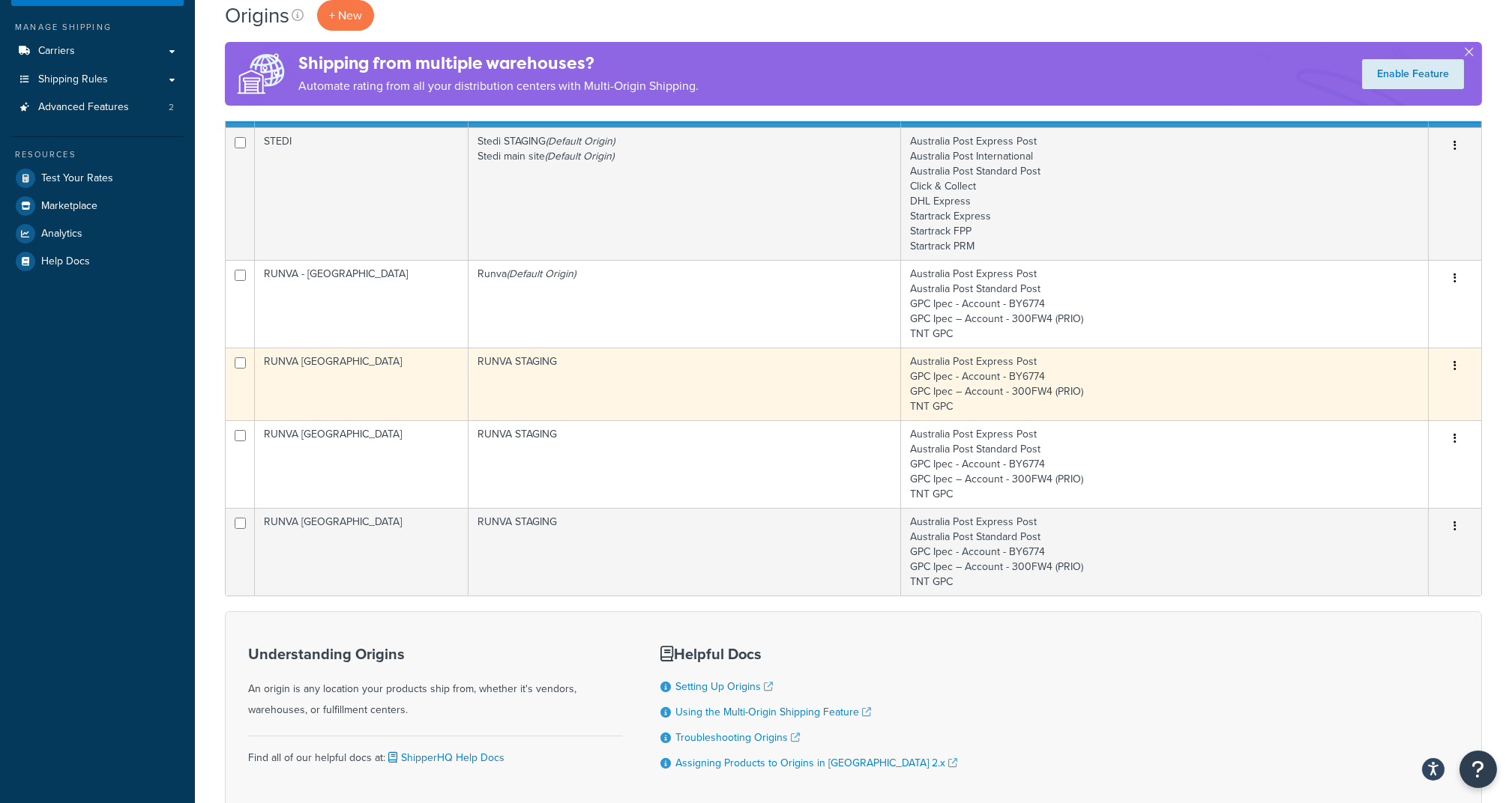
click at [1112, 368] on td "Australia Post Express Post GPC Ipec - Account - BY6774 GPC Ipec – Account - 30…" at bounding box center [1165, 384] width 528 height 73
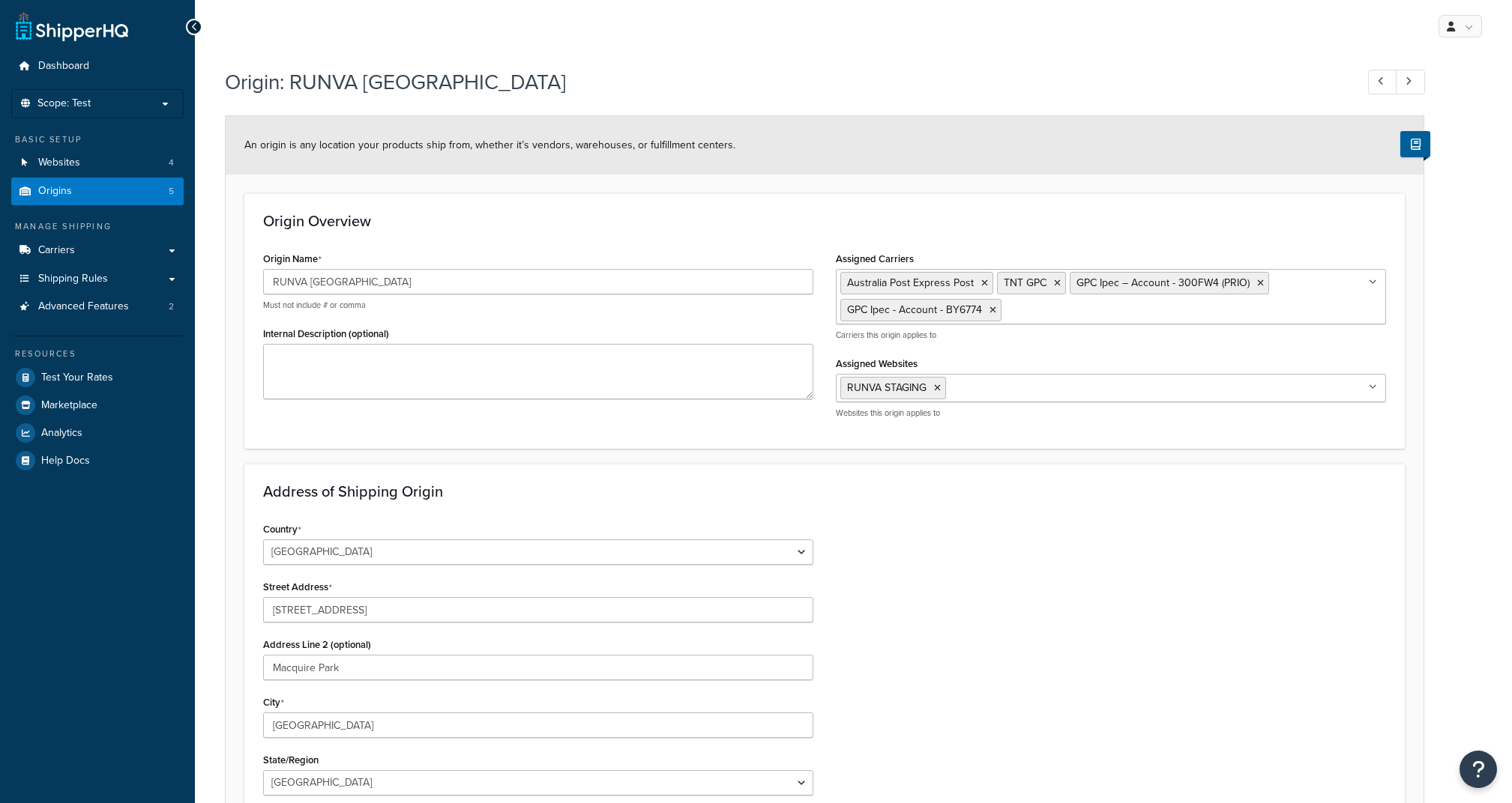
select select "1013"
select select "175"
click at [1038, 312] on input "Assigned Carriers" at bounding box center [1072, 309] width 133 height 17
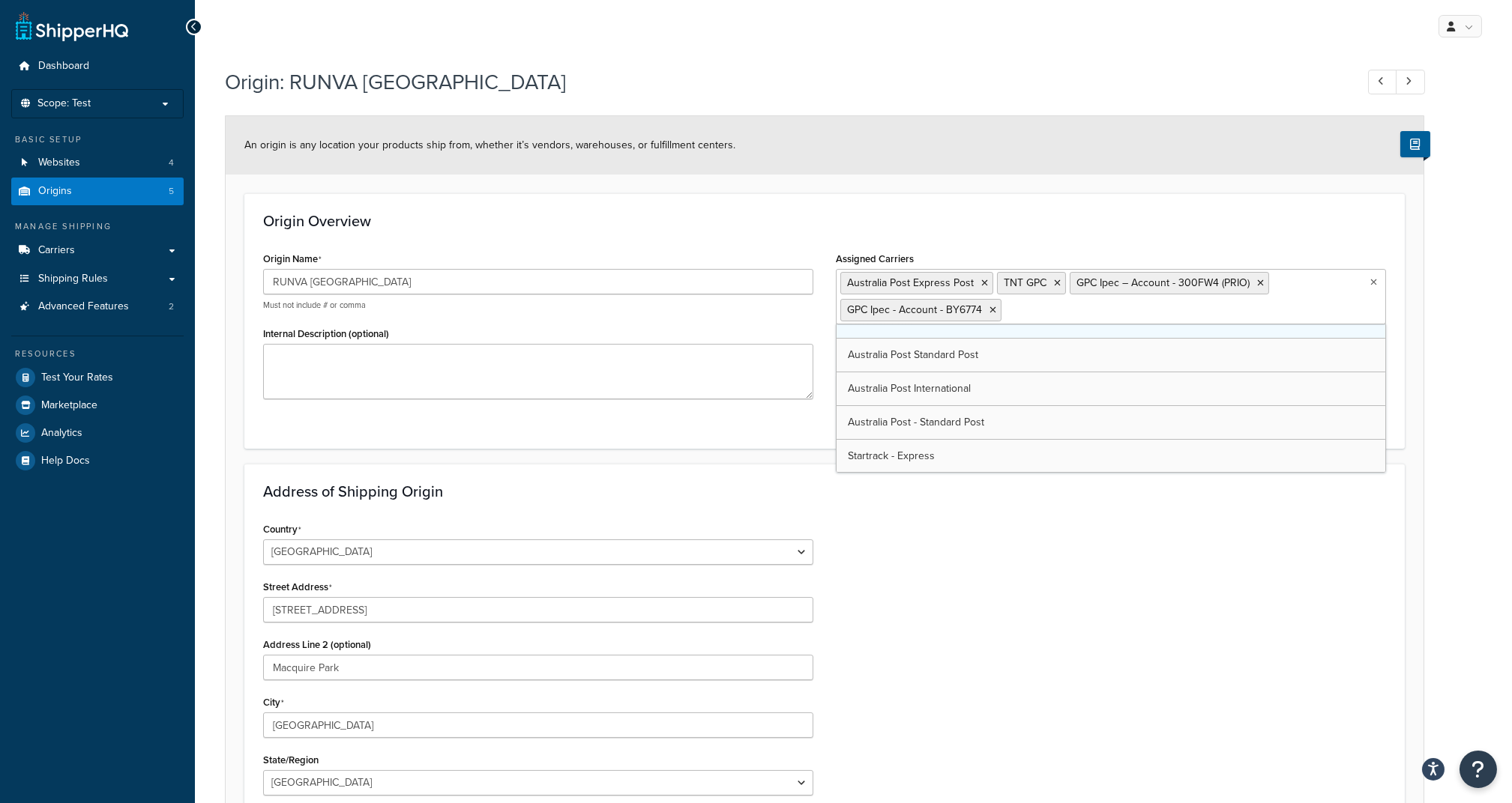
scroll to position [120, 0]
click at [982, 547] on div "Country [GEOGRAPHIC_DATA] [GEOGRAPHIC_DATA] [GEOGRAPHIC_DATA] [GEOGRAPHIC_DATA]…" at bounding box center [824, 708] width 1145 height 380
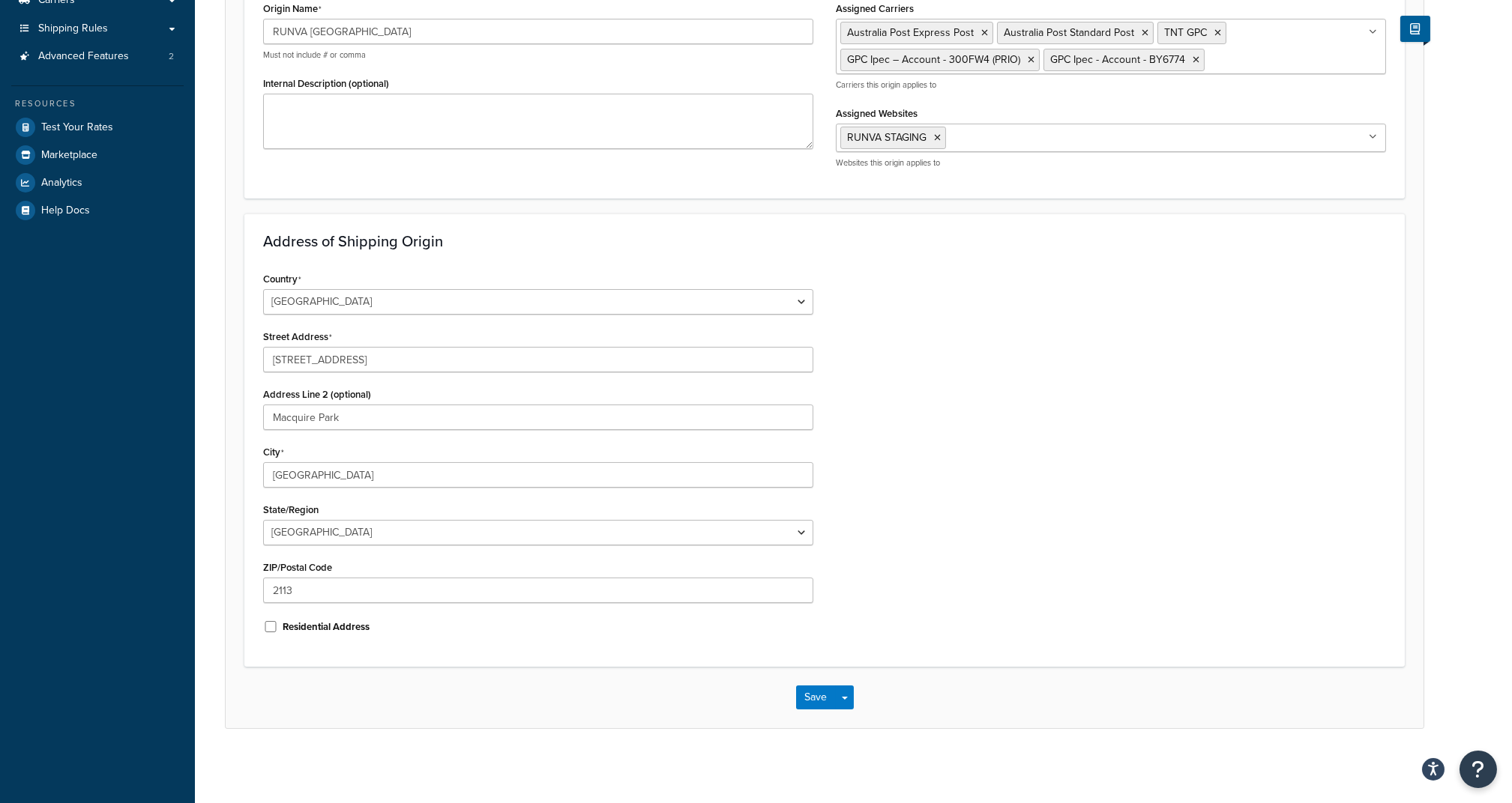
scroll to position [251, 0]
click at [819, 699] on button "Save" at bounding box center [817, 697] width 41 height 24
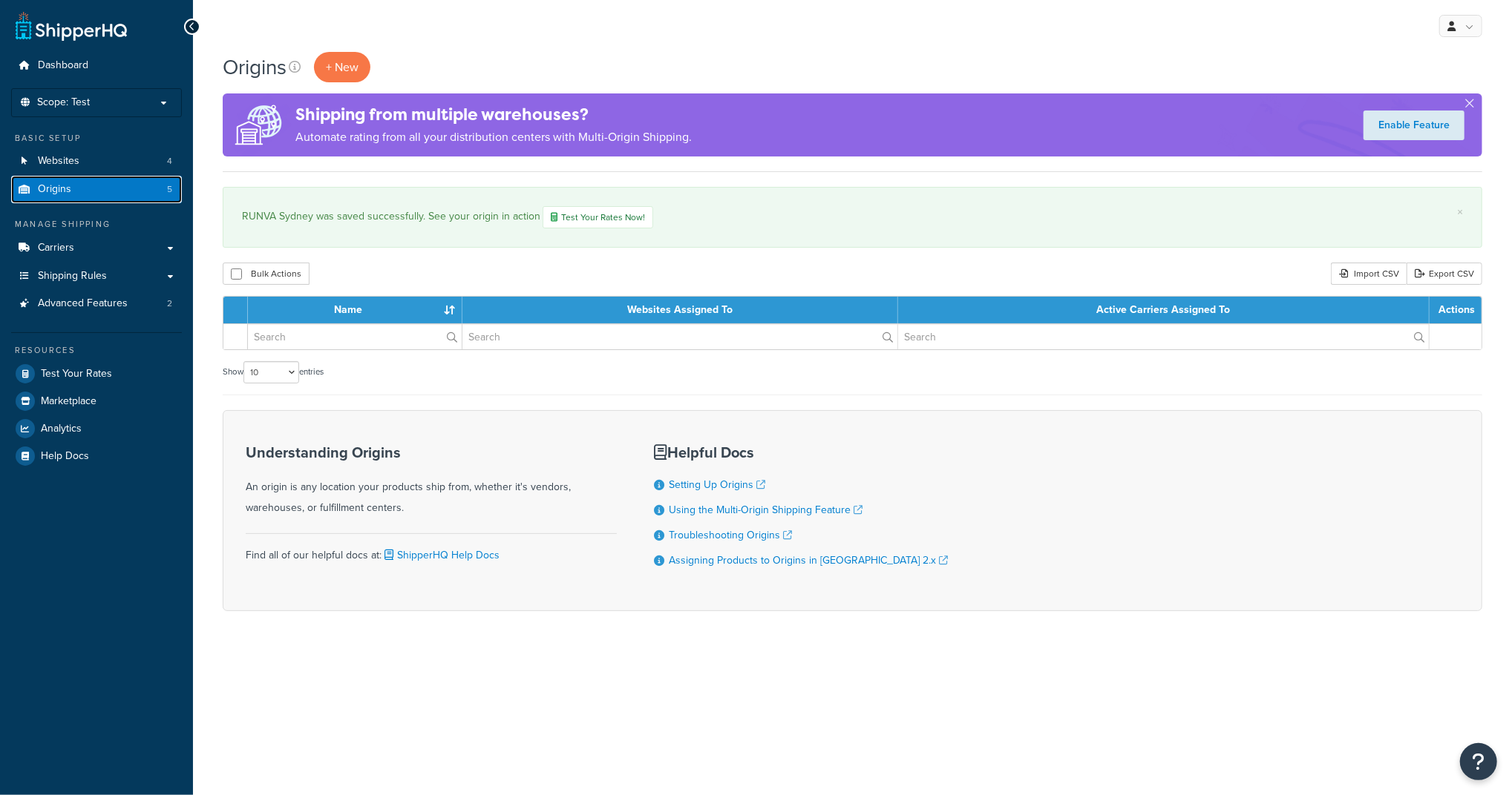
click at [146, 192] on link "Origins 5" at bounding box center [96, 189] width 171 height 27
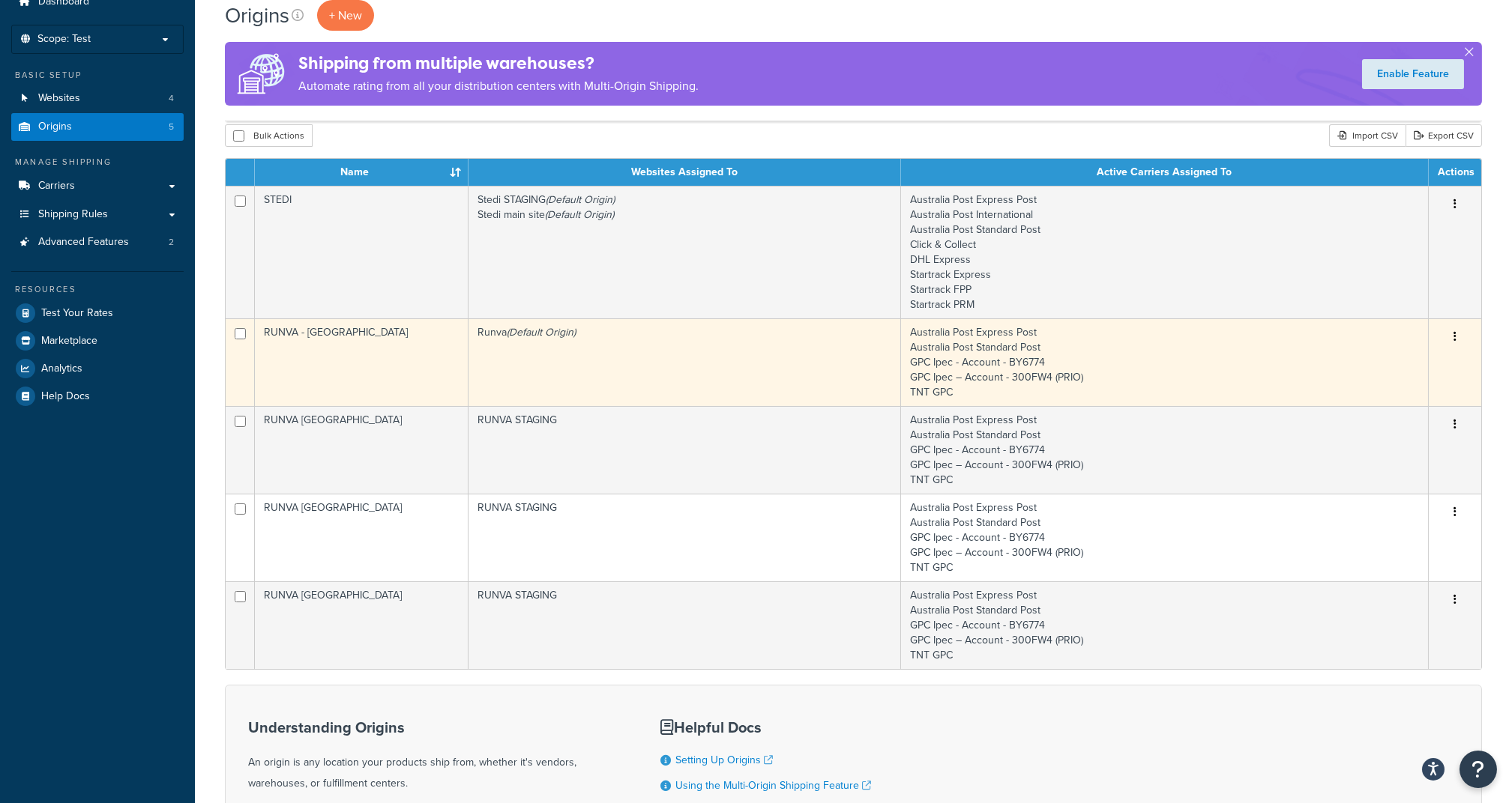
scroll to position [100, 0]
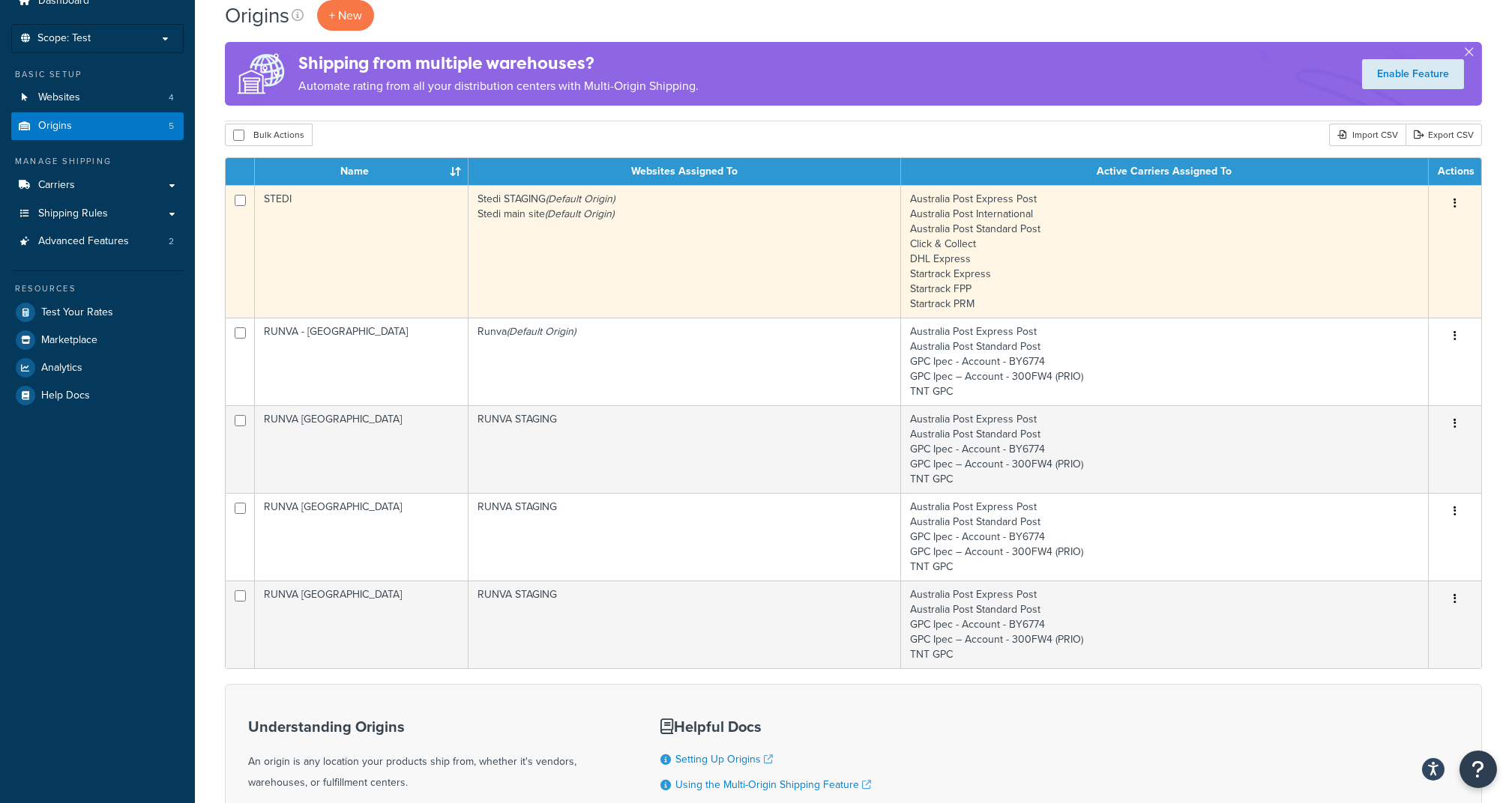
scroll to position [100, 0]
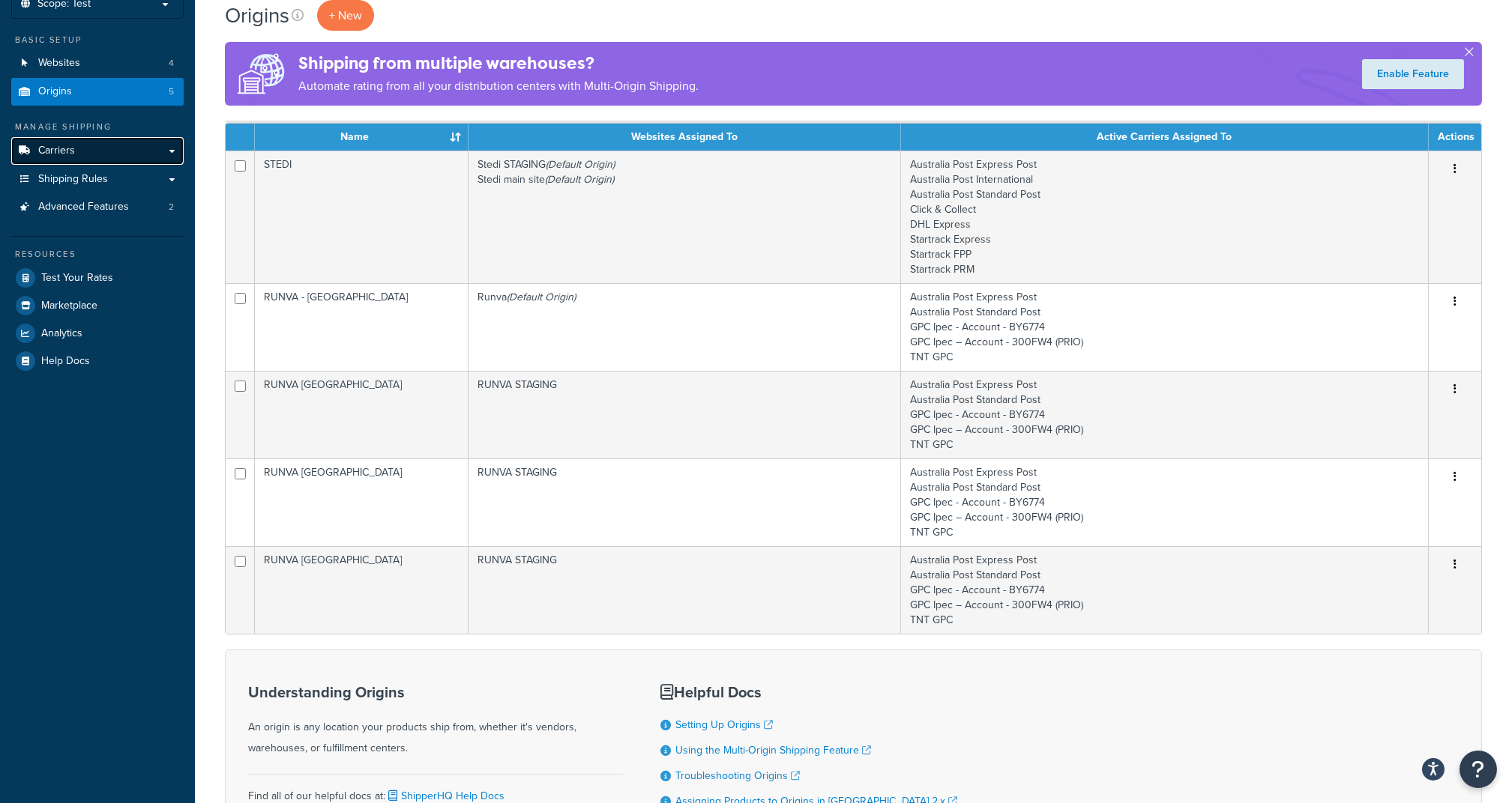
click at [90, 151] on link "Carriers" at bounding box center [97, 151] width 173 height 27
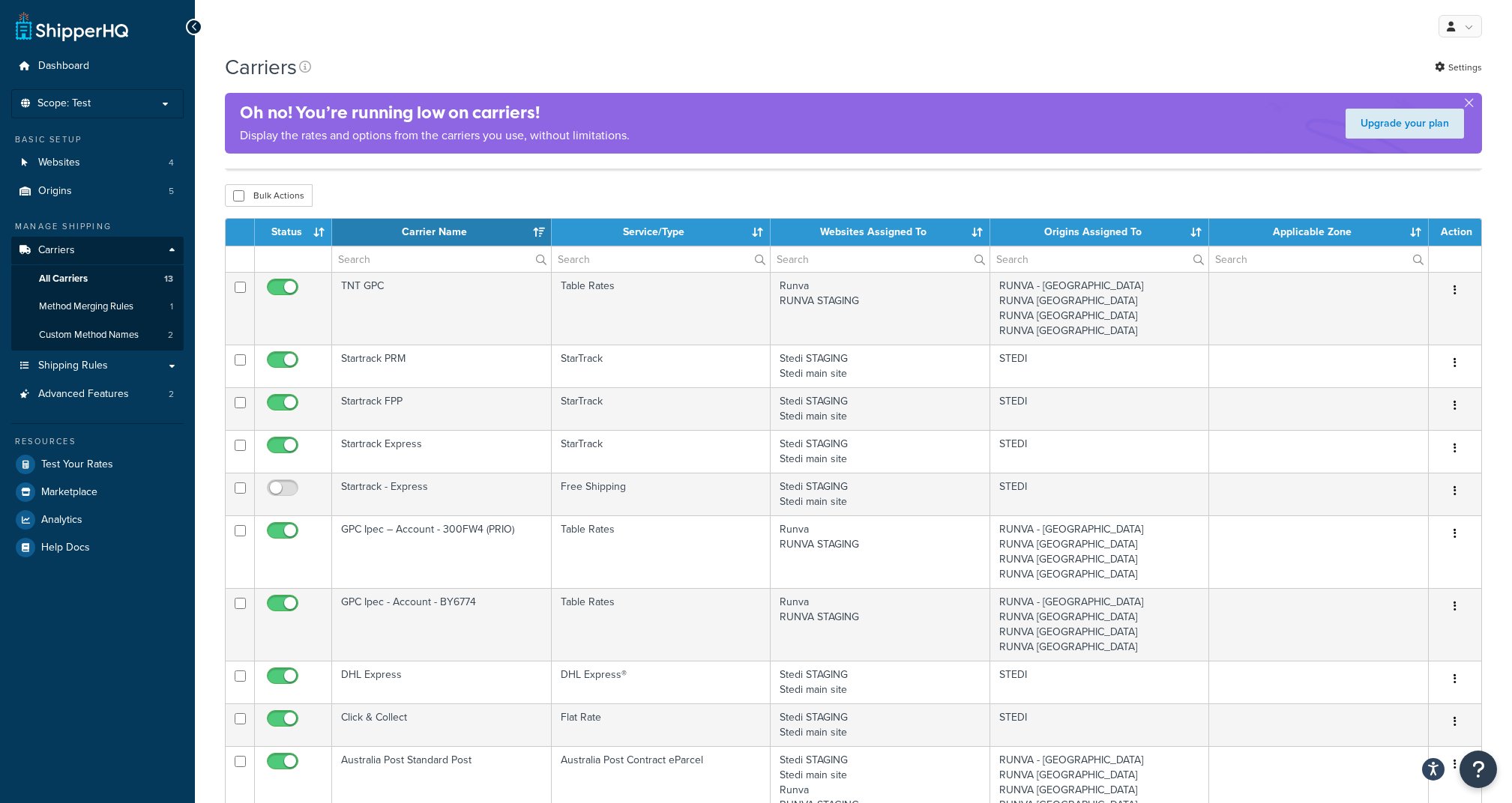
select select "15"
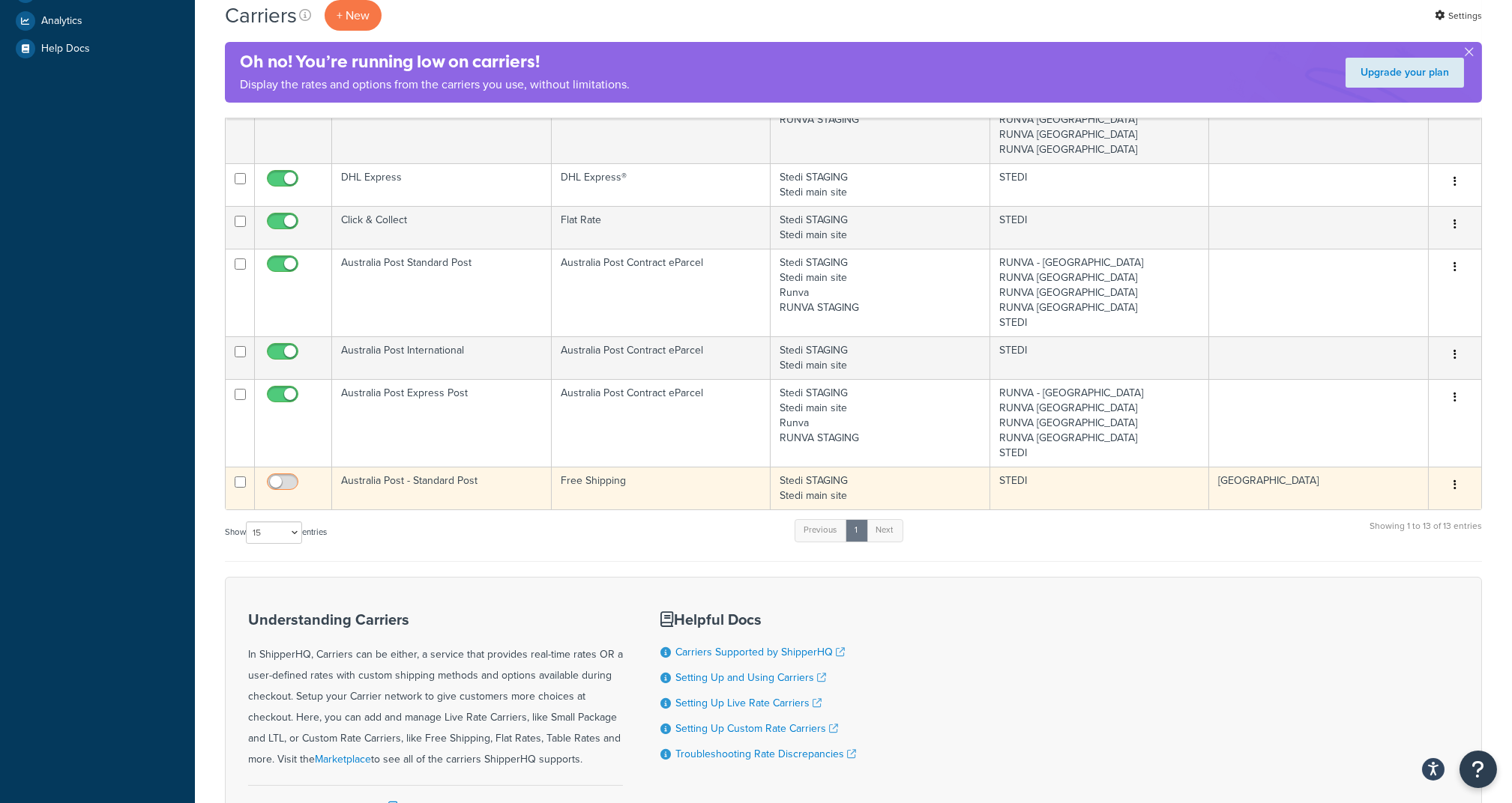
click at [289, 480] on input "checkbox" at bounding box center [284, 485] width 42 height 19
checkbox input "true"
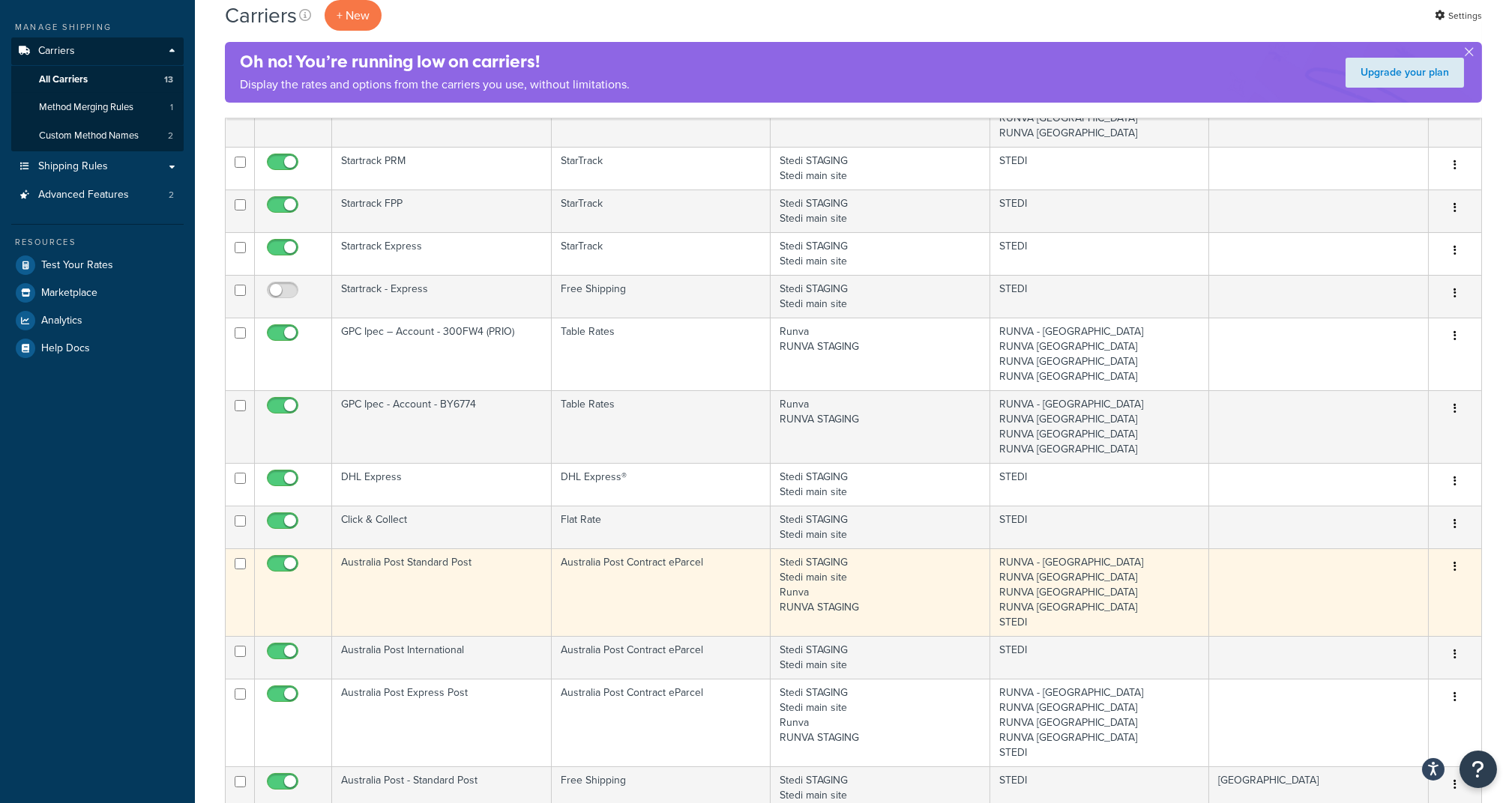
scroll to position [100, 0]
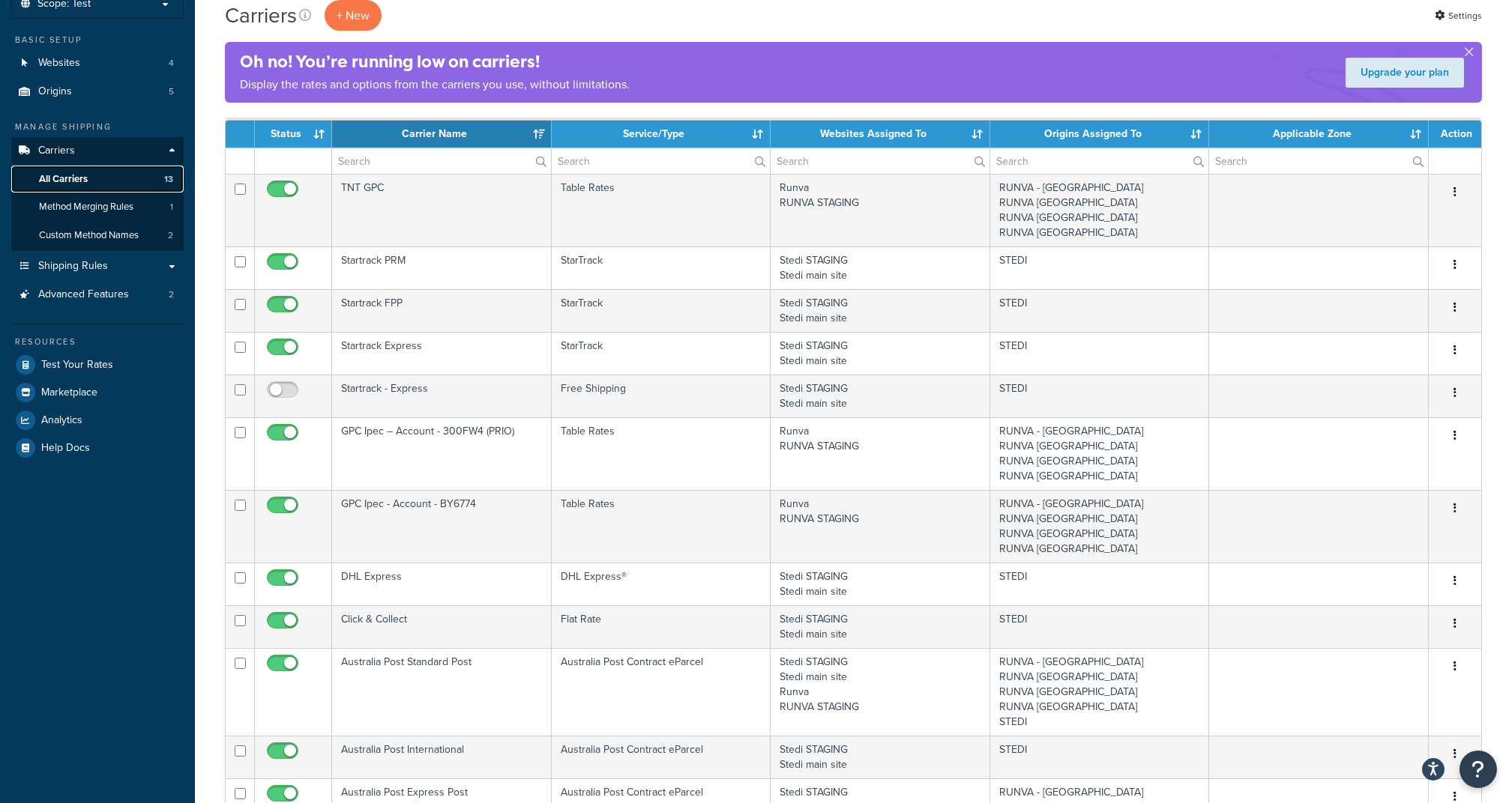
click at [94, 183] on link "All Carriers 13" at bounding box center [97, 179] width 173 height 27
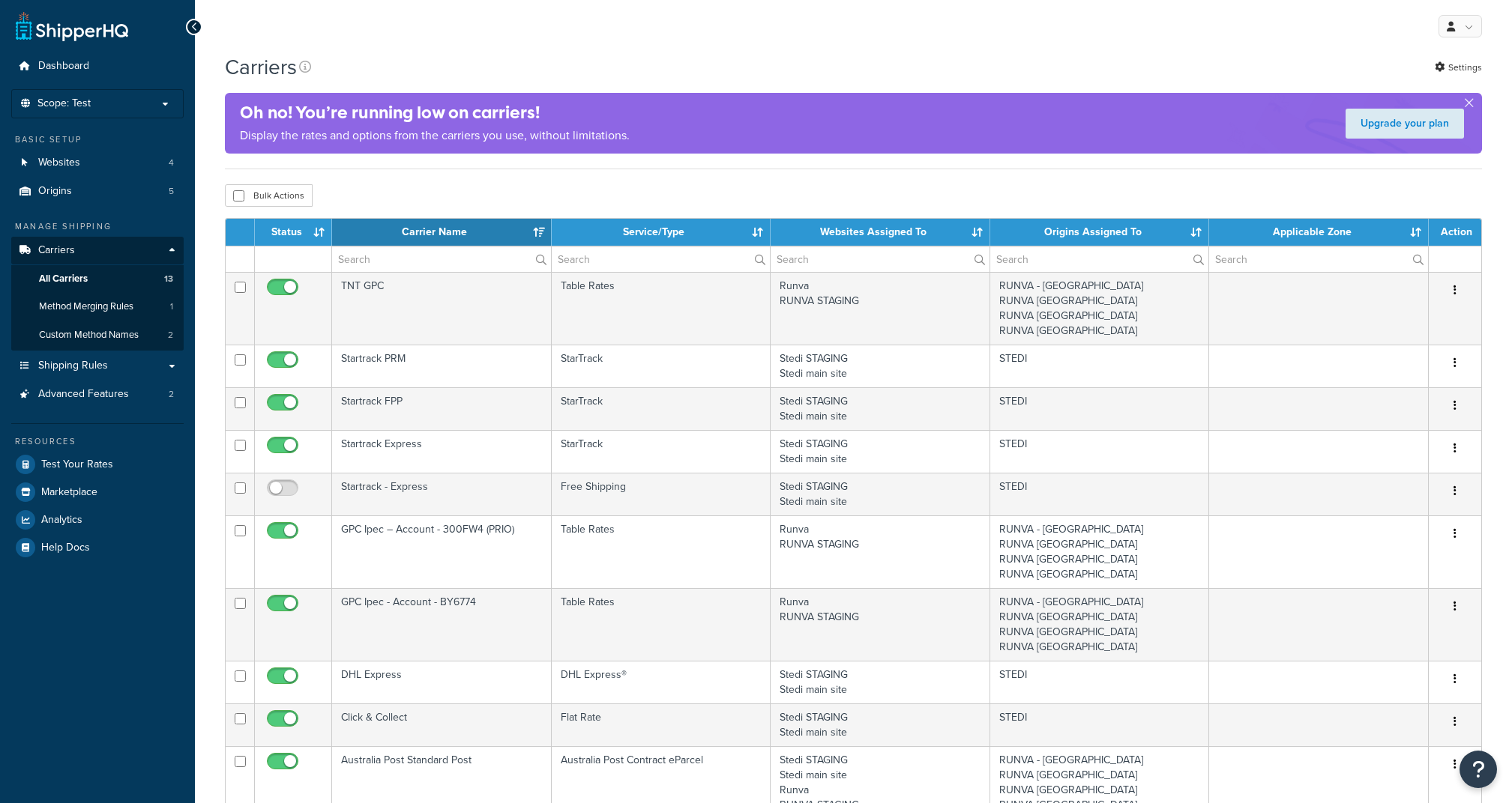
select select "15"
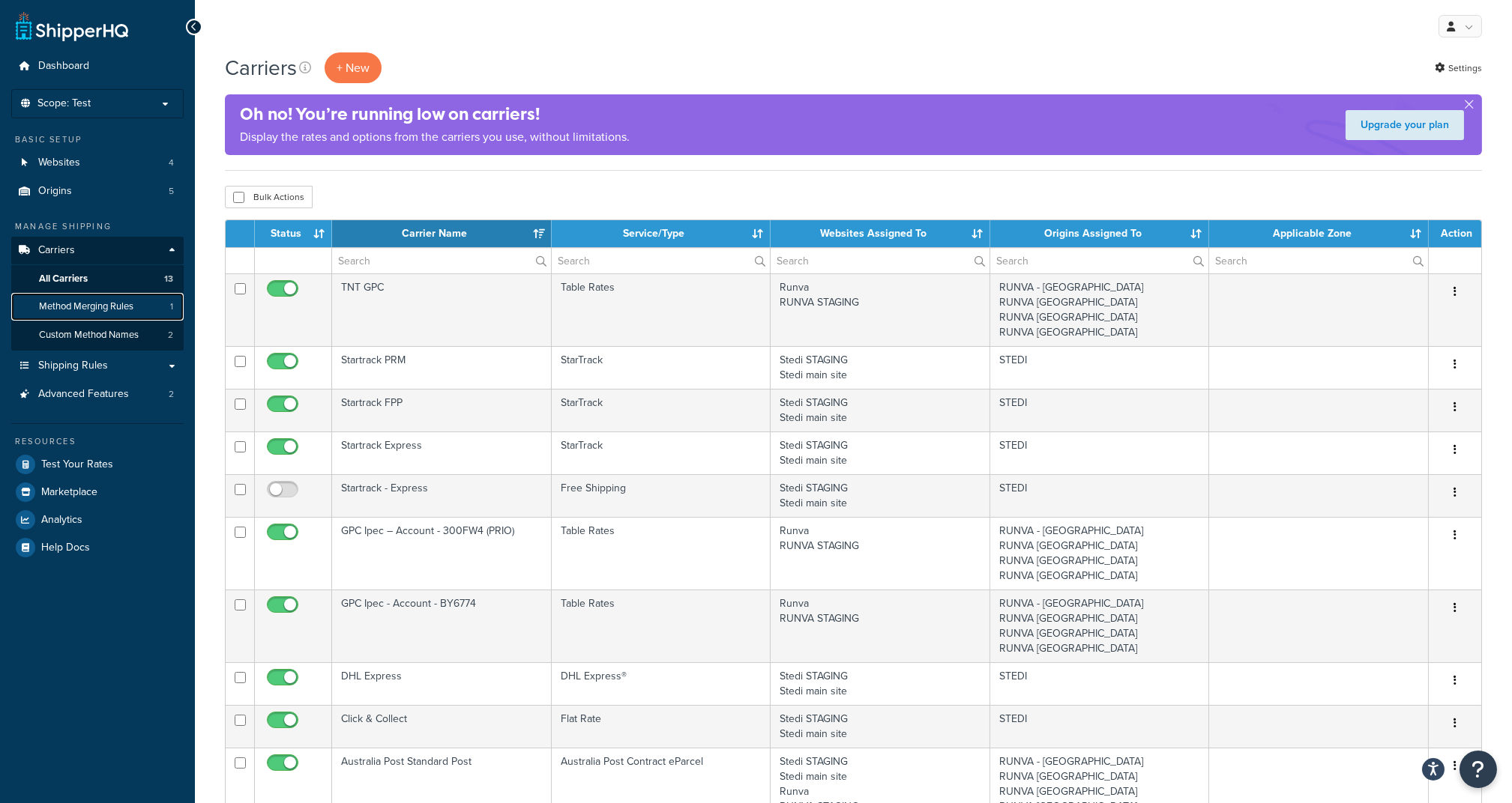
click at [112, 305] on span "Method Merging Rules" at bounding box center [86, 306] width 95 height 12
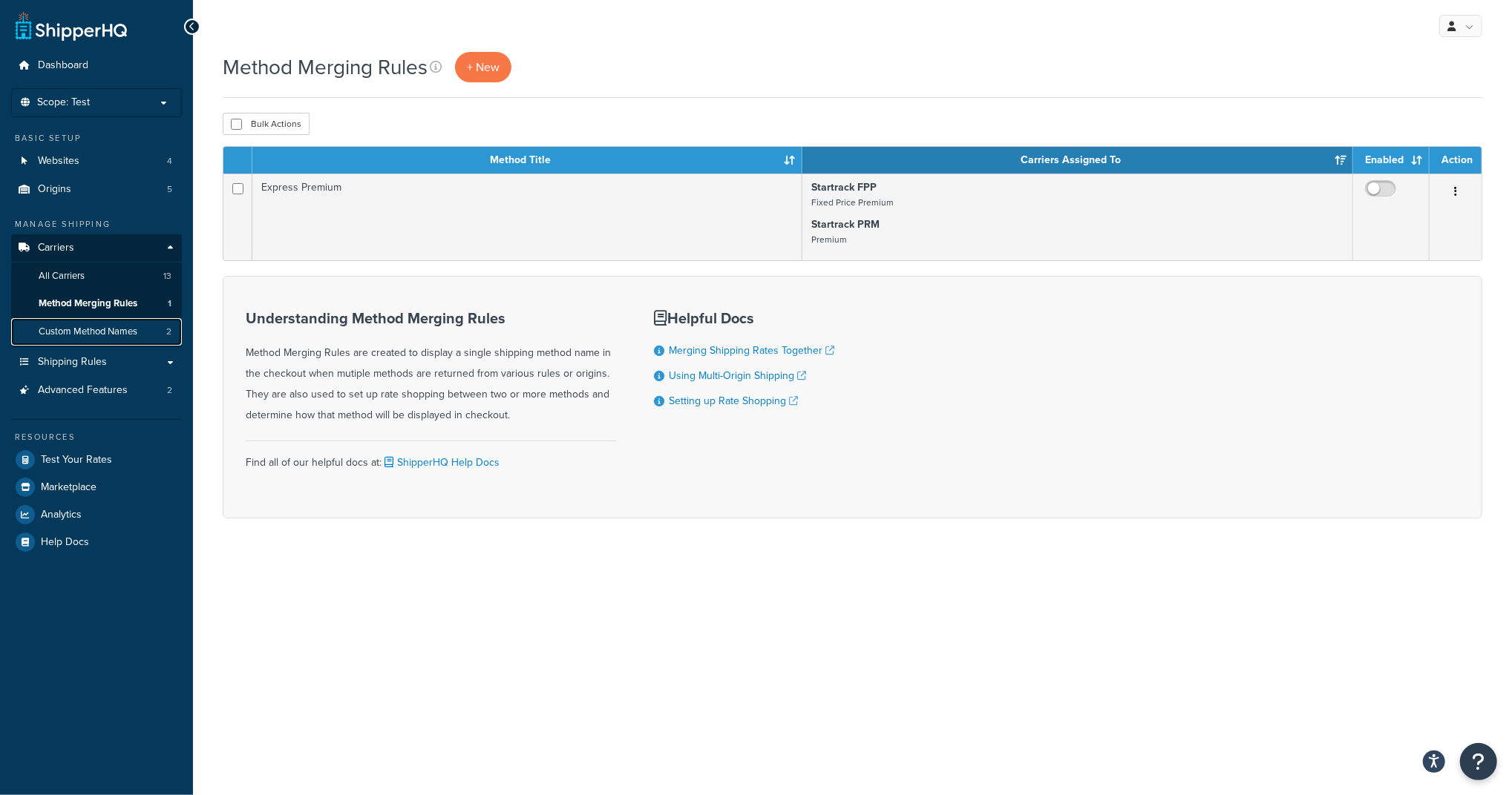
click at [120, 326] on span "Custom Method Names" at bounding box center [88, 332] width 99 height 12
click at [89, 389] on span "Advanced Features" at bounding box center [82, 390] width 89 height 12
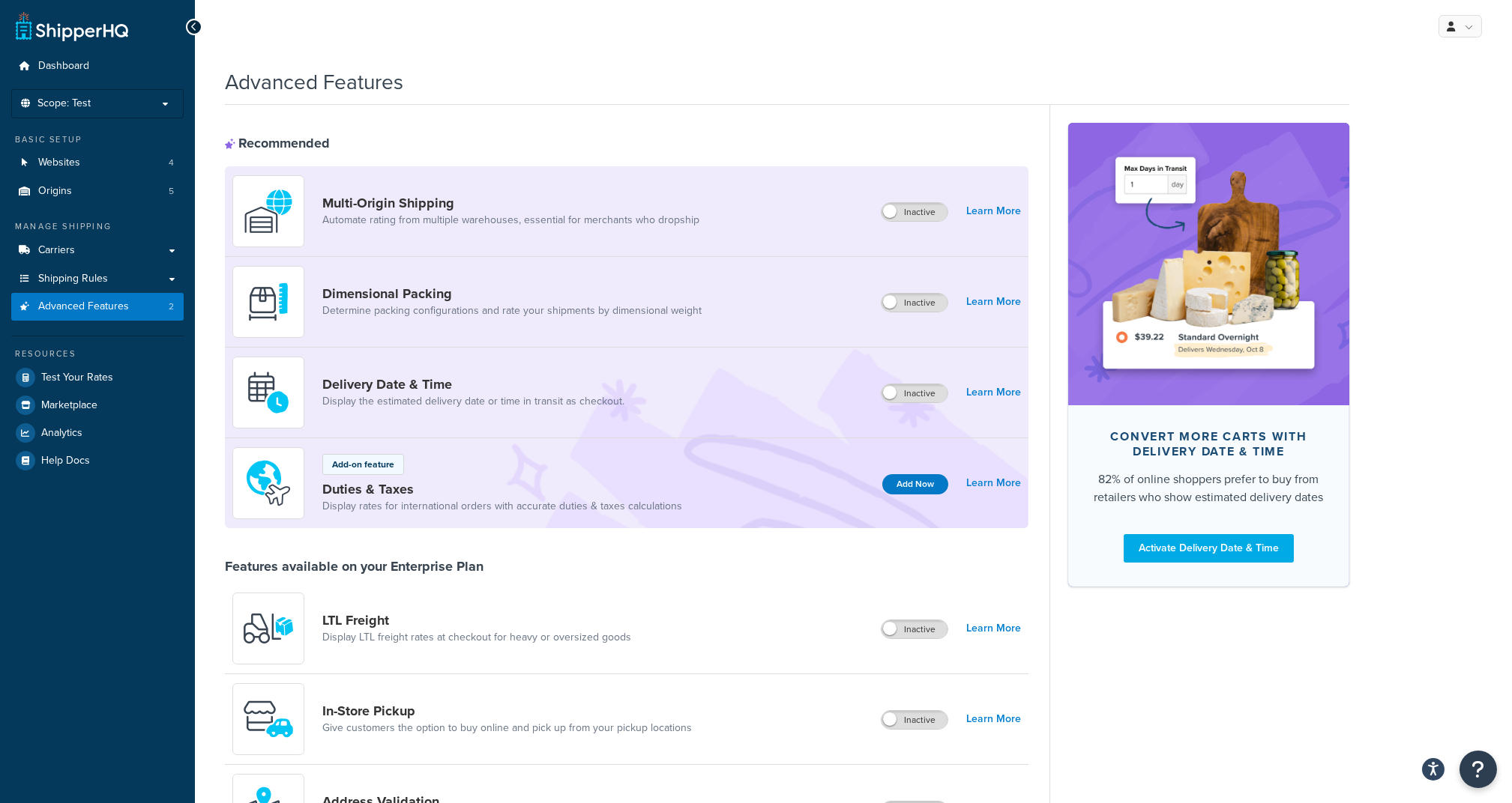
click at [666, 80] on div "Advanced Features" at bounding box center [787, 78] width 1125 height 36
click at [938, 212] on label "Inactive" at bounding box center [914, 212] width 66 height 18
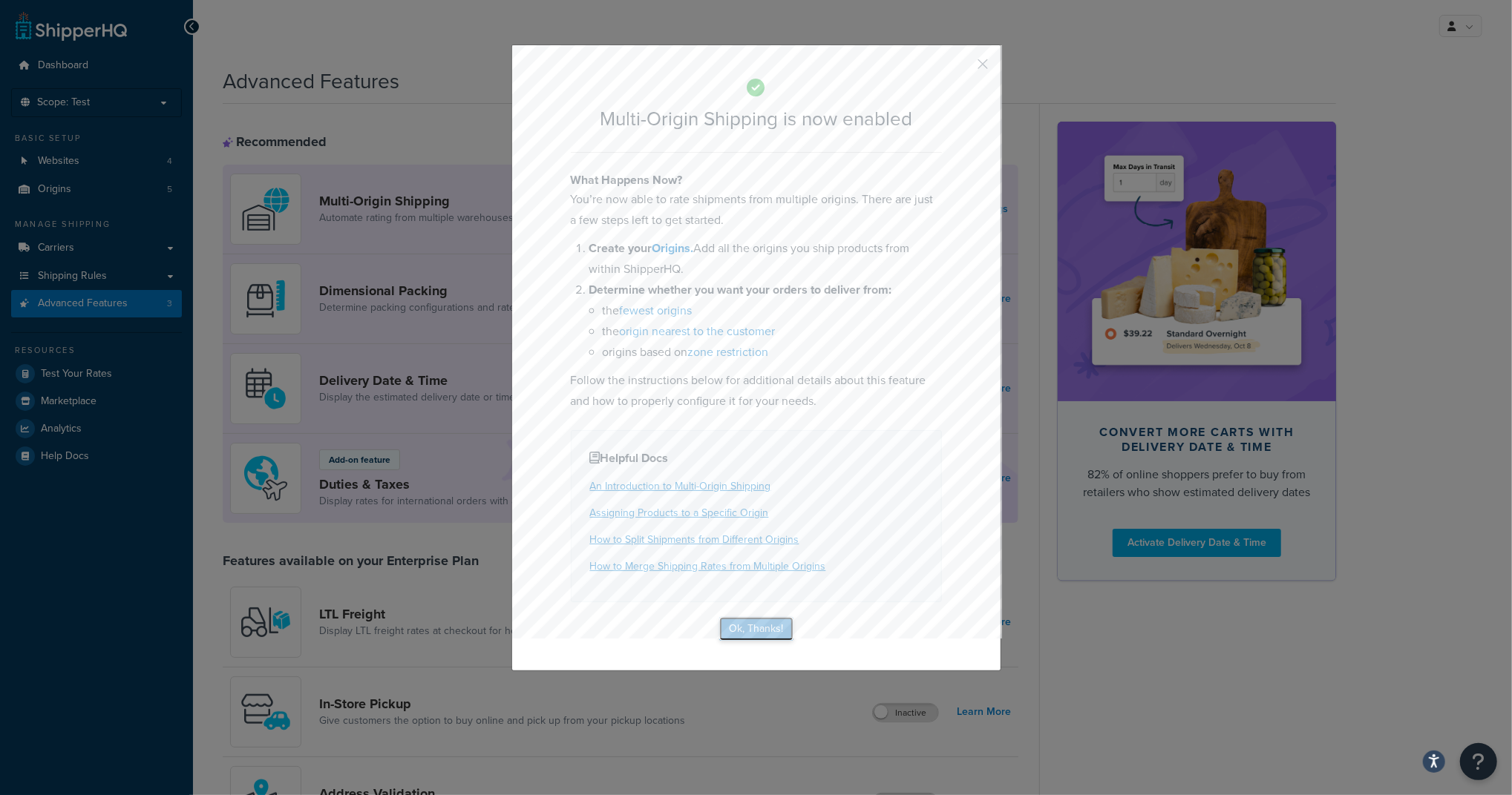
click at [753, 621] on button "Ok, Thanks!" at bounding box center [756, 628] width 75 height 24
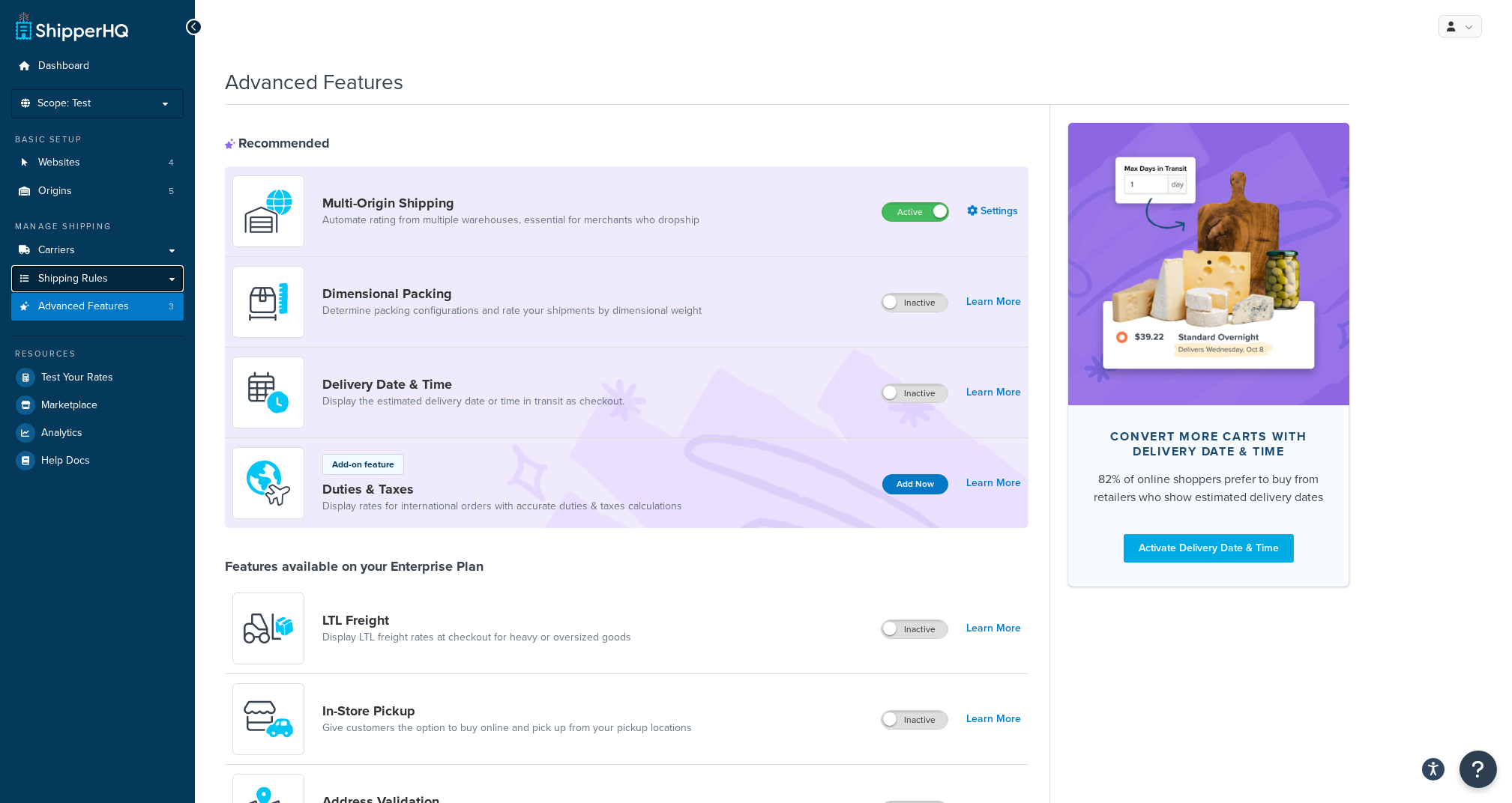
click at [95, 266] on link "Shipping Rules" at bounding box center [97, 279] width 173 height 27
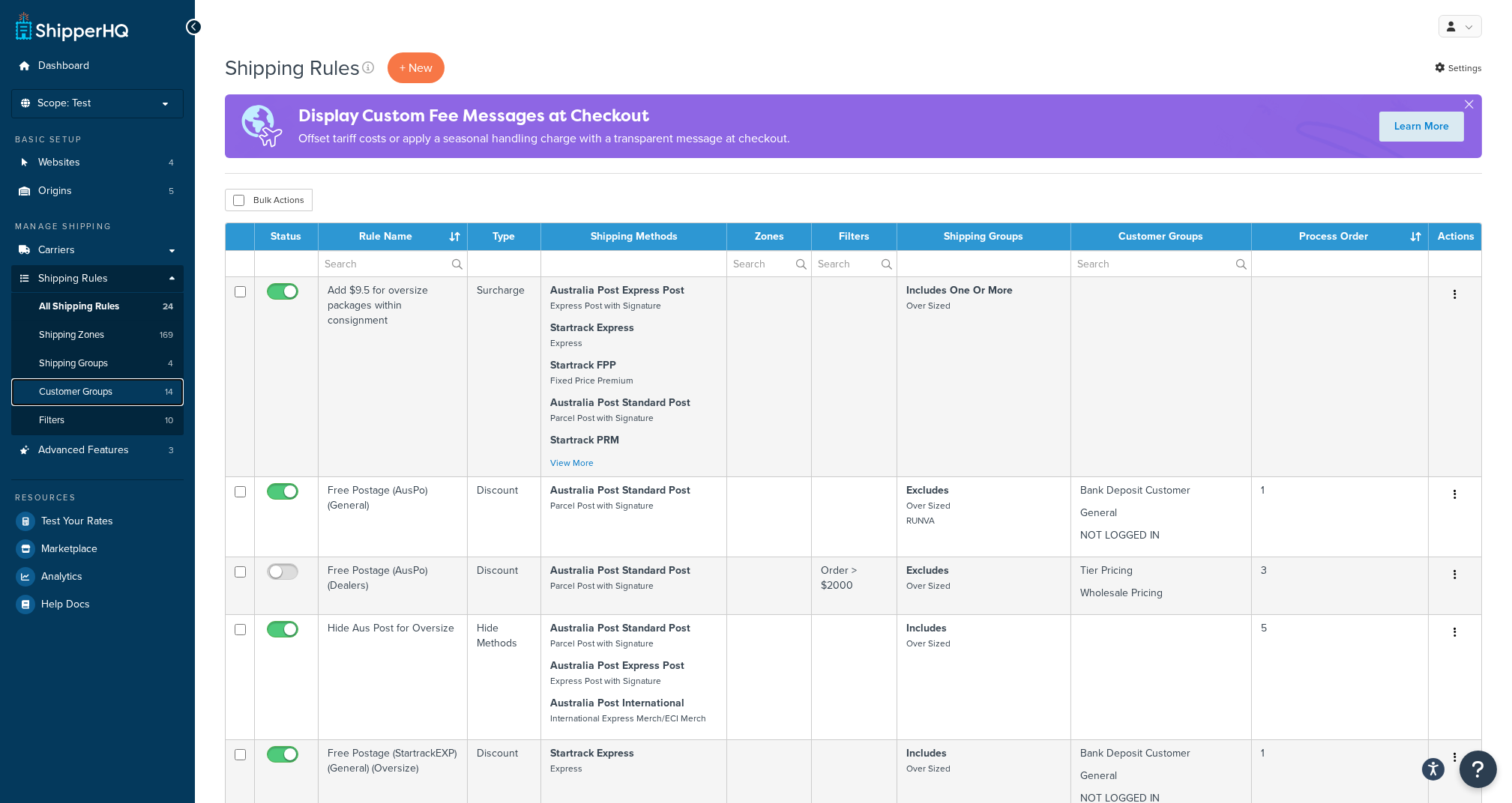
click at [110, 392] on span "Customer Groups" at bounding box center [75, 392] width 74 height 12
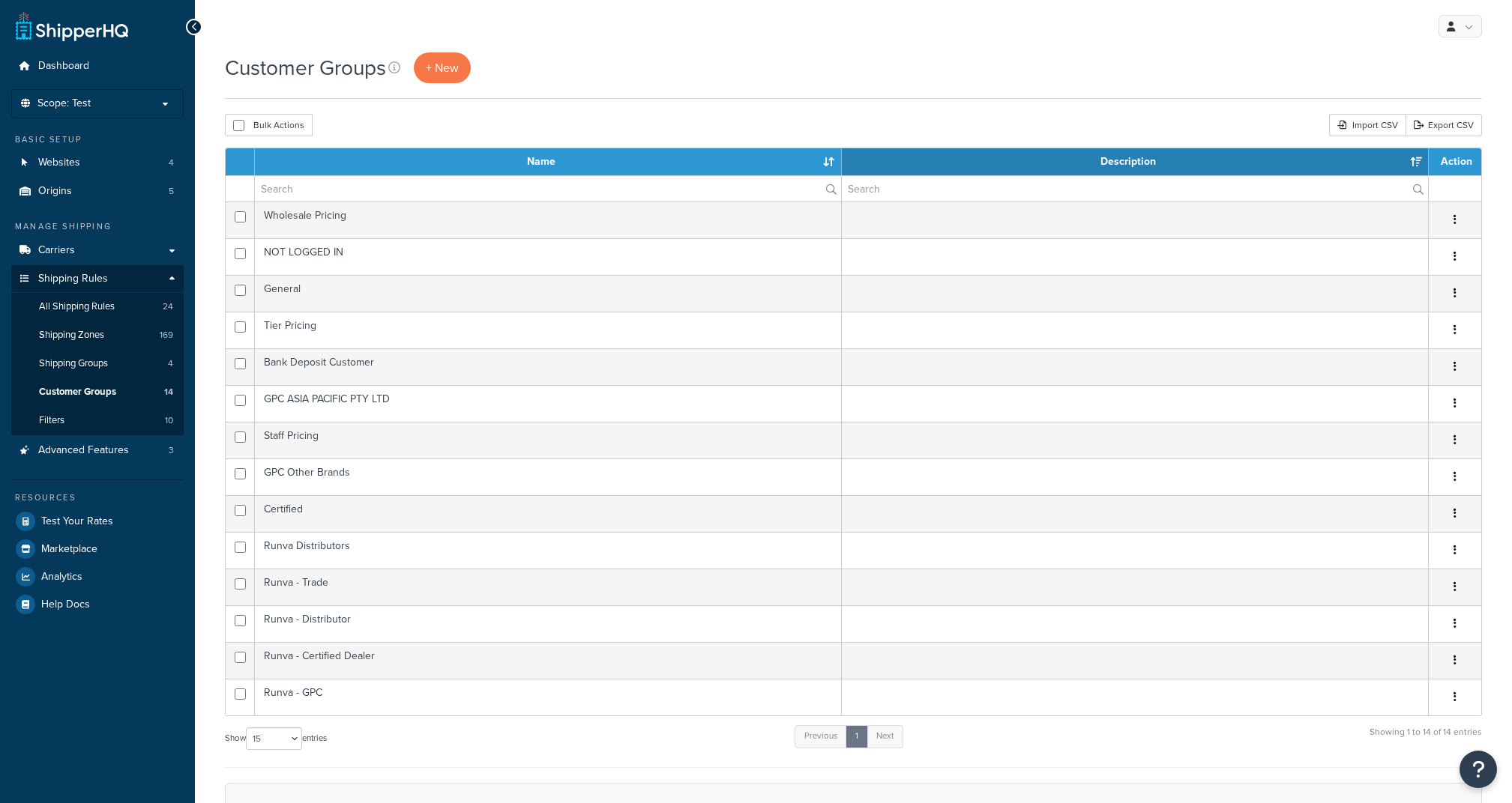
select select "15"
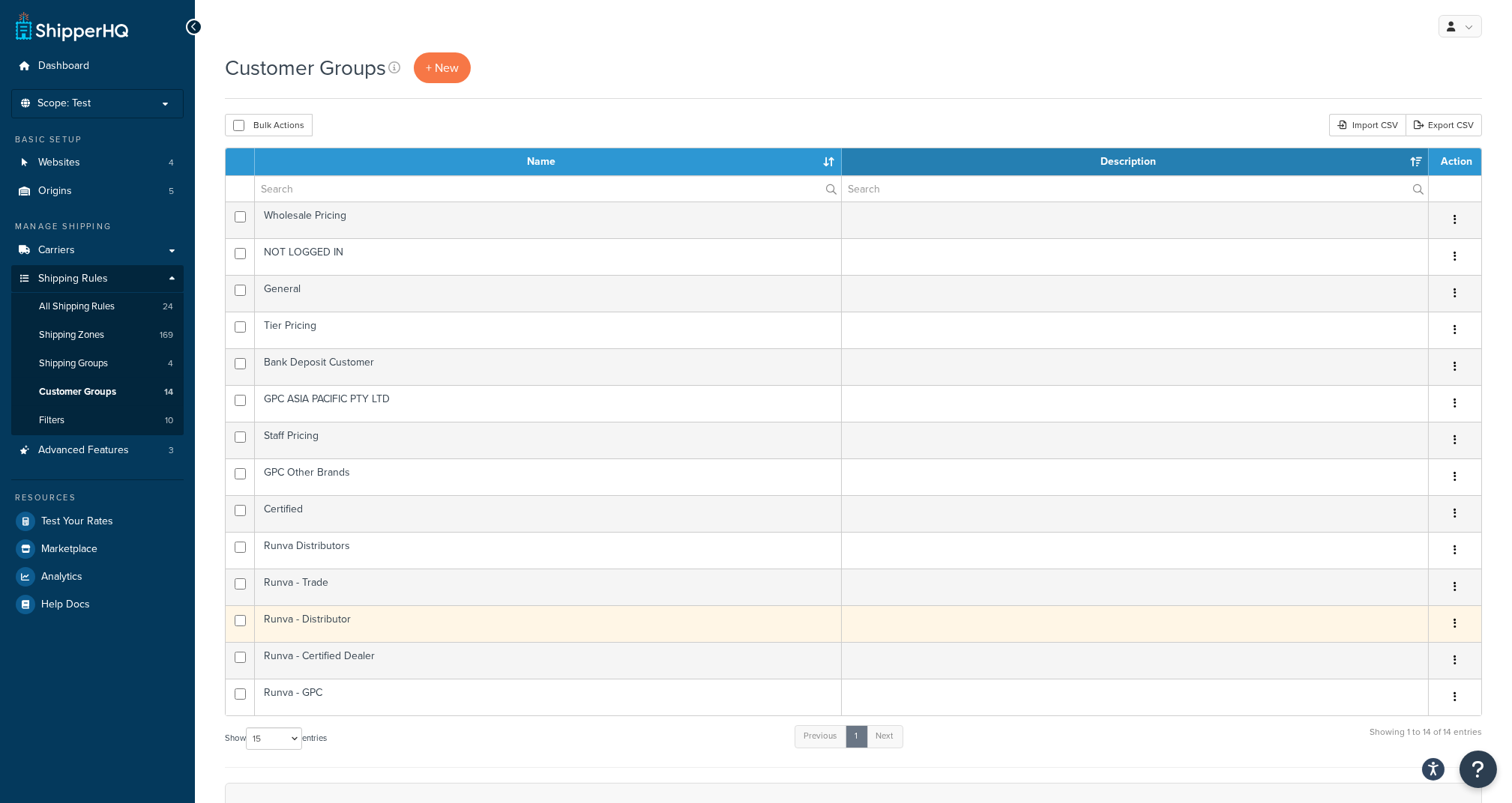
click at [344, 626] on td "Runva - Distributor" at bounding box center [548, 623] width 587 height 36
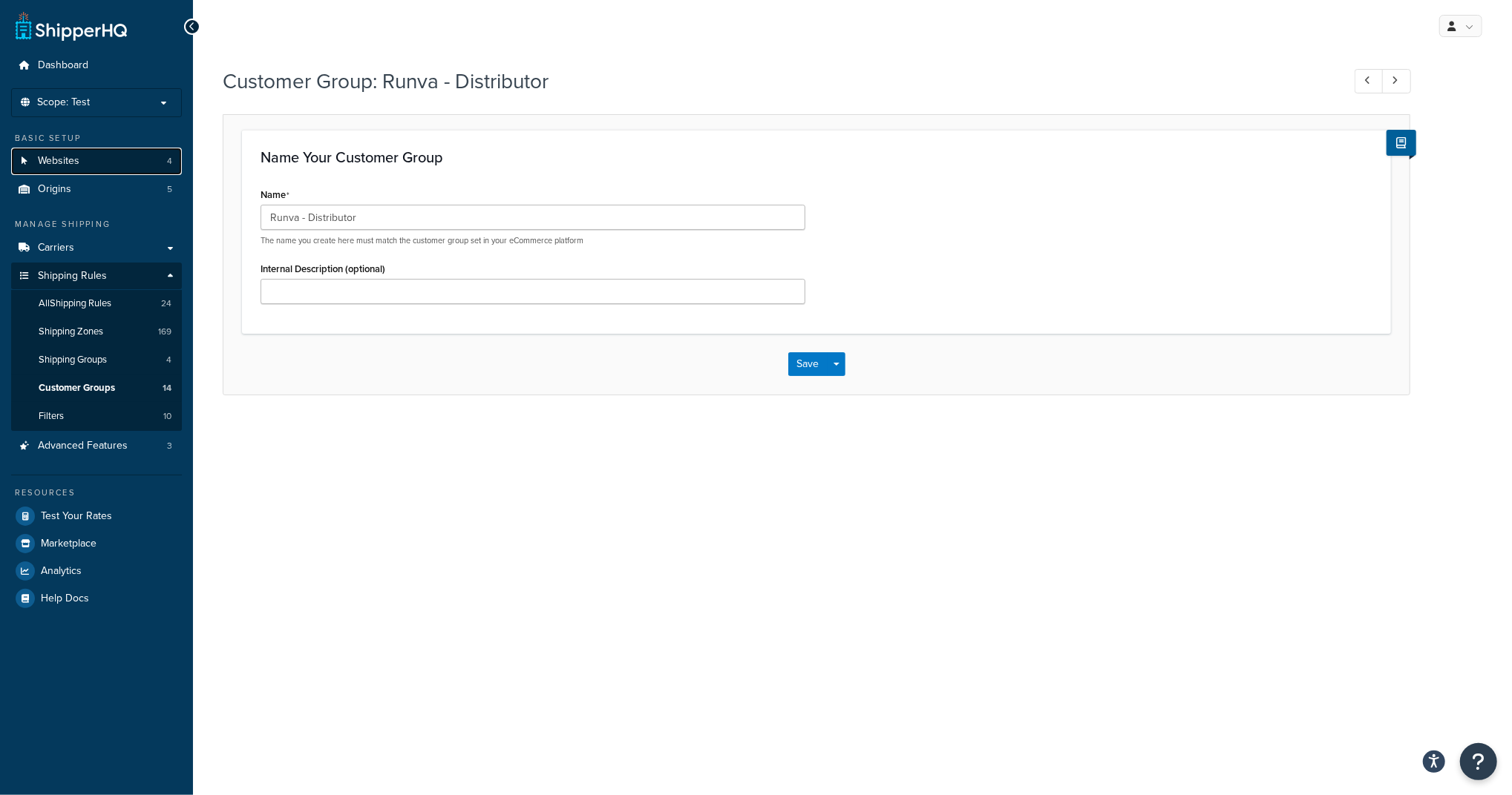
click at [94, 162] on link "Websites 4" at bounding box center [96, 160] width 171 height 27
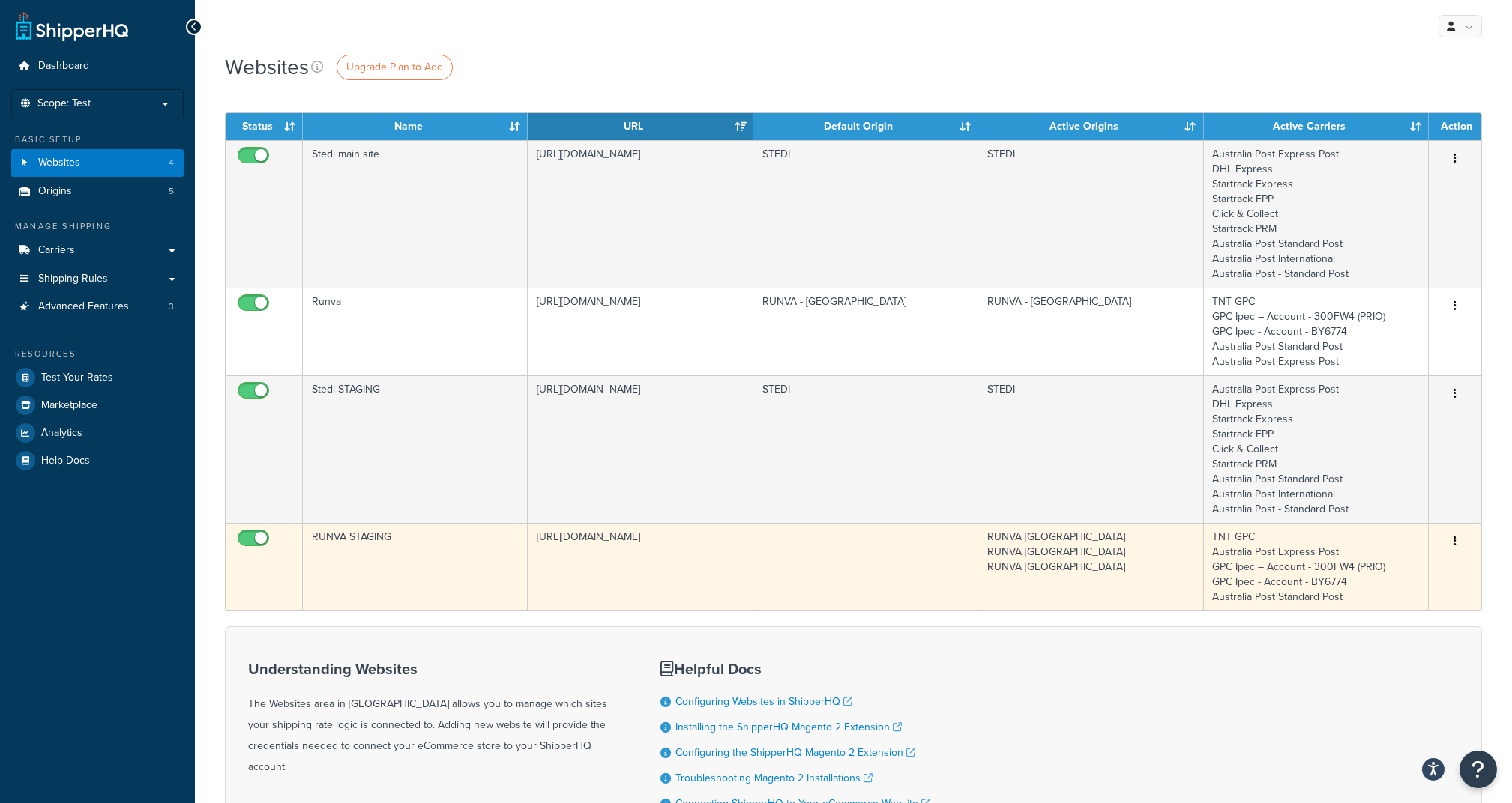
click at [1138, 555] on td "RUNVA [GEOGRAPHIC_DATA] RUNVA [GEOGRAPHIC_DATA] RUNVA [GEOGRAPHIC_DATA]" at bounding box center [1091, 567] width 225 height 88
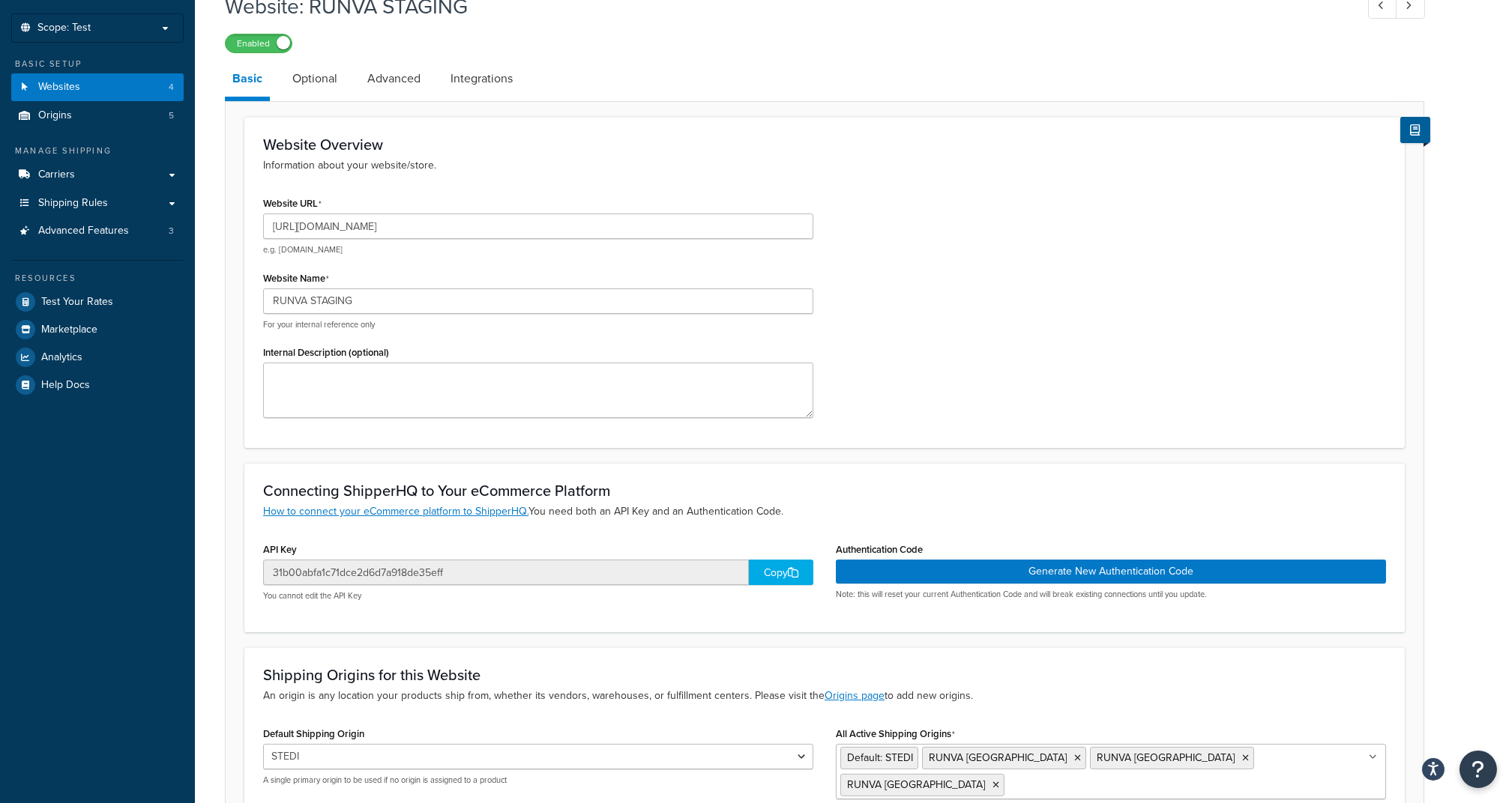
scroll to position [228, 0]
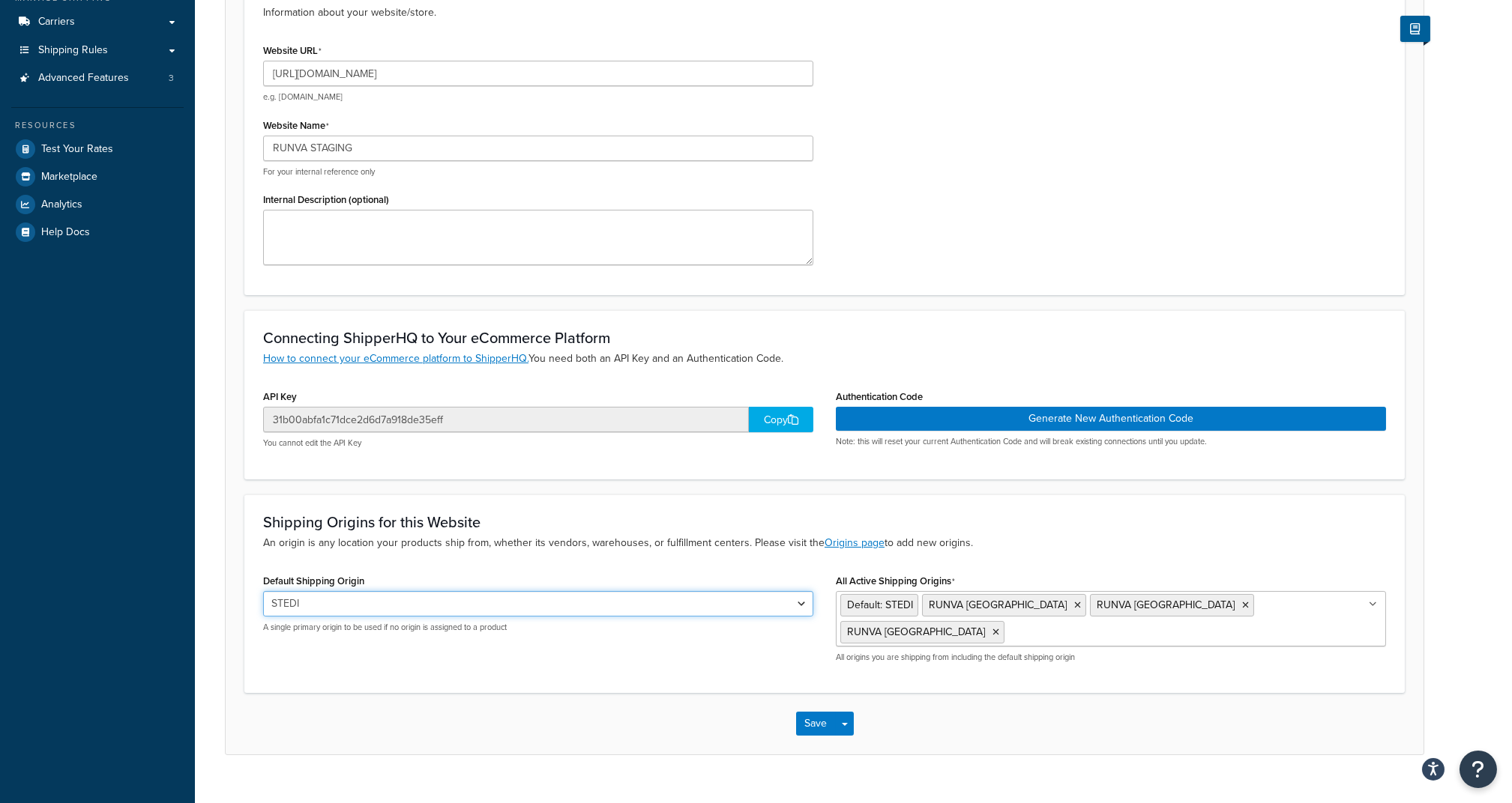
click at [808, 605] on select "STEDI RUNVA - [GEOGRAPHIC_DATA] [GEOGRAPHIC_DATA] [GEOGRAPHIC_DATA] [GEOGRAPHIC…" at bounding box center [538, 604] width 550 height 26
select select "169177"
click at [263, 591] on select "STEDI RUNVA - [GEOGRAPHIC_DATA] [GEOGRAPHIC_DATA] [GEOGRAPHIC_DATA] [GEOGRAPHIC…" at bounding box center [538, 604] width 550 height 26
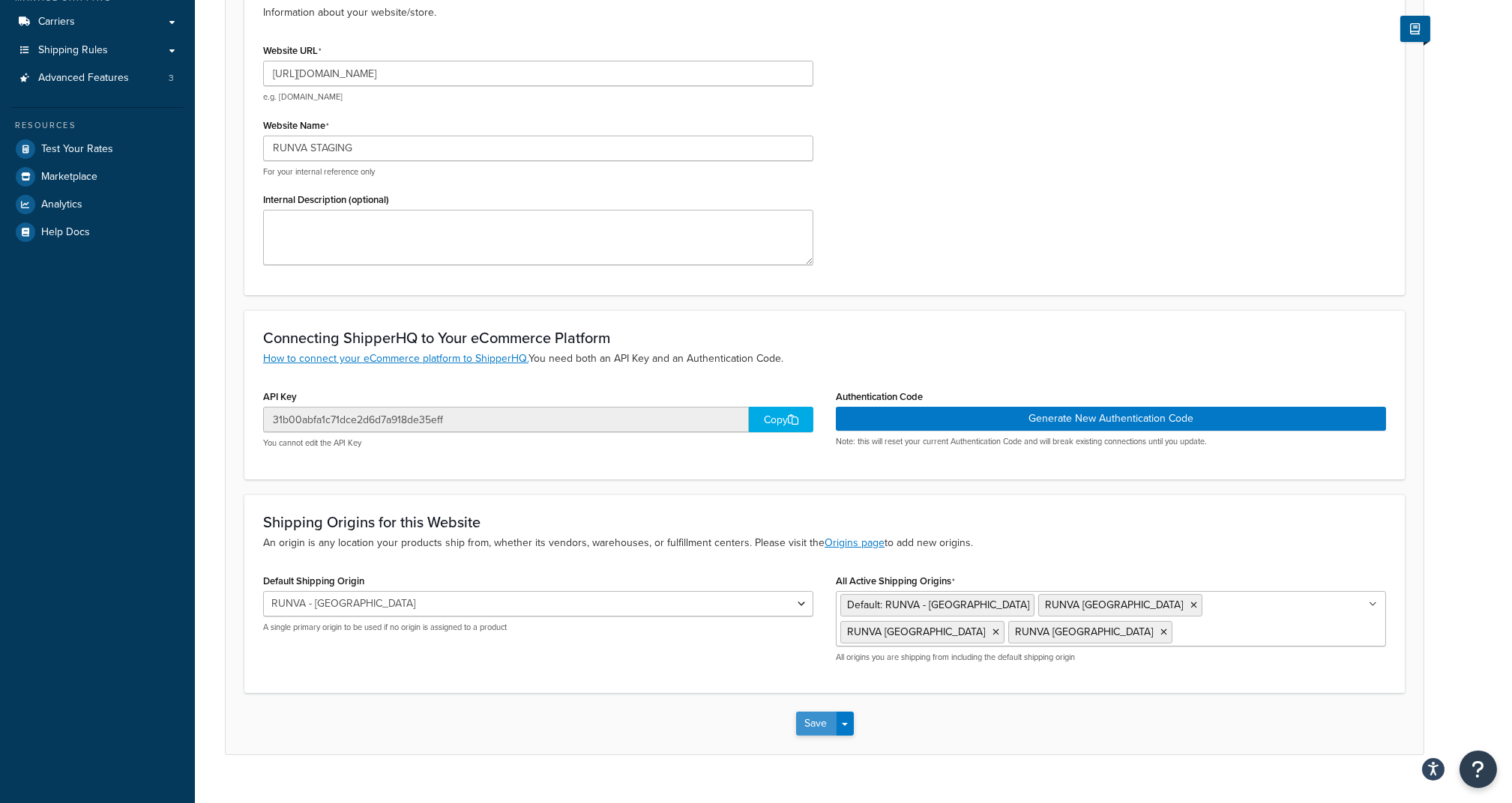
click at [818, 718] on button "Save" at bounding box center [817, 723] width 41 height 24
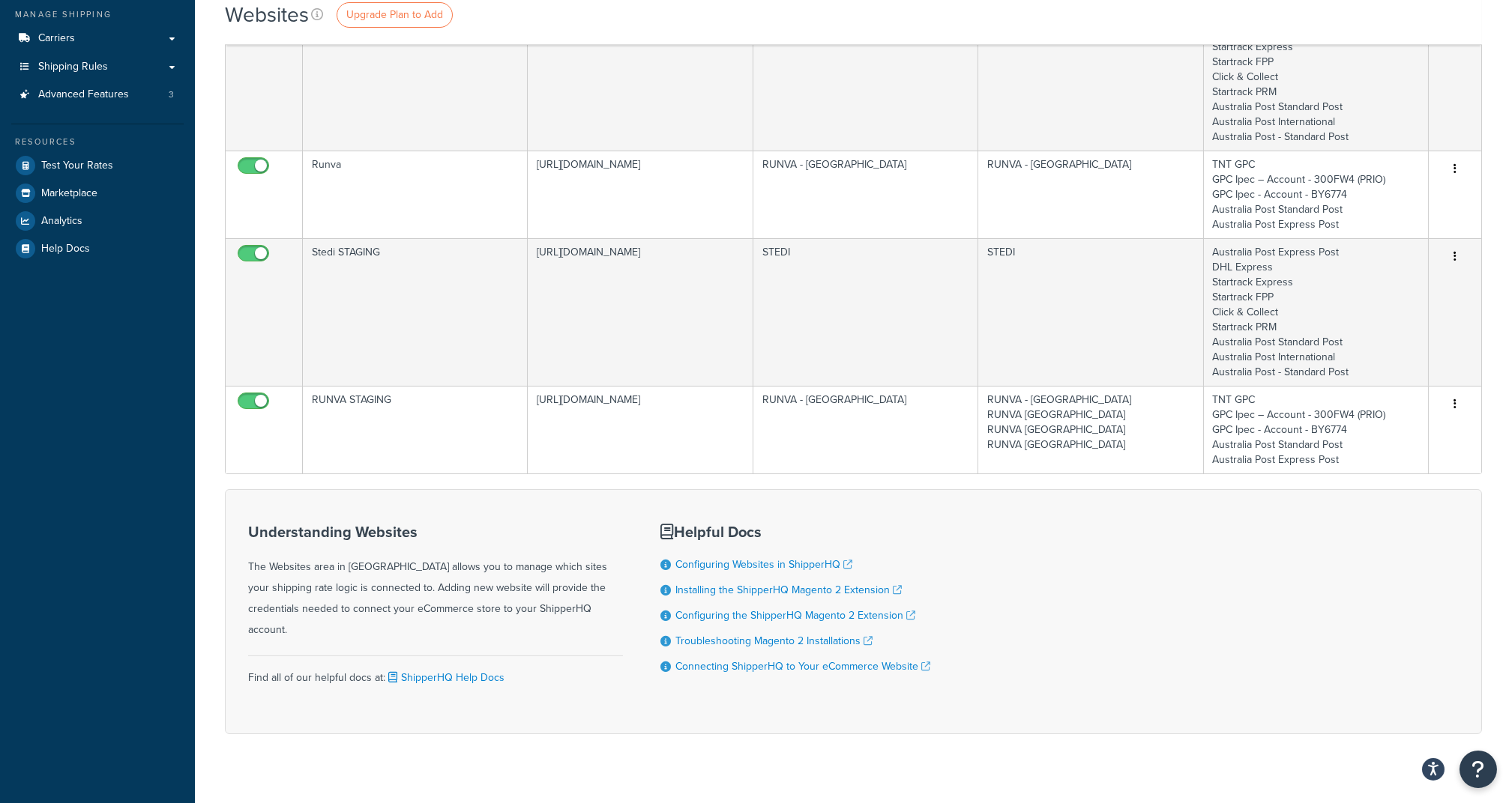
click at [1037, 523] on div "Understanding Websites The Websites area in ShipperHQ allows you to manage whic…" at bounding box center [853, 612] width 1257 height 245
